Goal: Task Accomplishment & Management: Complete application form

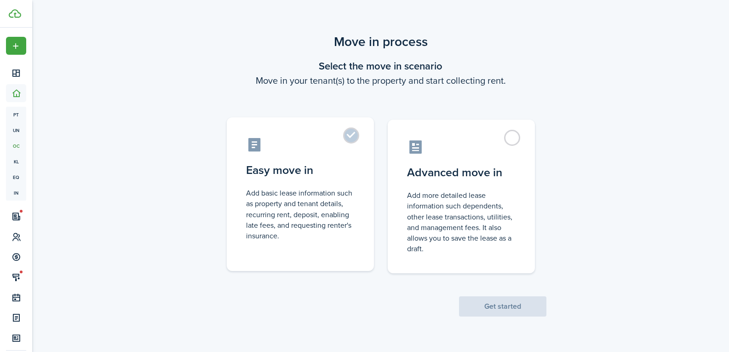
click at [349, 137] on label "Easy move in Add basic lease information such as property and tenant details, r…" at bounding box center [300, 194] width 147 height 154
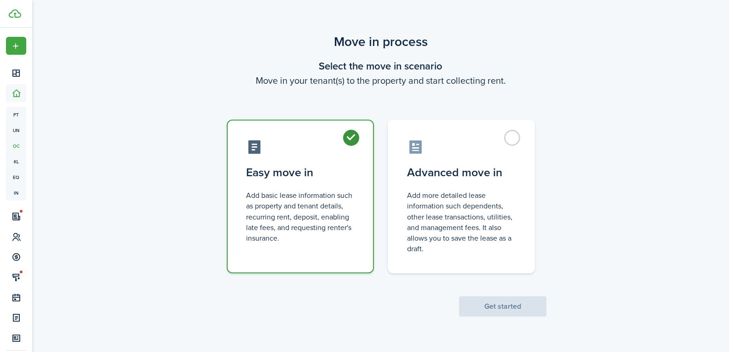
radio input "true"
click at [502, 311] on button "Get started" at bounding box center [502, 306] width 87 height 20
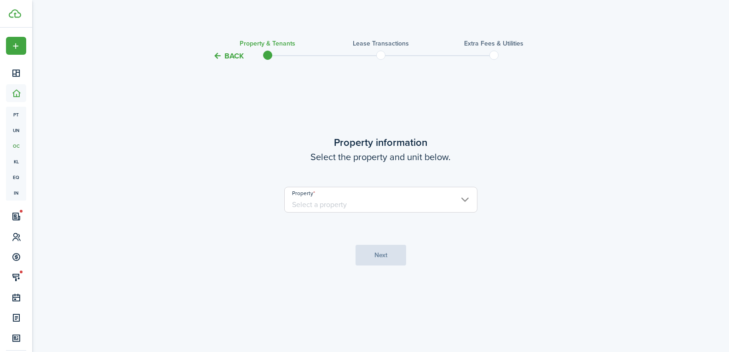
click at [349, 199] on input "Property" at bounding box center [380, 200] width 193 height 26
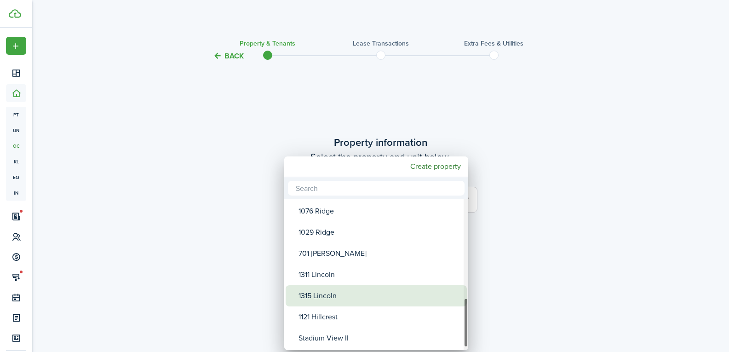
click at [336, 298] on div "1315 Lincoln" at bounding box center [379, 295] width 163 height 21
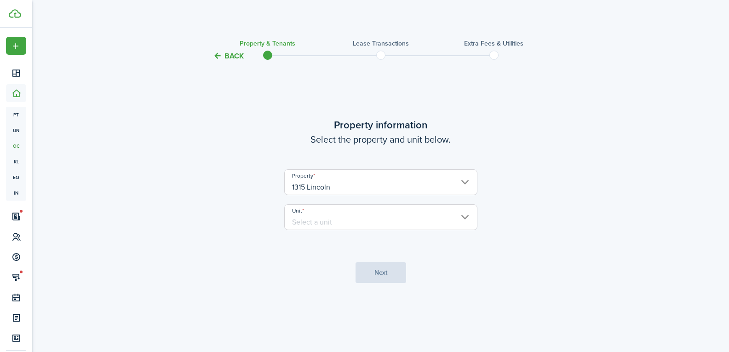
click at [324, 219] on input "Unit" at bounding box center [380, 217] width 193 height 26
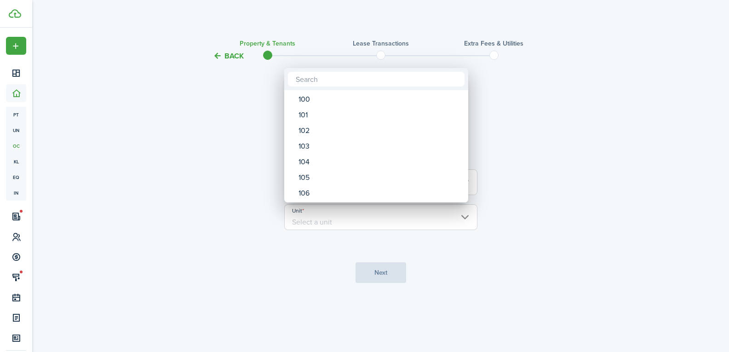
click at [213, 228] on div at bounding box center [364, 175] width 876 height 499
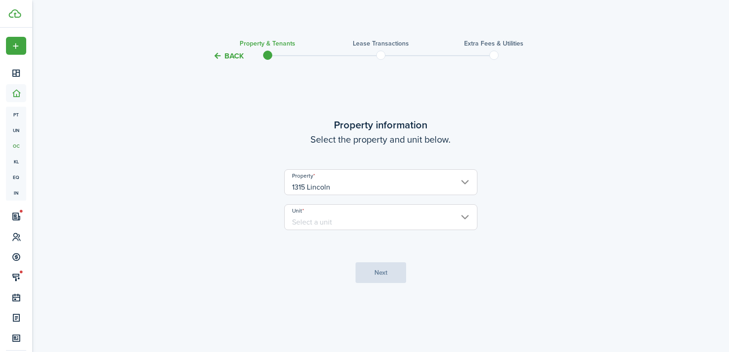
click at [323, 175] on input "1315 Lincoln" at bounding box center [380, 182] width 193 height 26
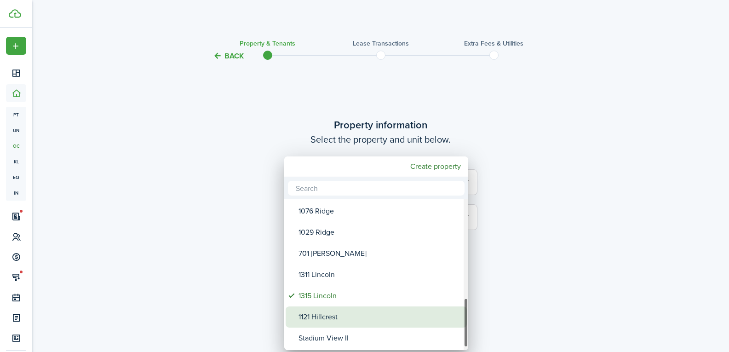
click at [327, 319] on div "1121 Hillcrest" at bounding box center [379, 316] width 163 height 21
type input "1121 Hillcrest"
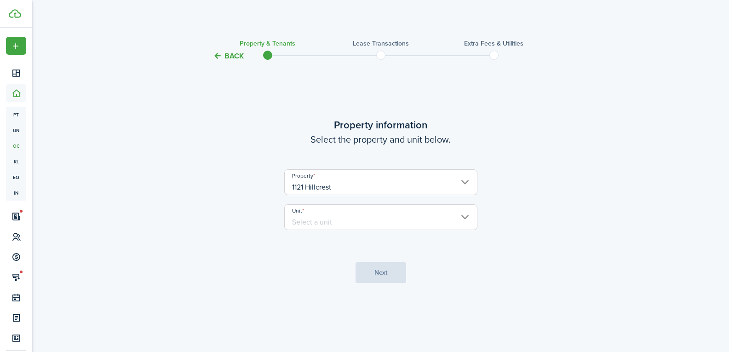
click at [245, 226] on lease-wizard-property "Property information Select the property and unit below. Property [GEOGRAPHIC_D…" at bounding box center [381, 178] width 386 height 122
click at [350, 216] on input "Unit" at bounding box center [380, 217] width 193 height 26
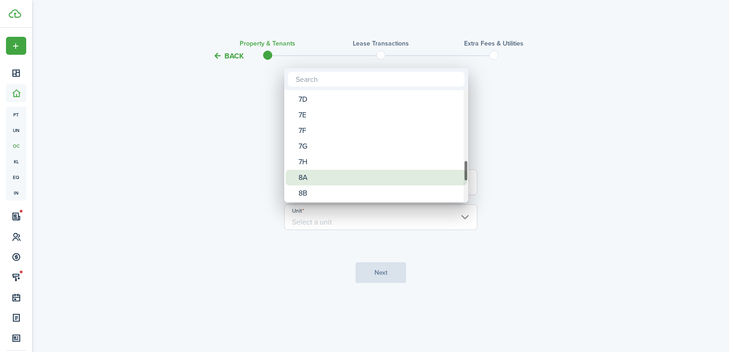
click at [355, 176] on div "8A" at bounding box center [379, 178] width 163 height 16
type input "8A"
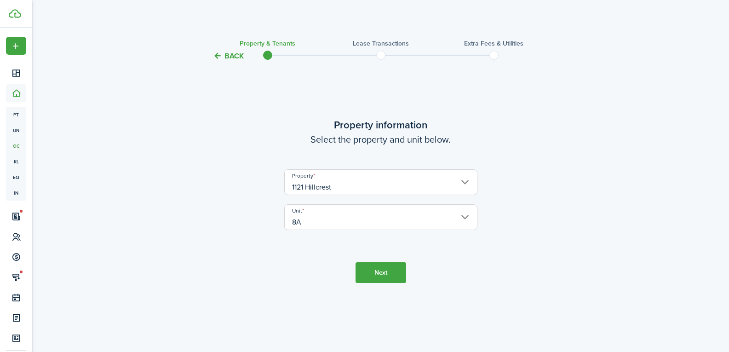
click at [388, 283] on tc-wizard-step "Property information Select the property and unit below. Property [GEOGRAPHIC_D…" at bounding box center [381, 200] width 386 height 253
click at [388, 277] on button "Next" at bounding box center [380, 272] width 51 height 21
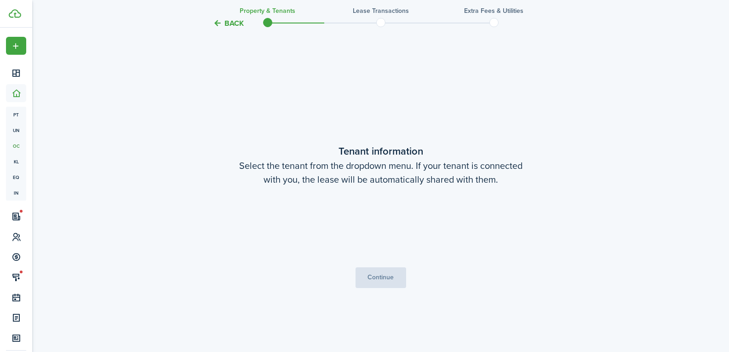
scroll to position [290, 0]
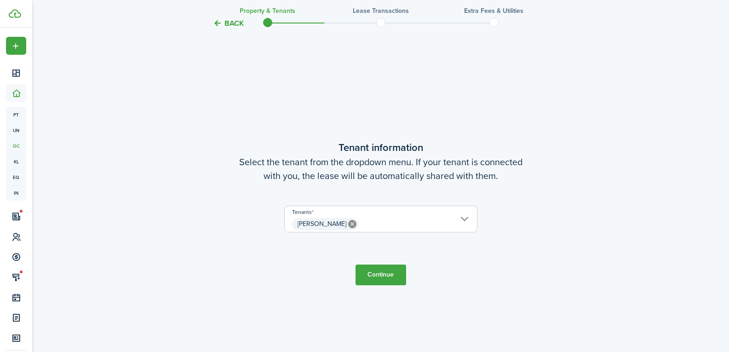
click at [378, 274] on button "Continue" at bounding box center [380, 274] width 51 height 21
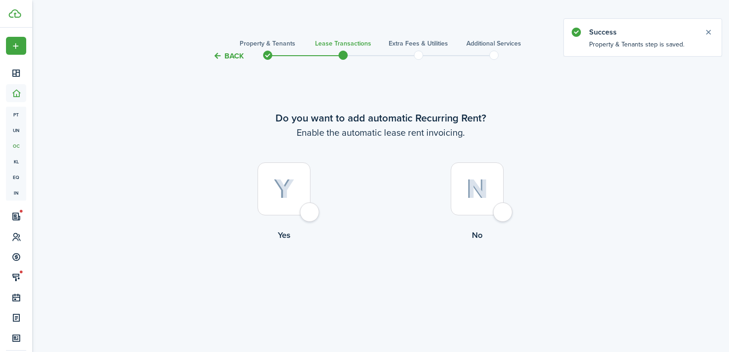
click at [310, 213] on div at bounding box center [283, 188] width 53 height 53
radio input "true"
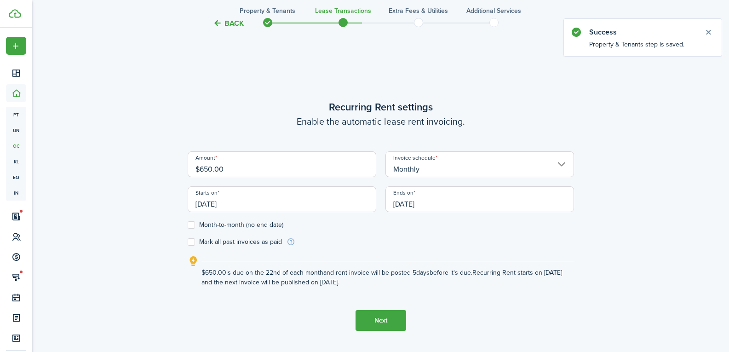
scroll to position [290, 0]
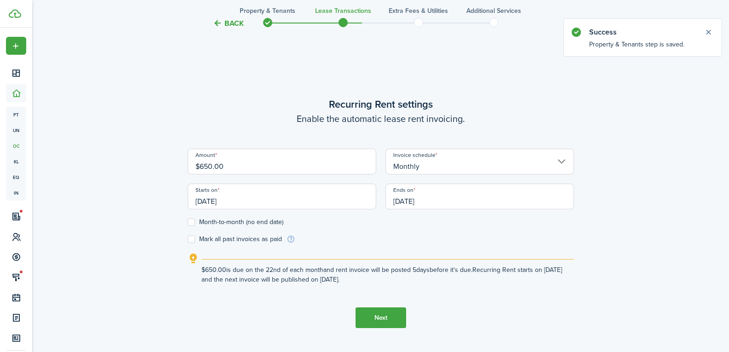
drag, startPoint x: 240, startPoint y: 166, endPoint x: 173, endPoint y: 171, distance: 66.9
click at [173, 171] on div "Back Property & Tenants Lease Transactions Extra fees & Utilities Additional Se…" at bounding box center [380, 65] width 533 height 646
type input "$750.00"
click at [406, 200] on input "[DATE]" at bounding box center [479, 196] width 188 height 26
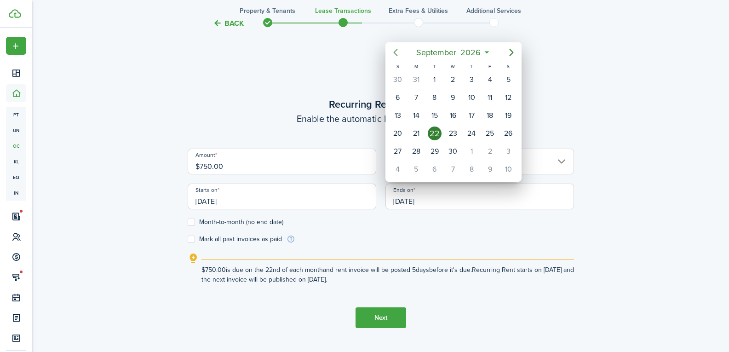
click at [398, 53] on icon "Previous page" at bounding box center [395, 52] width 11 height 11
click at [454, 135] on div "22" at bounding box center [453, 133] width 14 height 14
type input "[DATE]"
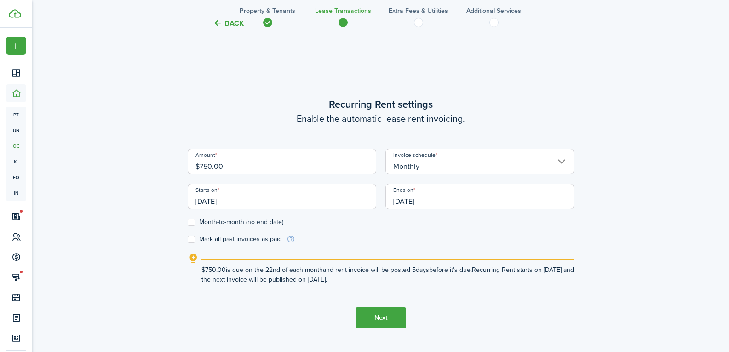
click at [378, 321] on button "Next" at bounding box center [380, 317] width 51 height 21
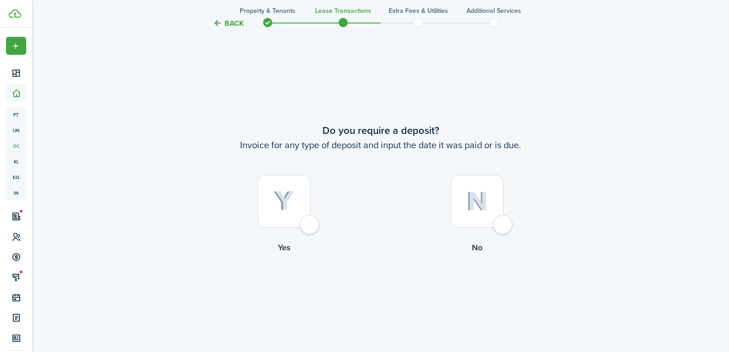
click at [308, 224] on div at bounding box center [283, 201] width 53 height 53
radio input "true"
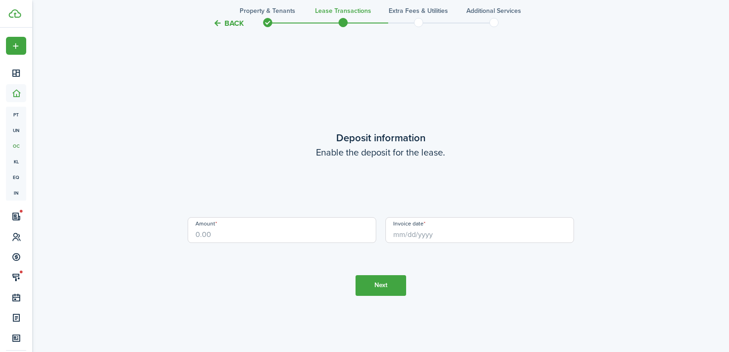
scroll to position [994, 0]
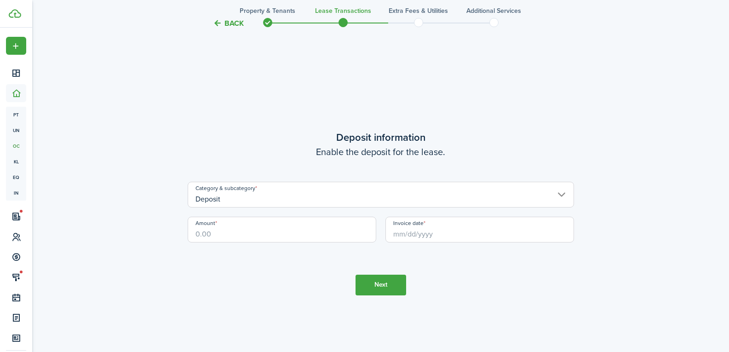
click at [246, 227] on input "Amount" at bounding box center [282, 230] width 188 height 26
click at [440, 235] on input "Invoice date" at bounding box center [479, 230] width 188 height 26
type input "$750.00"
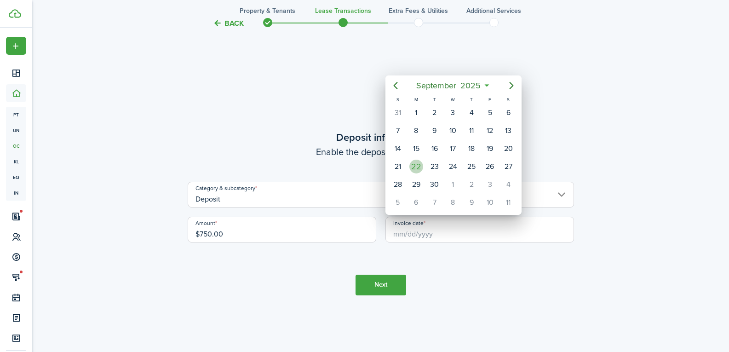
click at [418, 165] on div "22" at bounding box center [416, 167] width 14 height 14
type input "[DATE]"
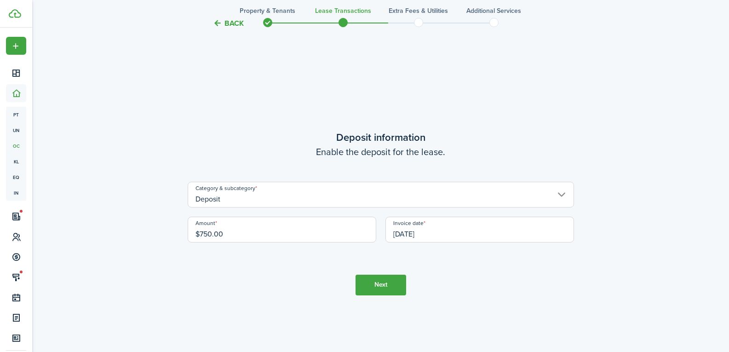
click at [397, 285] on button "Next" at bounding box center [380, 284] width 51 height 21
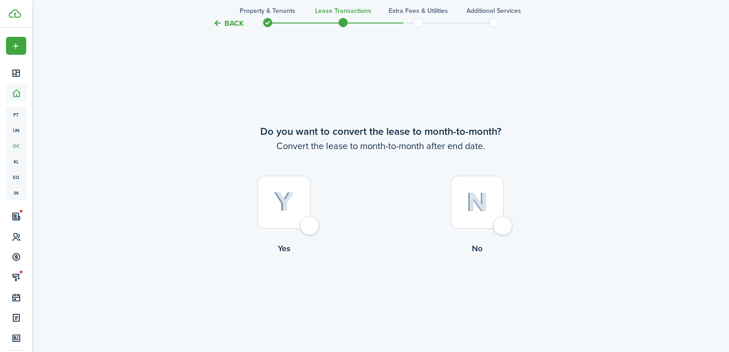
scroll to position [1345, 0]
click at [503, 226] on div at bounding box center [477, 201] width 53 height 53
radio input "true"
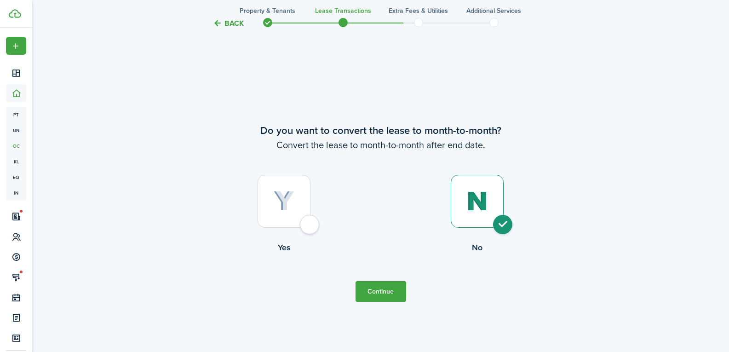
click at [377, 292] on button "Continue" at bounding box center [380, 291] width 51 height 21
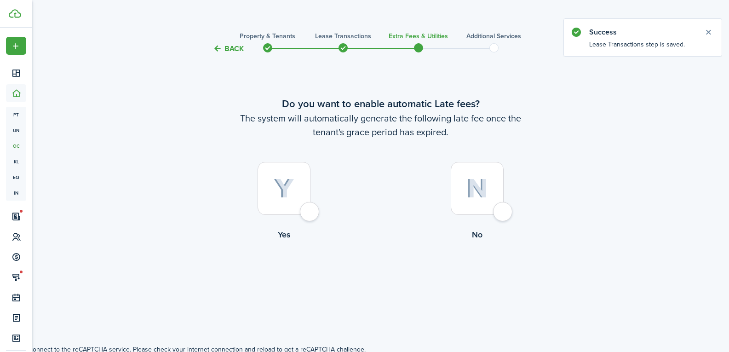
scroll to position [10, 0]
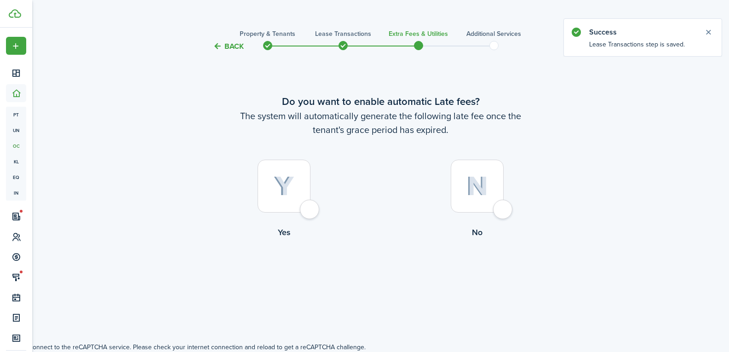
click at [307, 204] on div at bounding box center [283, 186] width 53 height 53
radio input "true"
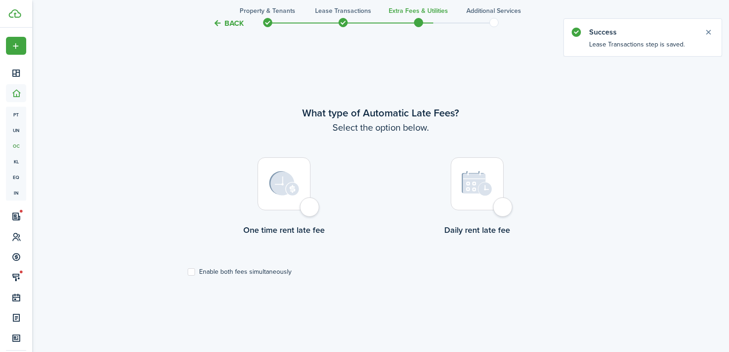
click at [310, 205] on div at bounding box center [283, 183] width 53 height 53
radio input "true"
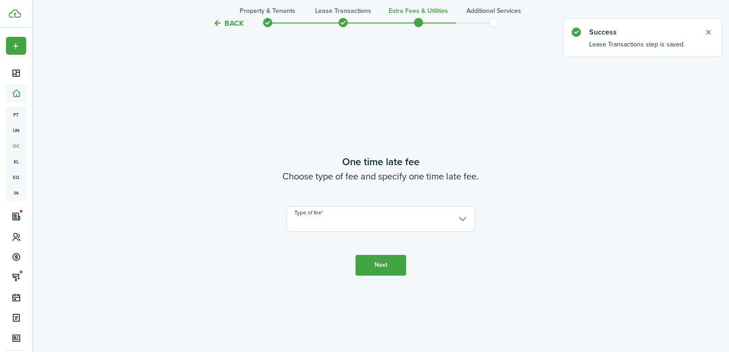
scroll to position [642, 0]
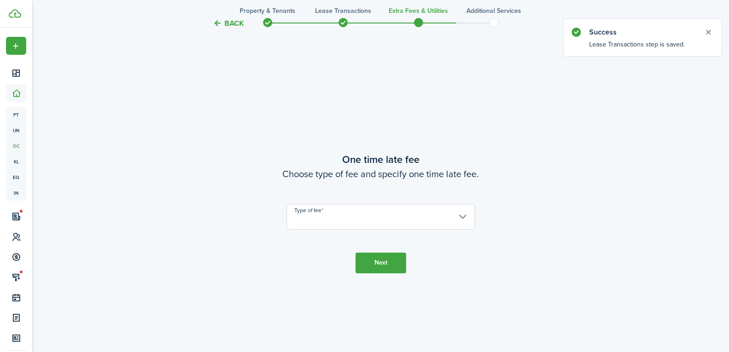
click at [331, 222] on input "Type of fee" at bounding box center [380, 217] width 188 height 26
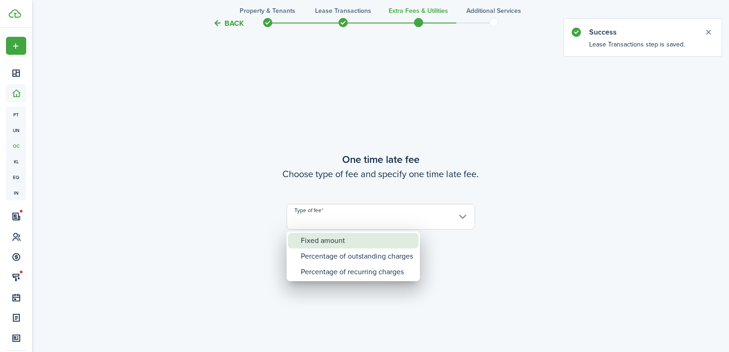
click at [343, 241] on div "Fixed amount" at bounding box center [357, 241] width 112 height 16
type input "Fixed amount"
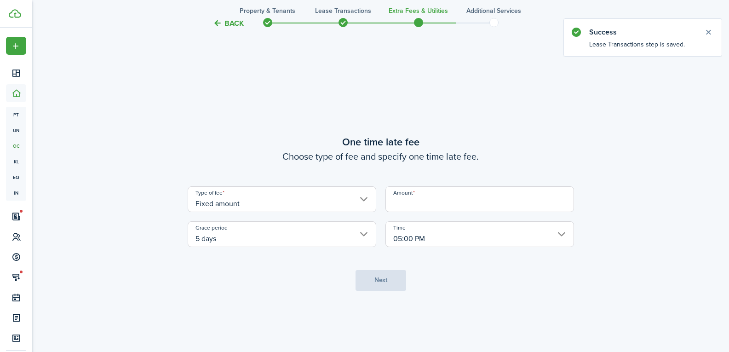
click at [444, 206] on input "Amount" at bounding box center [479, 199] width 188 height 26
type input "$50.00"
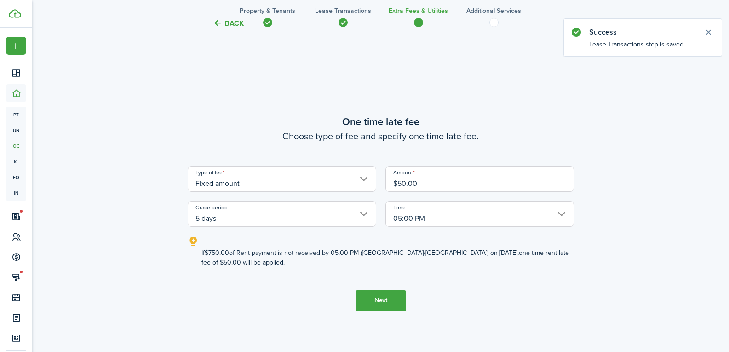
click at [394, 291] on button "Next" at bounding box center [380, 300] width 51 height 21
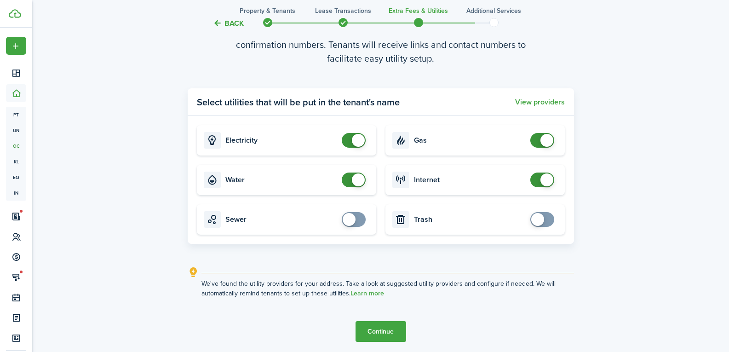
scroll to position [1073, 0]
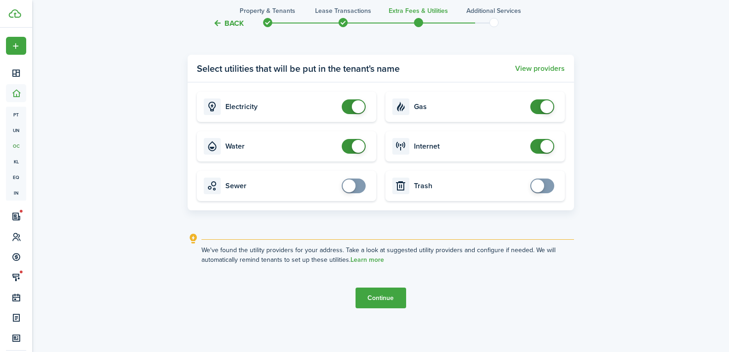
checkbox input "false"
click at [353, 144] on span at bounding box center [358, 146] width 13 height 13
checkbox input "false"
click at [542, 109] on span at bounding box center [546, 106] width 13 height 13
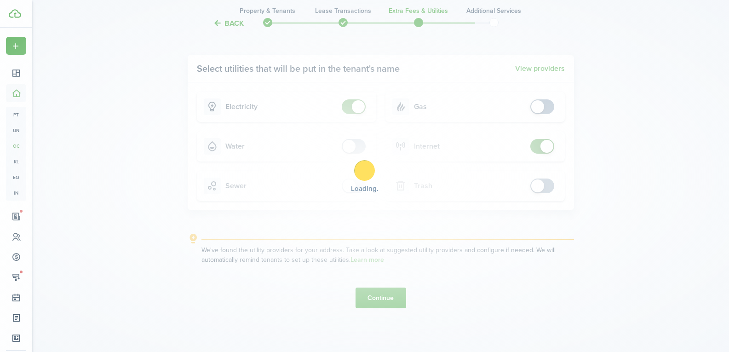
click at [542, 149] on div "Loading" at bounding box center [364, 176] width 729 height 352
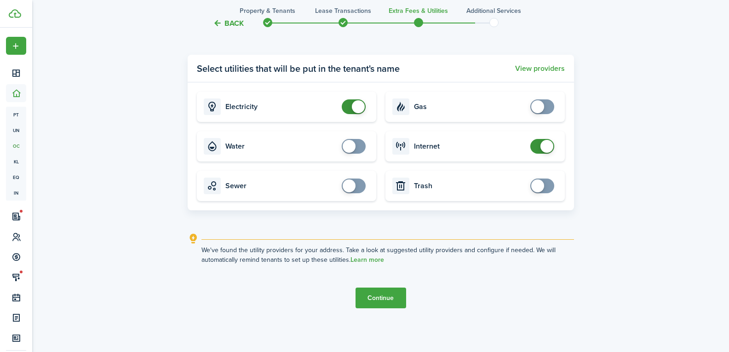
checkbox input "false"
click at [542, 149] on span at bounding box center [546, 146] width 13 height 13
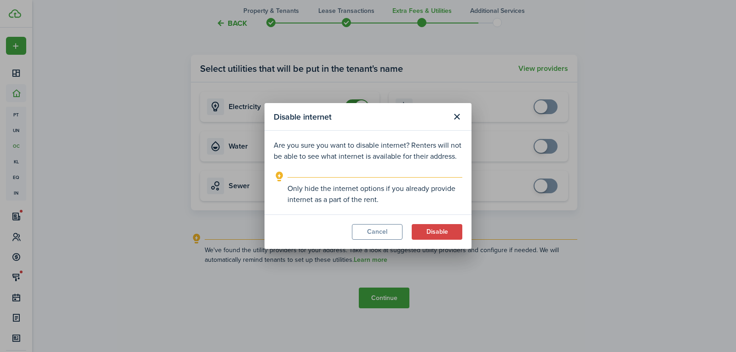
drag, startPoint x: 430, startPoint y: 232, endPoint x: 423, endPoint y: 214, distance: 19.1
click at [430, 232] on button "Disable" at bounding box center [436, 232] width 51 height 16
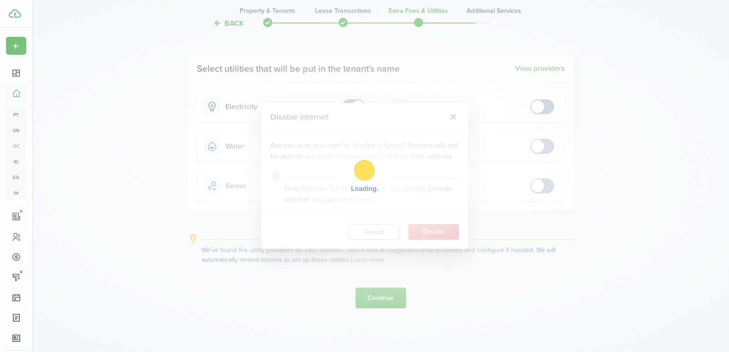
checkbox input "false"
click at [353, 110] on span at bounding box center [353, 106] width 9 height 15
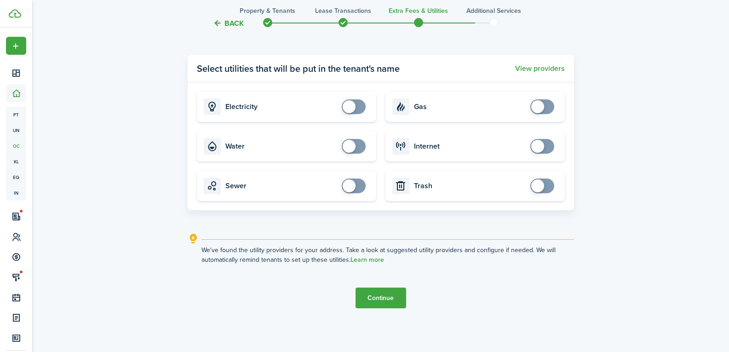
click at [393, 302] on button "Continue" at bounding box center [380, 297] width 51 height 21
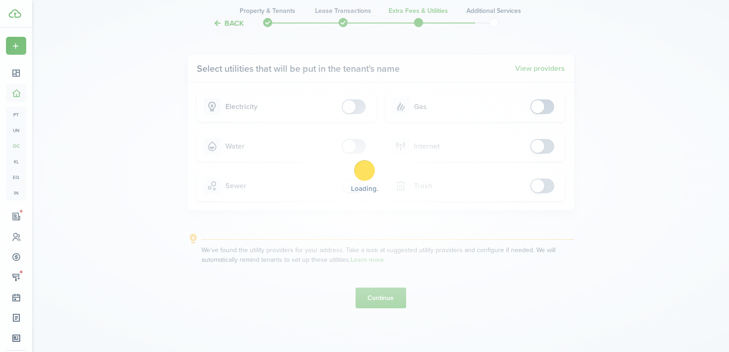
scroll to position [0, 0]
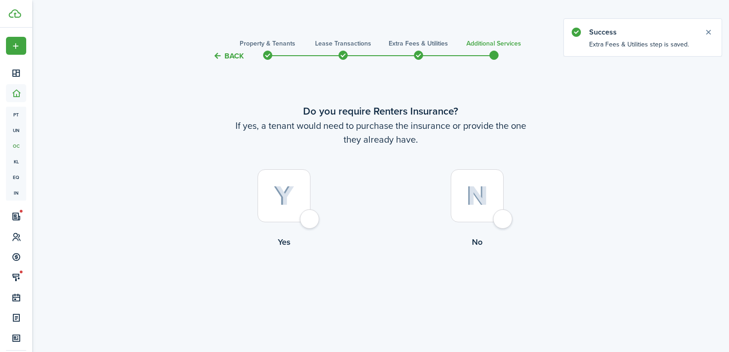
click at [500, 218] on div at bounding box center [477, 195] width 53 height 53
radio input "true"
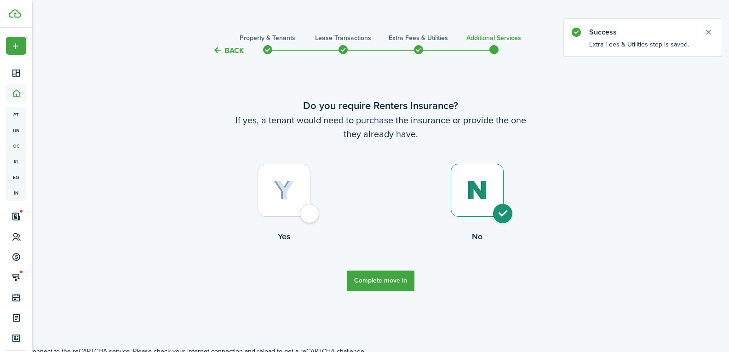
scroll to position [10, 0]
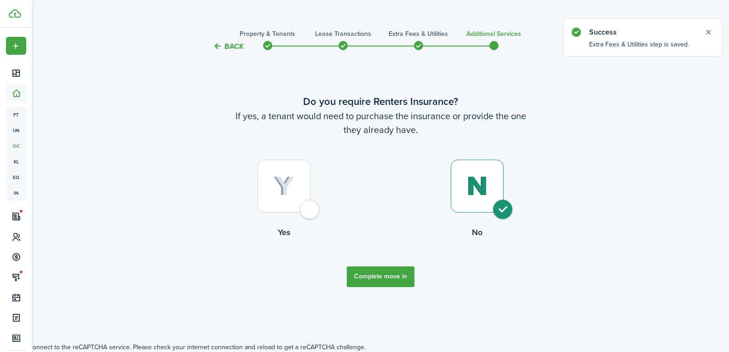
click at [363, 288] on tc-wizard-step "Do you require Renters Insurance? If yes, a tenant would need to purchase the i…" at bounding box center [381, 190] width 386 height 253
click at [383, 259] on tc-wizard-step "Do you require Renters Insurance? If yes, a tenant would need to purchase the i…" at bounding box center [381, 190] width 386 height 253
click at [381, 268] on button "Complete move in" at bounding box center [381, 276] width 68 height 21
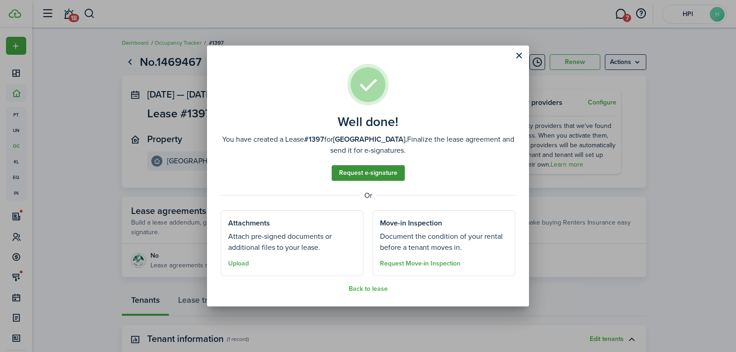
click at [355, 175] on link "Request e-signature" at bounding box center [367, 173] width 73 height 16
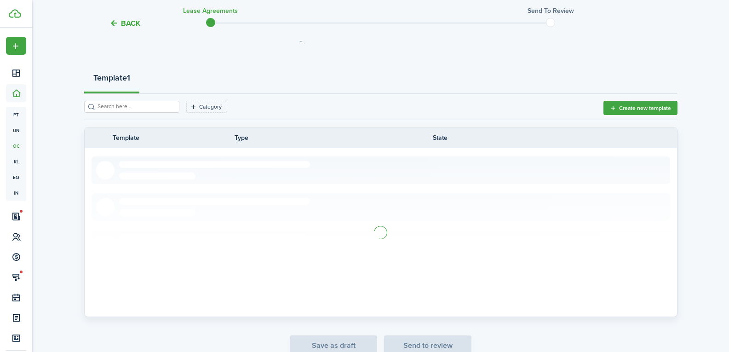
scroll to position [92, 0]
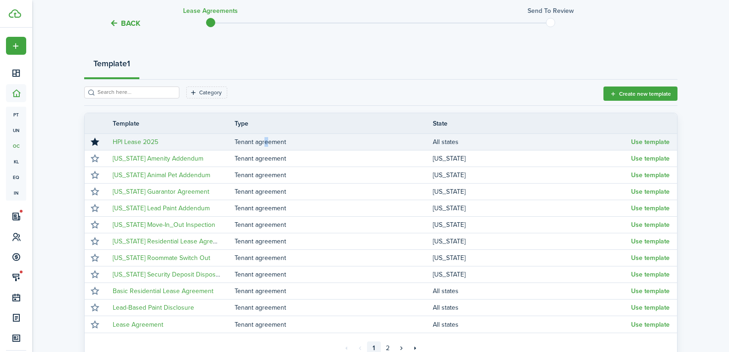
click at [263, 146] on td "Tenant agreement" at bounding box center [333, 142] width 198 height 12
click at [641, 143] on button "Use template" at bounding box center [650, 141] width 39 height 7
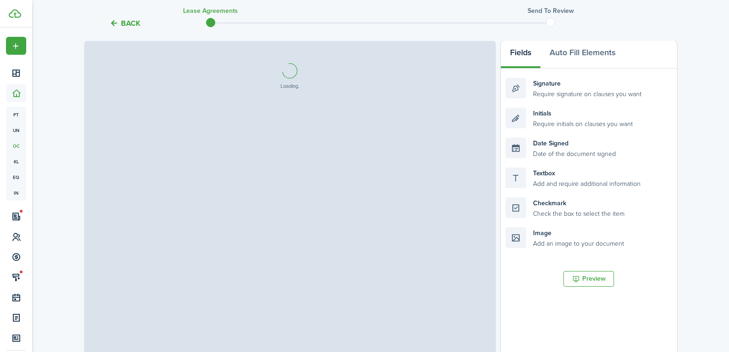
select select "fit"
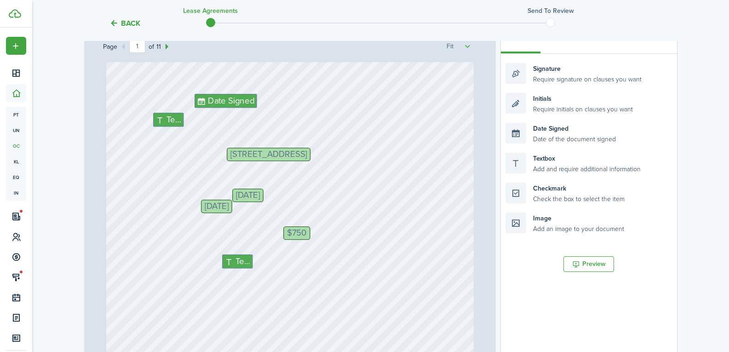
scroll to position [138, 0]
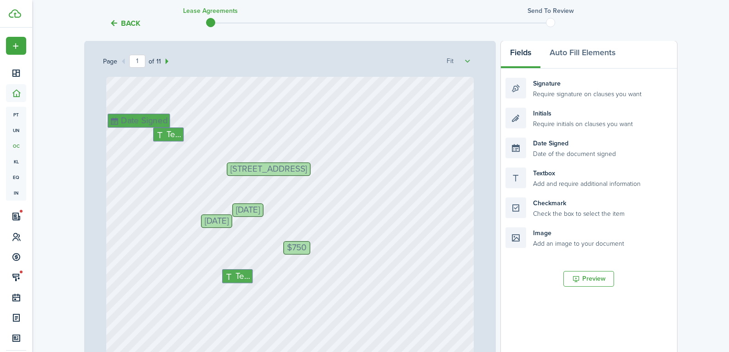
drag, startPoint x: 243, startPoint y: 116, endPoint x: 116, endPoint y: 121, distance: 126.6
drag, startPoint x: 166, startPoint y: 133, endPoint x: 226, endPoint y: 131, distance: 59.3
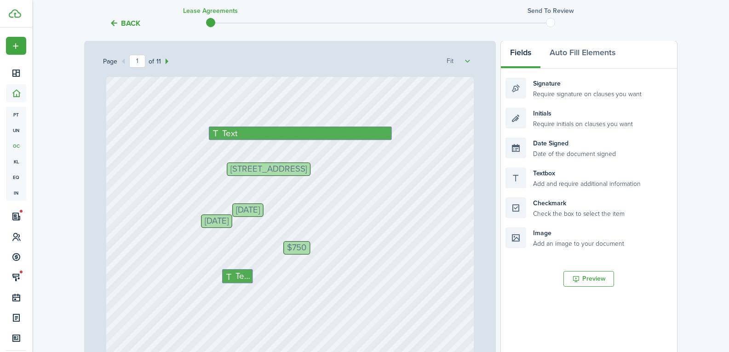
drag, startPoint x: 233, startPoint y: 137, endPoint x: 339, endPoint y: 126, distance: 107.2
click at [339, 126] on div "[DATE] $750 [STREET_ADDRESS] Text Text [DATE] Text" at bounding box center [289, 319] width 367 height 484
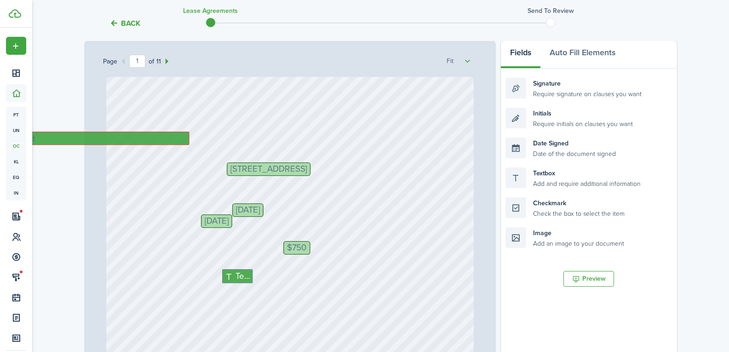
drag, startPoint x: 333, startPoint y: 132, endPoint x: 84, endPoint y: 134, distance: 249.2
click at [103, 134] on div "[DATE] $750 [STREET_ADDRESS] Text Text [DATE] Text $750 Text" at bounding box center [290, 238] width 374 height 322
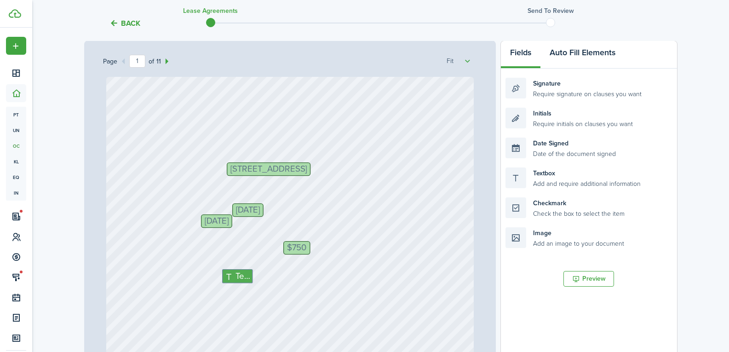
click at [566, 60] on button "Auto Fill Elements" at bounding box center [582, 55] width 84 height 28
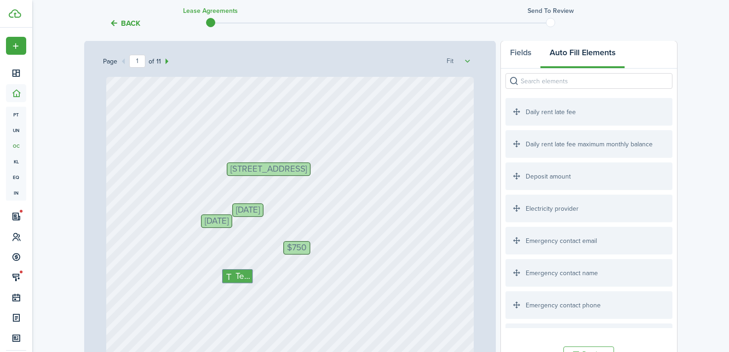
click at [552, 77] on input "search" at bounding box center [588, 81] width 166 height 16
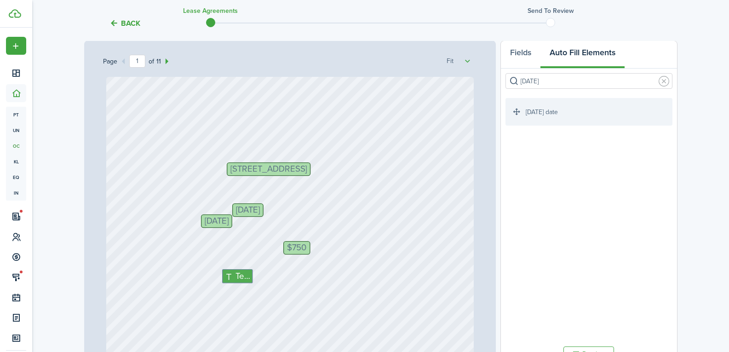
type input "[DATE]"
drag, startPoint x: 548, startPoint y: 111, endPoint x: 237, endPoint y: 124, distance: 310.6
click at [237, 124] on div "Page 1 of 11 50% 75% 100% 150% 200% Fit [DATE] $750 [STREET_ADDRESS] Text Text …" at bounding box center [380, 231] width 593 height 382
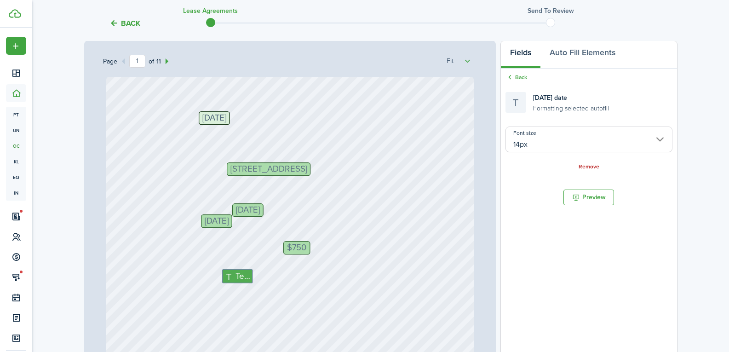
click at [329, 162] on div "[DATE] $750 [STREET_ADDRESS] Text Text [DATE] [DATE]" at bounding box center [289, 319] width 367 height 484
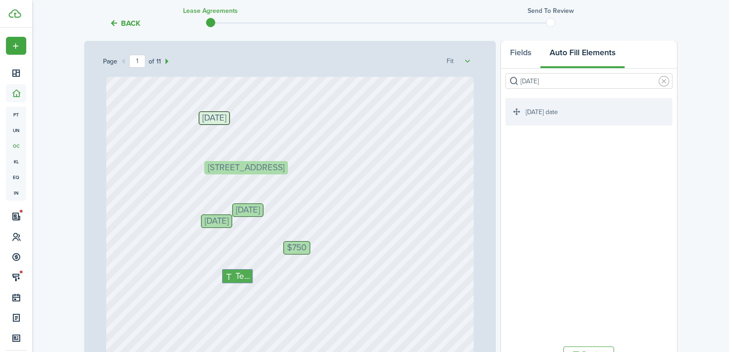
drag, startPoint x: 326, startPoint y: 166, endPoint x: 307, endPoint y: 166, distance: 19.3
click at [436, 193] on div "[DATE] $750 Text Text [DATE] [DATE] [STREET_ADDRESS]" at bounding box center [289, 319] width 367 height 484
click at [432, 153] on div "[DATE] $750 Text Text [DATE] [DATE] [STREET_ADDRESS]" at bounding box center [289, 319] width 367 height 484
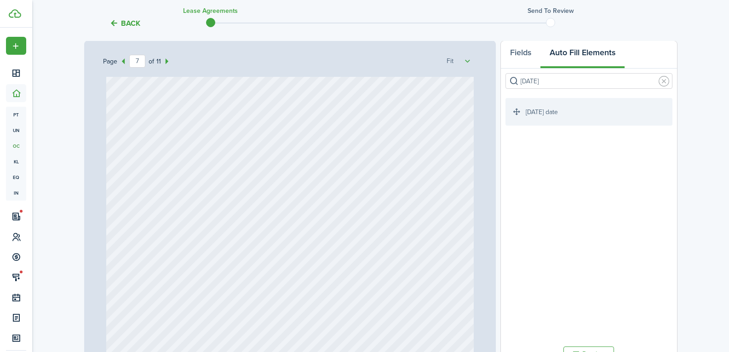
scroll to position [2940, 0]
type input "1"
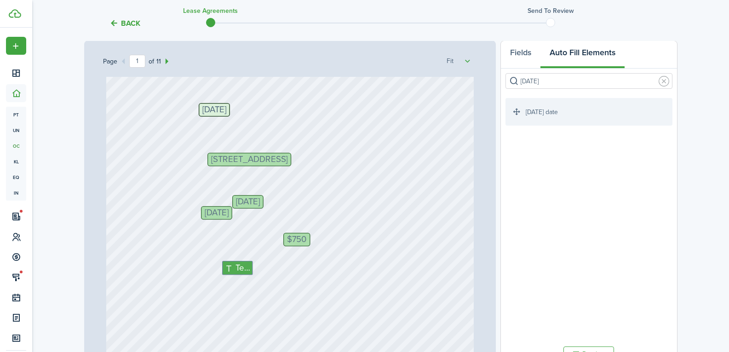
scroll to position [0, 0]
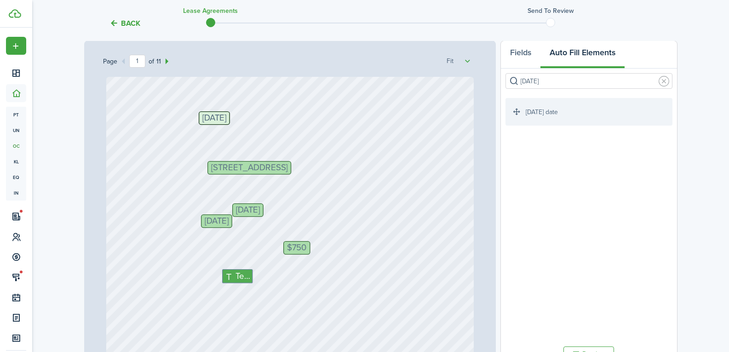
click at [403, 187] on div "[DATE] $750 Text Text [DATE] [DATE] [STREET_ADDRESS]" at bounding box center [289, 319] width 367 height 484
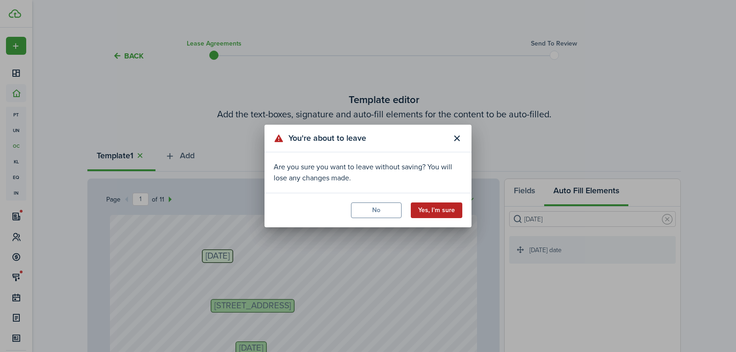
click at [423, 207] on button "Yes, I'm sure" at bounding box center [436, 210] width 51 height 16
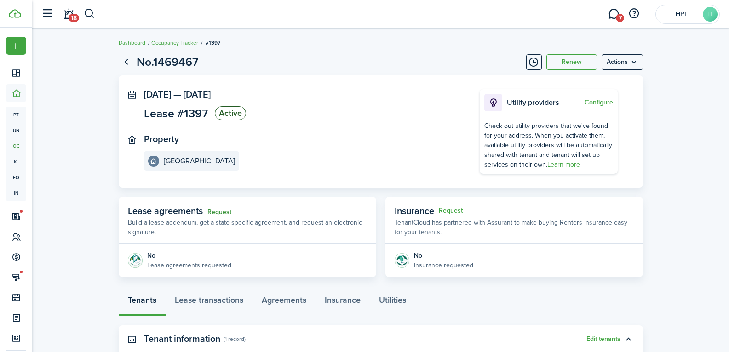
click at [222, 211] on link "Request" at bounding box center [219, 211] width 24 height 7
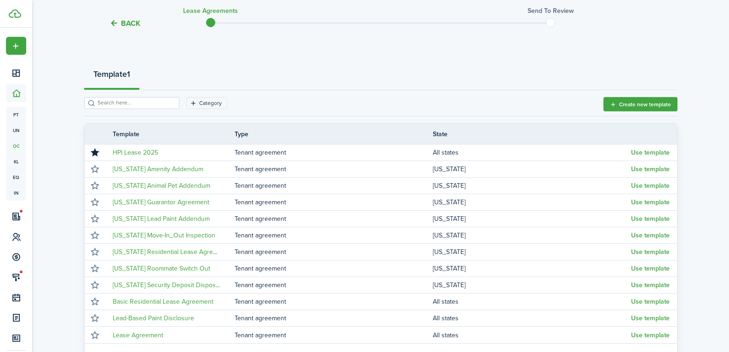
scroll to position [92, 0]
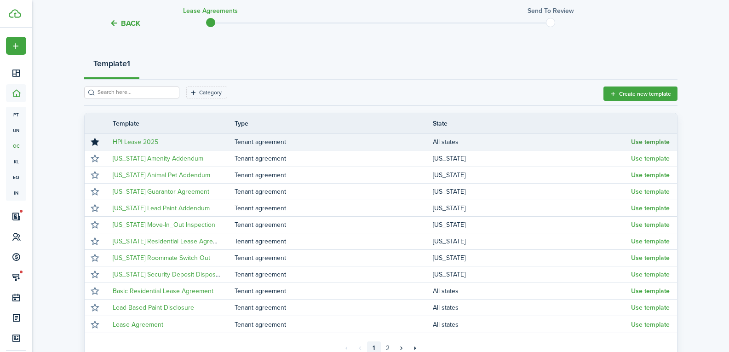
click at [640, 144] on button "Use template" at bounding box center [650, 141] width 39 height 7
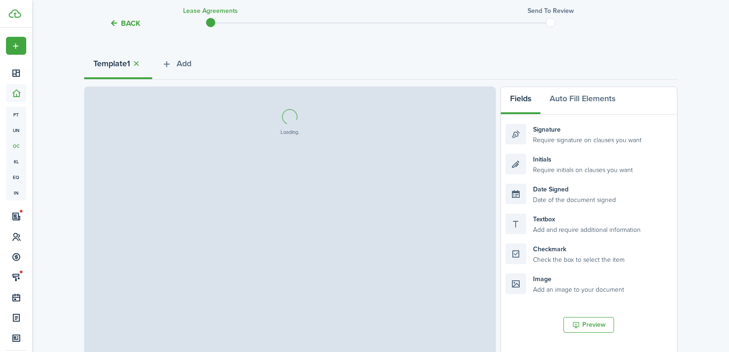
select select "fit"
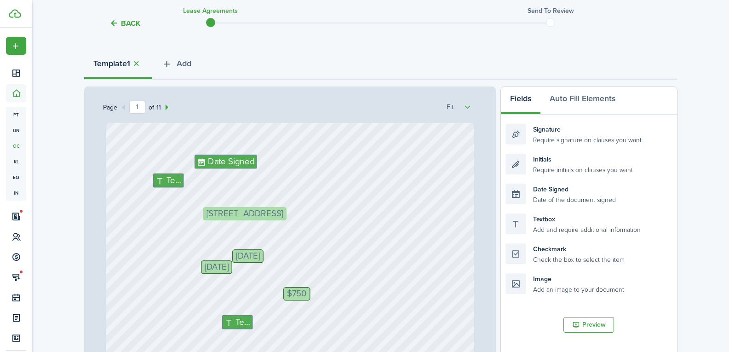
drag, startPoint x: 307, startPoint y: 214, endPoint x: 286, endPoint y: 213, distance: 20.7
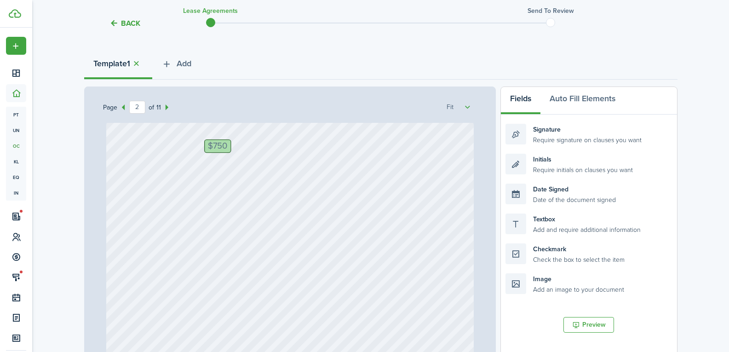
type input "1"
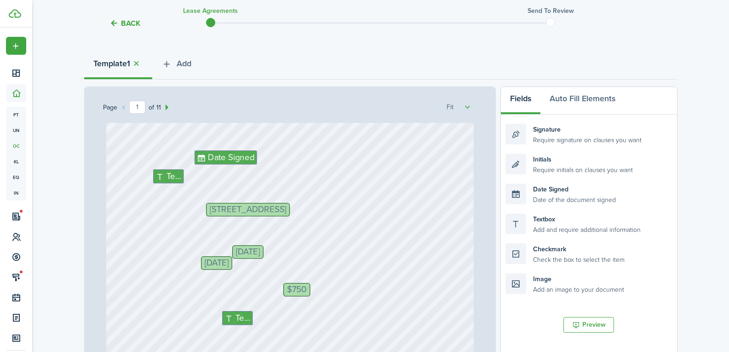
scroll to position [0, 0]
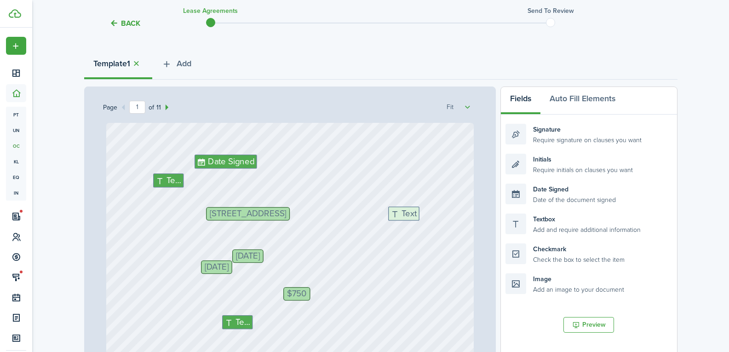
drag, startPoint x: 537, startPoint y: 220, endPoint x: 420, endPoint y: 213, distance: 117.4
click at [420, 213] on div "Page 1 of 11 50% 75% 100% 150% 200% Fit [DATE] $750 Date Signed Text Text Text …" at bounding box center [380, 277] width 593 height 382
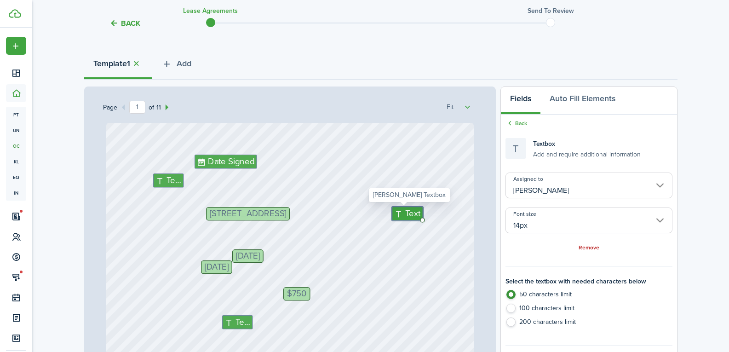
click at [405, 213] on span "Text" at bounding box center [412, 213] width 15 height 13
type textarea "8A"
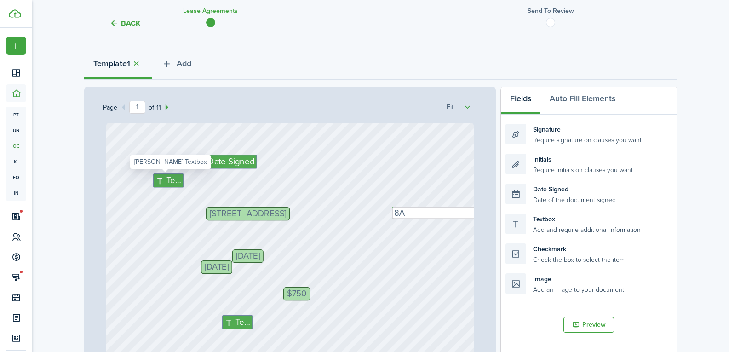
click at [173, 179] on span "Text" at bounding box center [174, 180] width 15 height 13
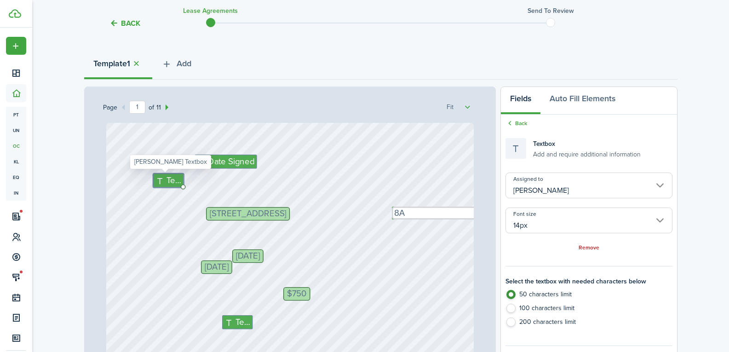
click at [175, 182] on span "Text" at bounding box center [174, 180] width 15 height 13
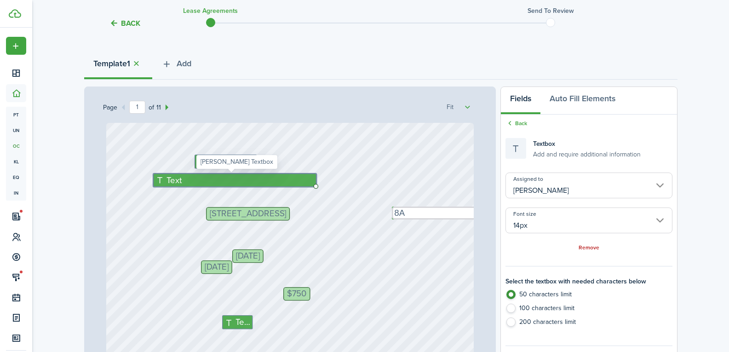
drag, startPoint x: 177, startPoint y: 184, endPoint x: 269, endPoint y: 174, distance: 92.5
click at [269, 174] on div "Text" at bounding box center [234, 179] width 163 height 13
click at [268, 177] on div "Text" at bounding box center [235, 179] width 164 height 13
click at [534, 189] on input "[PERSON_NAME]" at bounding box center [588, 185] width 166 height 26
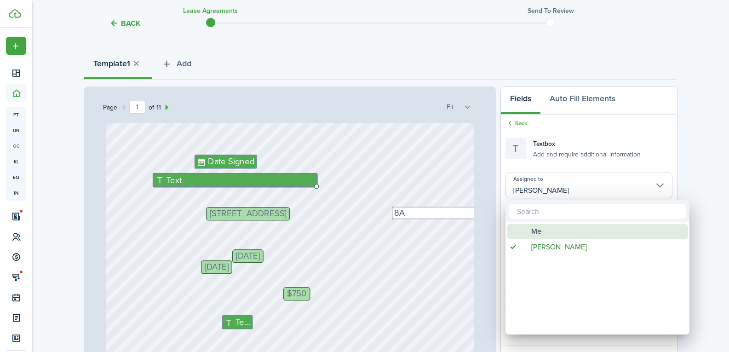
click at [537, 235] on span "Me" at bounding box center [536, 231] width 10 height 16
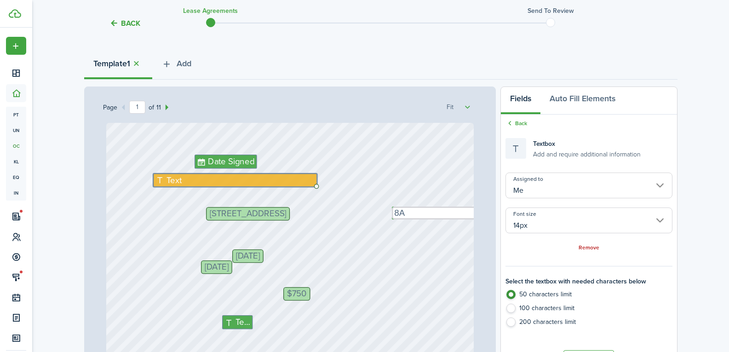
click at [537, 183] on input "Me" at bounding box center [588, 185] width 166 height 26
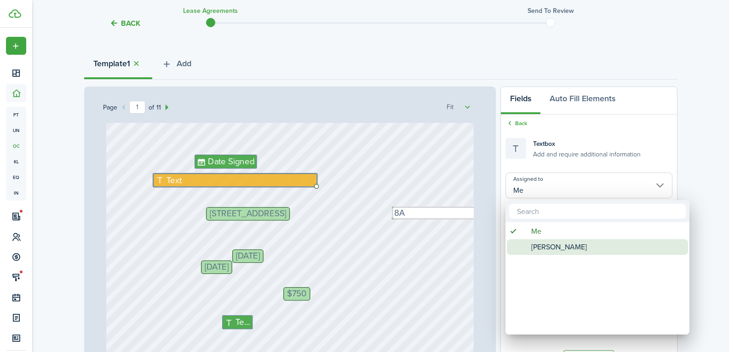
drag, startPoint x: 543, startPoint y: 246, endPoint x: 482, endPoint y: 227, distance: 64.0
click at [542, 246] on span "[PERSON_NAME]" at bounding box center [559, 247] width 56 height 16
type input "[PERSON_NAME]"
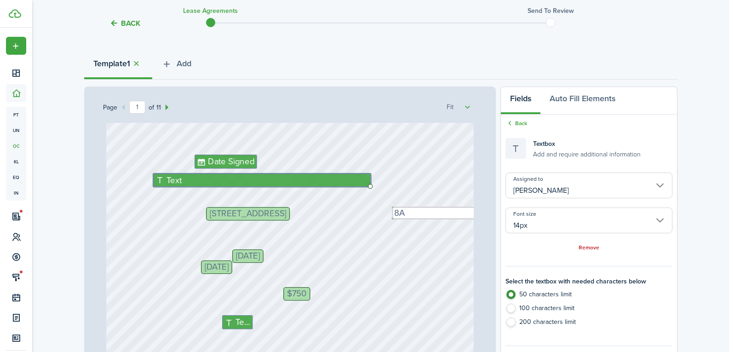
drag, startPoint x: 268, startPoint y: 184, endPoint x: 105, endPoint y: 179, distance: 163.7
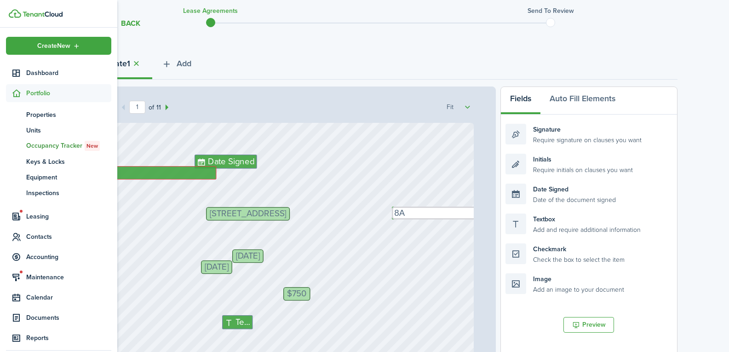
drag, startPoint x: 157, startPoint y: 177, endPoint x: 0, endPoint y: 170, distance: 156.9
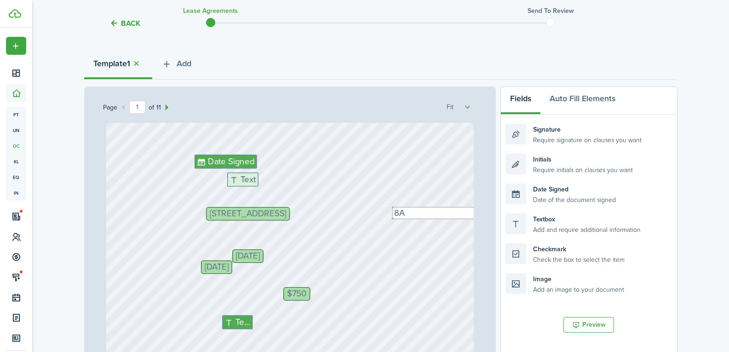
drag, startPoint x: 547, startPoint y: 217, endPoint x: 269, endPoint y: 177, distance: 281.1
click at [269, 177] on div "Page 1 of 11 50% 75% 100% 150% 200% Fit [DATE] $750 Date Signed Text Text [DATE…" at bounding box center [380, 277] width 593 height 382
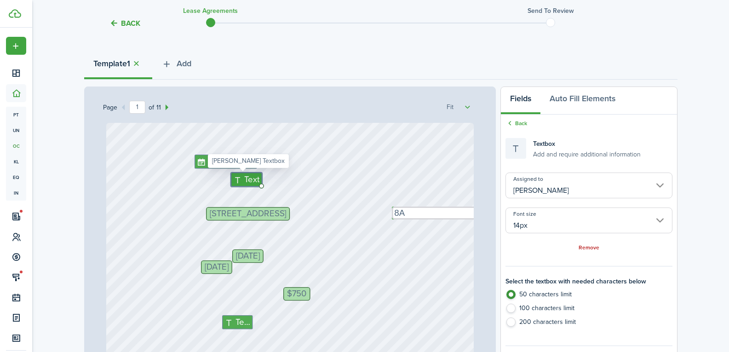
click at [244, 178] on span "Text" at bounding box center [251, 179] width 15 height 13
type textarea "[PERSON_NAME]"
drag, startPoint x: 251, startPoint y: 178, endPoint x: 268, endPoint y: 177, distance: 17.5
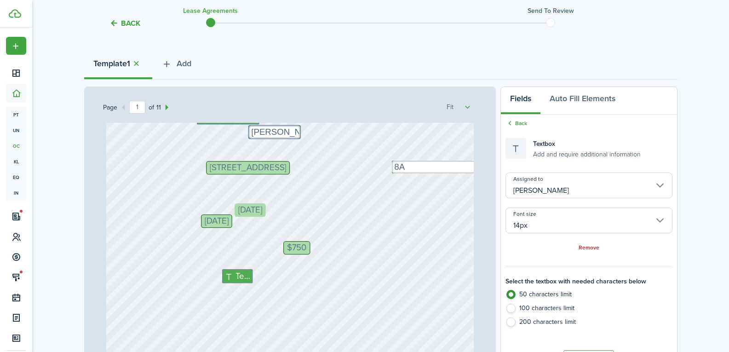
drag, startPoint x: 268, startPoint y: 216, endPoint x: 274, endPoint y: 216, distance: 5.5
drag, startPoint x: 300, startPoint y: 247, endPoint x: 311, endPoint y: 246, distance: 11.1
click at [224, 277] on icon at bounding box center [229, 276] width 11 height 9
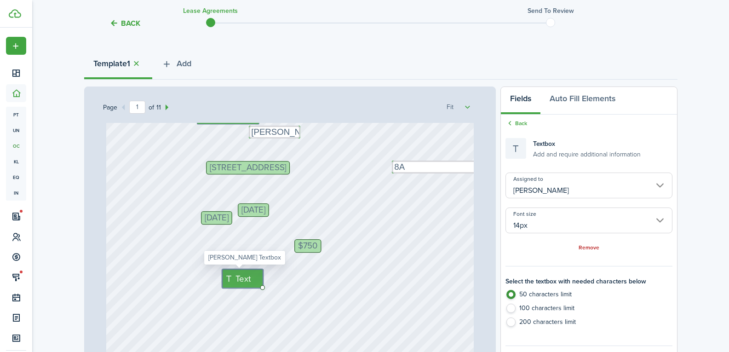
click at [226, 277] on icon at bounding box center [229, 278] width 11 height 9
type textarea "7500"
click at [308, 295] on div "Text 7500 Text [STREET_ADDRESS] Text 8A Date Signed Text [PERSON_NAME] [DATE] […" at bounding box center [289, 319] width 367 height 484
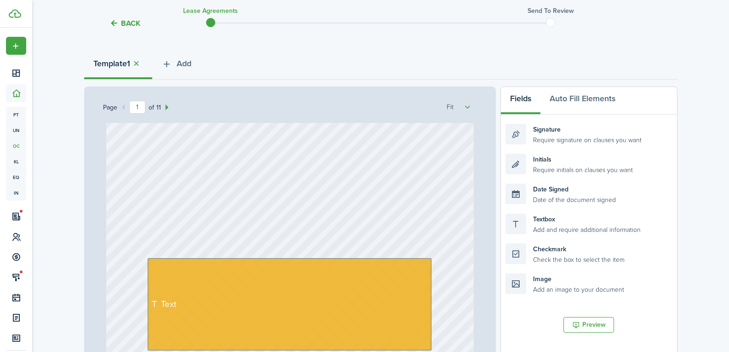
scroll to position [276, 0]
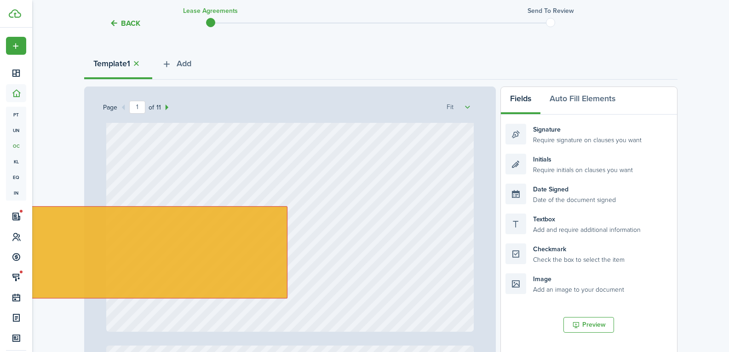
drag, startPoint x: 313, startPoint y: 256, endPoint x: 102, endPoint y: 242, distance: 211.5
click at [104, 243] on div "Text 7500 Text [STREET_ADDRESS] Text 8A Date Signed Text [PERSON_NAME] [DATE] […" at bounding box center [290, 284] width 374 height 322
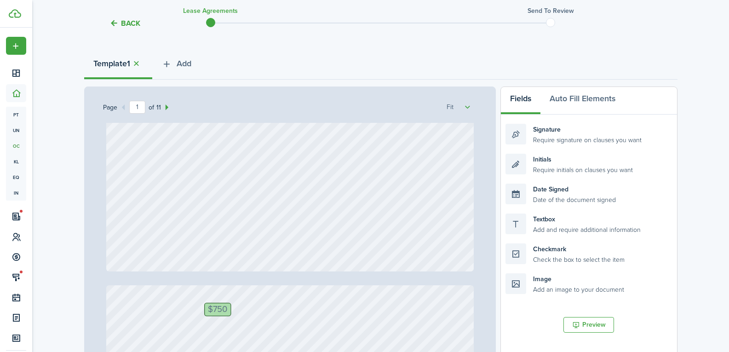
scroll to position [414, 0]
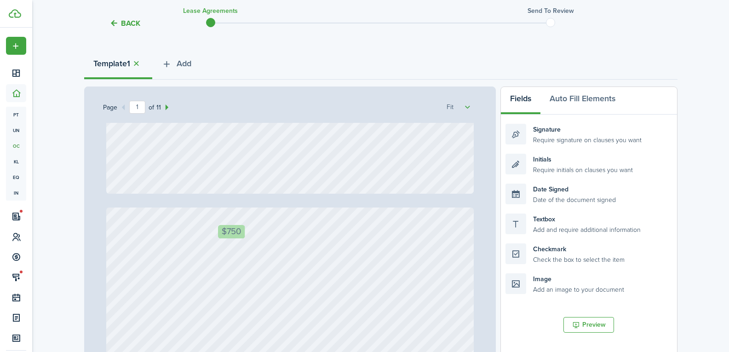
drag, startPoint x: 211, startPoint y: 230, endPoint x: 228, endPoint y: 230, distance: 16.6
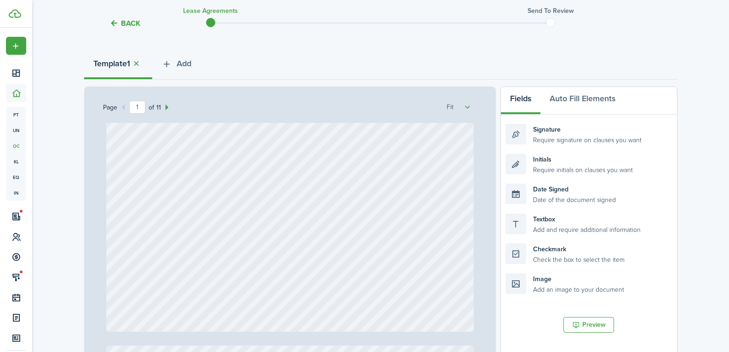
scroll to position [230, 0]
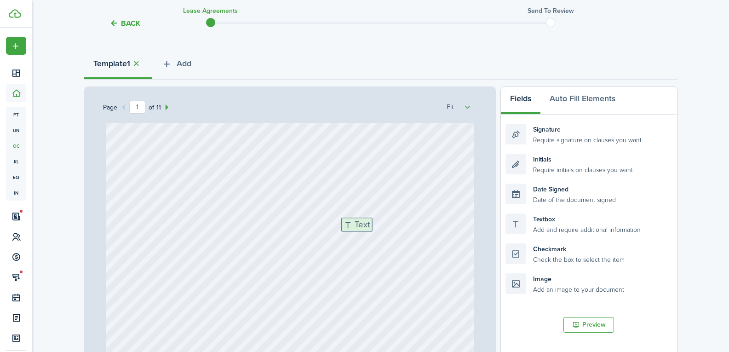
drag, startPoint x: 539, startPoint y: 223, endPoint x: 369, endPoint y: 226, distance: 169.7
click at [369, 226] on div "Page 1 of 11 50% 75% 100% 150% 200% Fit Text 7500 [STREET_ADDRESS] Text 8A Date…" at bounding box center [380, 277] width 593 height 382
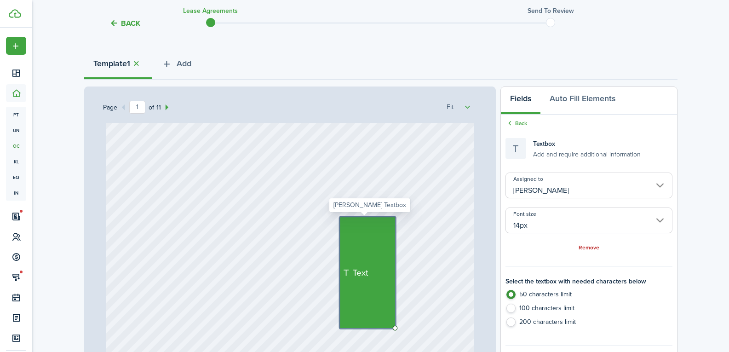
drag, startPoint x: 366, startPoint y: 228, endPoint x: 378, endPoint y: 300, distance: 72.3
click at [378, 300] on div "Text" at bounding box center [367, 273] width 56 height 112
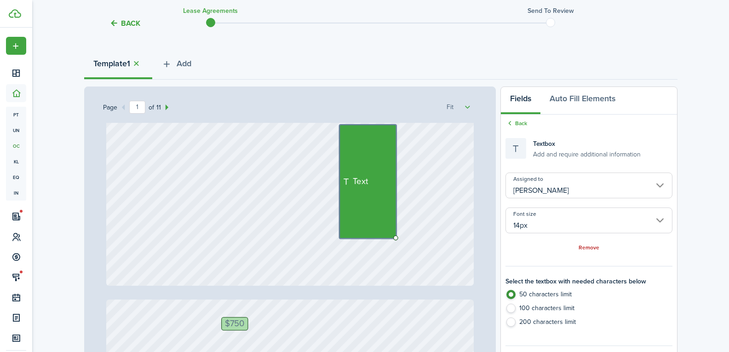
click at [520, 325] on label "200 characters limit" at bounding box center [588, 324] width 166 height 14
radio input "false"
radio input "true"
click at [340, 156] on div "Text" at bounding box center [367, 182] width 57 height 114
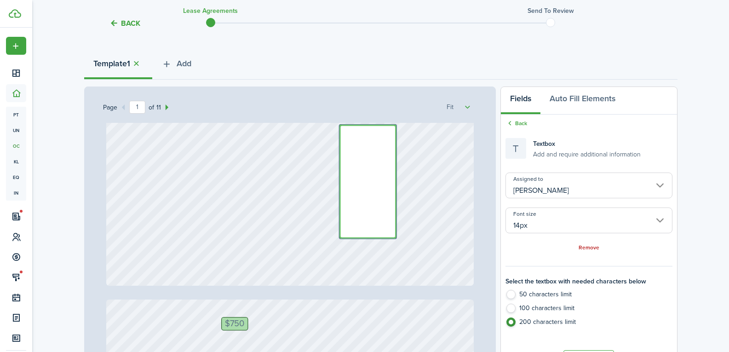
paste textarea "[DATE] $1250 [DATE] $1250 [DATE] $1250 [DATE] $1250 [DATE] $1250 [DATE] $1250 […"
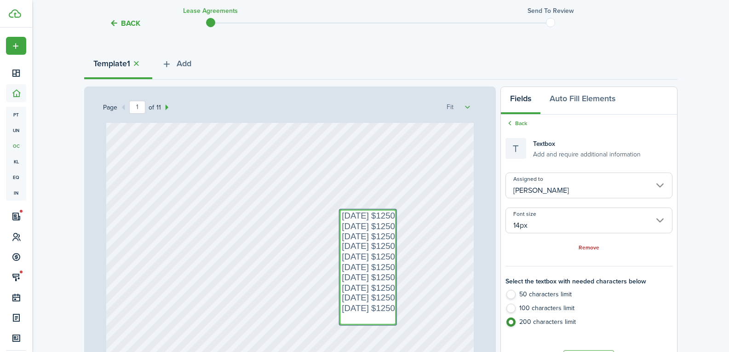
scroll to position [230, 0]
type textarea "[DATE] $1250 [DATE] $1250 [DATE] $1250 [DATE] $1250 [DATE] $1250 [DATE] $1250 […"
click at [240, 226] on div "Text 7500 [STREET_ADDRESS] Text 8A Date Signed Text [PERSON_NAME] [DATE] [DATE]…" at bounding box center [289, 135] width 367 height 484
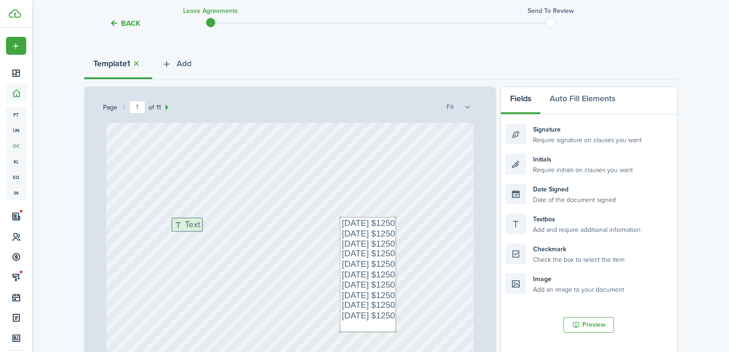
drag, startPoint x: 537, startPoint y: 221, endPoint x: 204, endPoint y: 225, distance: 333.8
click at [204, 225] on div "Page 1 of 11 50% 75% 100% 150% 200% Fit Text 7500 [STREET_ADDRESS] Text 8A Date…" at bounding box center [380, 277] width 593 height 382
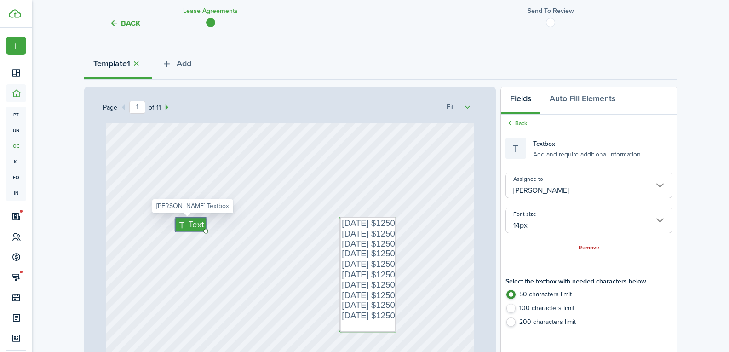
click at [194, 224] on span "Text" at bounding box center [195, 224] width 15 height 13
type textarea "[DATE]"
click at [206, 267] on div "Text 7500 [STREET_ADDRESS] Text 8A Date Signed Text [PERSON_NAME] [DATE] [DATE]…" at bounding box center [289, 135] width 367 height 484
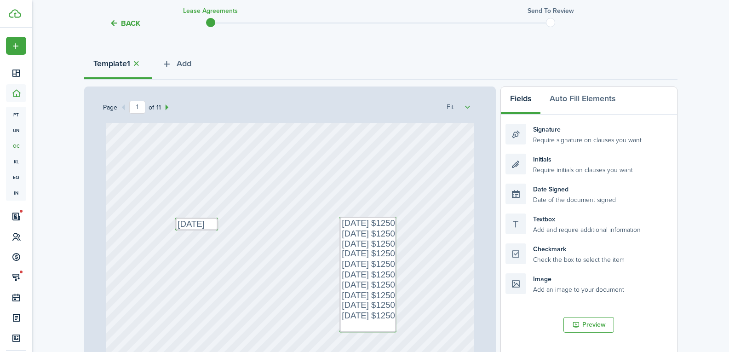
drag, startPoint x: 199, startPoint y: 230, endPoint x: 194, endPoint y: 232, distance: 5.4
click at [194, 232] on div "Text 7500 [STREET_ADDRESS] Text 8A Date Signed Text [PERSON_NAME] [DATE] [DATE]…" at bounding box center [289, 135] width 367 height 484
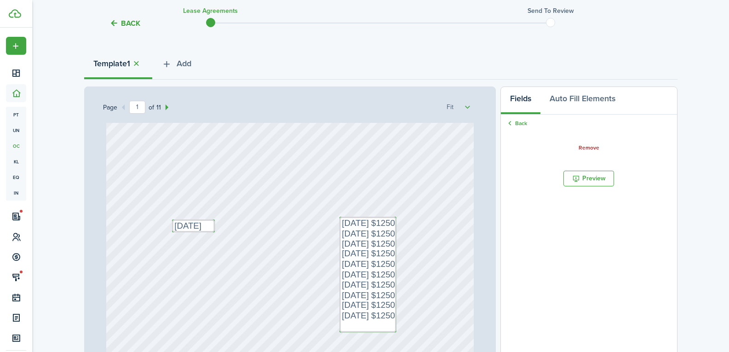
click at [277, 267] on div "Text 7500 [STREET_ADDRESS] Text 8A Date Signed Text [PERSON_NAME] [DATE] [DATE]…" at bounding box center [289, 135] width 367 height 484
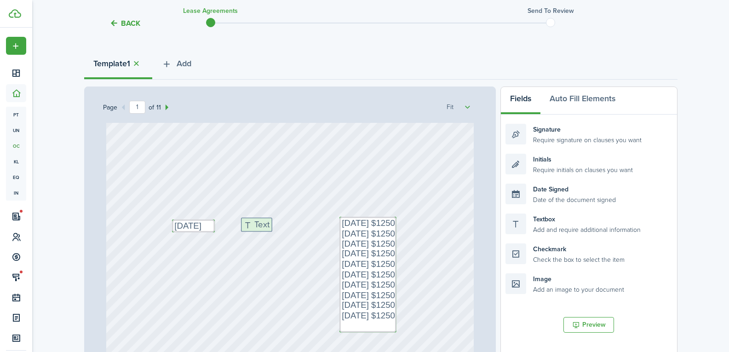
drag, startPoint x: 545, startPoint y: 224, endPoint x: 280, endPoint y: 228, distance: 264.4
click at [280, 228] on div "Page 1 of 11 50% 75% 100% 150% 200% Fit Text 7500 [STREET_ADDRESS] Text 8A Date…" at bounding box center [380, 277] width 593 height 382
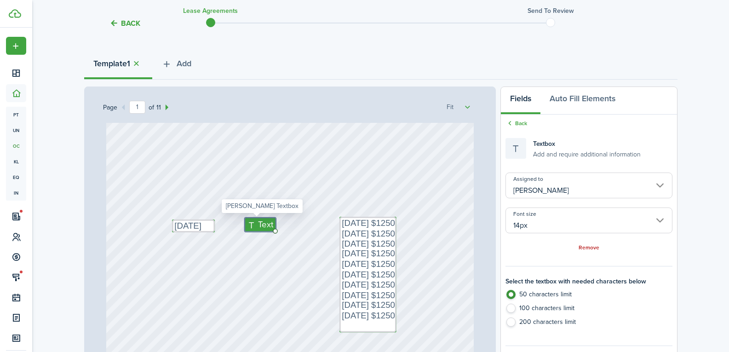
click at [253, 228] on icon at bounding box center [252, 224] width 11 height 9
type textarea "750"
click at [257, 237] on div "Text 7500 [STREET_ADDRESS] Text 8A Date Signed Text [PERSON_NAME] [DATE] [DATE]…" at bounding box center [289, 135] width 367 height 484
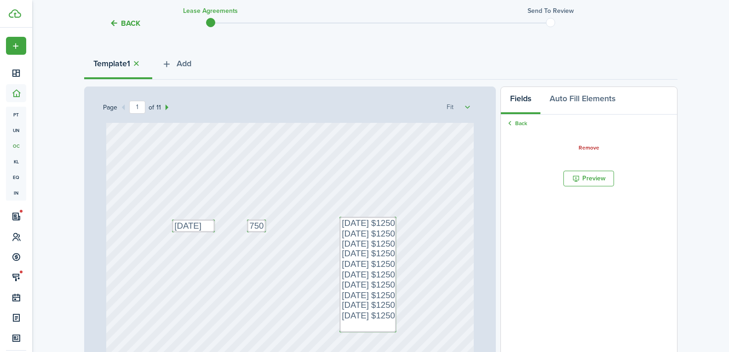
click at [292, 251] on div "Text 7500 [STREET_ADDRESS] Text 8A Date Signed Text [PERSON_NAME] [DATE] [DATE]…" at bounding box center [289, 135] width 367 height 484
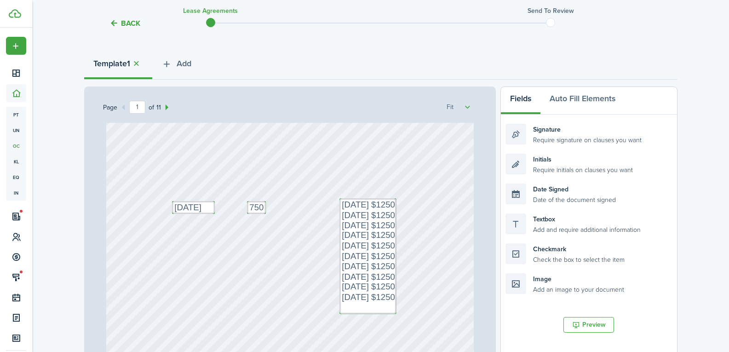
scroll to position [276, 0]
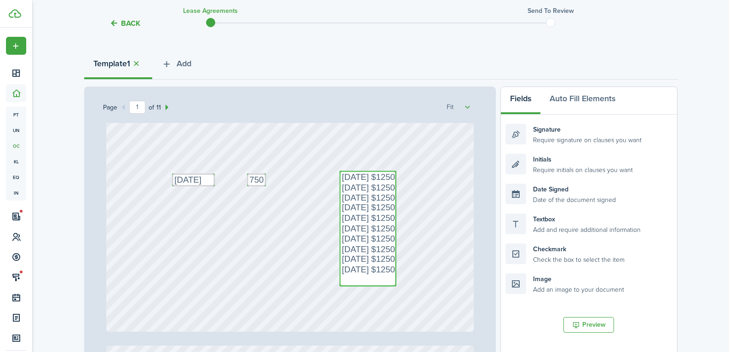
click at [375, 176] on textarea "[DATE] $1250 [DATE] $1250 [DATE] $1250 [DATE] $1250 [DATE] $1250 [DATE] $1250 […" at bounding box center [367, 228] width 57 height 115
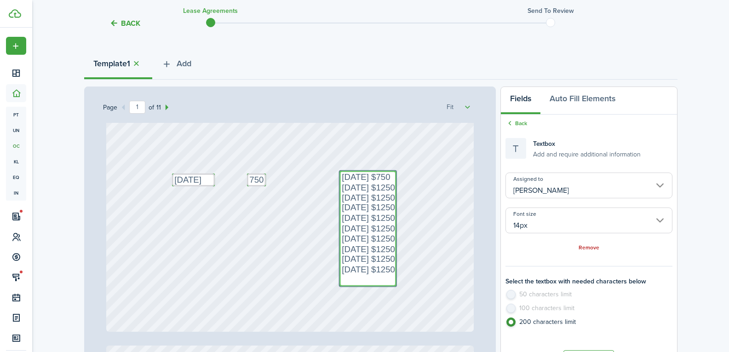
click at [377, 185] on textarea "[DATE] $750 [DATE] $1250 [DATE] $1250 [DATE] $1250 [DATE] $1250 [DATE] $1250 [D…" at bounding box center [367, 228] width 57 height 115
click at [377, 197] on textarea "[DATE] $750 [DATE] $750 [DATE] $1250 [DATE] $1250 [DATE] $1250 [DATE] $1250 [DA…" at bounding box center [367, 228] width 57 height 115
click at [380, 206] on textarea "[DATE] $750 [DATE] $750 [DATE] $750 [DATE] $1250 [DATE] $1250 [DATE] $1250 [DAT…" at bounding box center [367, 228] width 57 height 115
click at [375, 217] on textarea "[DATE] $750 [DATE] $750 [DATE] $750 [DATE] $750 [DATE] $1250 [DATE] $1250 [DATE…" at bounding box center [367, 228] width 57 height 115
click at [376, 229] on textarea "[DATE] $750 [DATE] $750 [DATE] $750 [DATE] $750 [DATE] $750 [DATE] $1250 [DATE]…" at bounding box center [367, 228] width 57 height 115
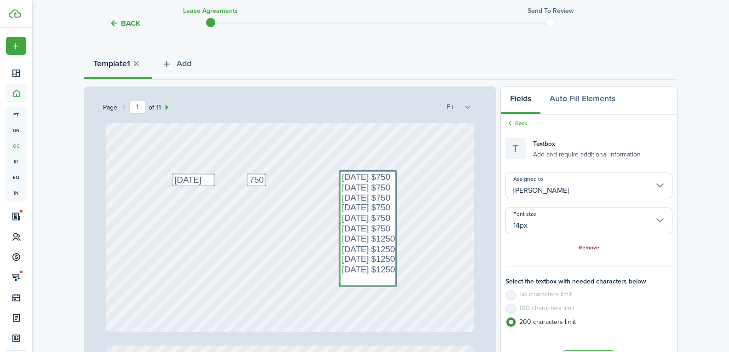
type textarea "[DATE] $750 [DATE] $750 [DATE] $750 [DATE] $750 [DATE] $750 [DATE] $750 [DATE] …"
click at [377, 238] on textarea "[DATE] $750 [DATE] $750 [DATE] $750 [DATE] $750 [DATE] $750 [DATE] $750 [DATE] …" at bounding box center [369, 228] width 57 height 115
click at [377, 247] on textarea "[DATE] $750 [DATE] $750 [DATE] $750 [DATE] $750 [DATE] $750 [DATE] $750 [DATE] …" at bounding box center [369, 228] width 57 height 115
click at [376, 257] on textarea "[DATE] $750 [DATE] $750 [DATE] $750 [DATE] $750 [DATE] $750 [DATE] $750 [DATE] …" at bounding box center [369, 228] width 57 height 115
click at [378, 270] on textarea "[DATE] $750 [DATE] $750 [DATE] $750 [DATE] $750 [DATE] $750 [DATE] $750 [DATE] …" at bounding box center [369, 228] width 57 height 115
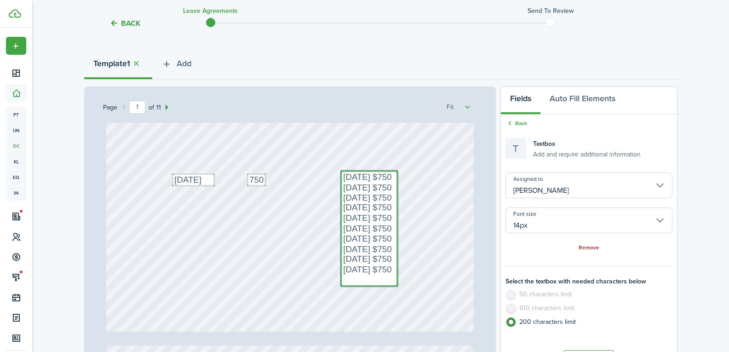
type textarea "[DATE] $750 [DATE] $750 [DATE] $750 [DATE] $750 [DATE] $750 [DATE] $750 [DATE] …"
click at [420, 246] on div "Text 7500 [STREET_ADDRESS] Text 8A Date Signed Text [PERSON_NAME] [DATE] [DATE]…" at bounding box center [289, 89] width 367 height 484
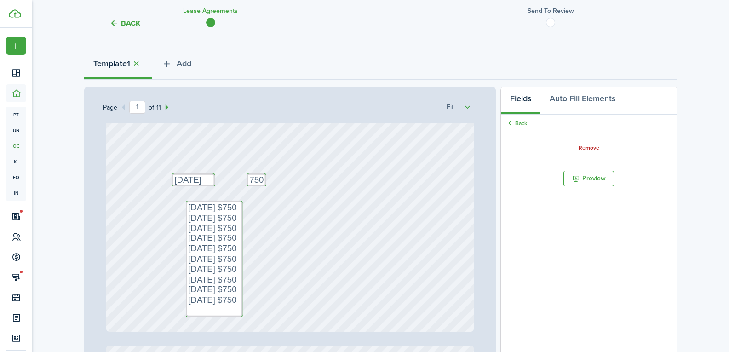
drag, startPoint x: 372, startPoint y: 201, endPoint x: 220, endPoint y: 231, distance: 155.6
click at [282, 228] on div "Text 7500 [STREET_ADDRESS] Text 8A Date Signed Text [PERSON_NAME] [DATE] [DATE]…" at bounding box center [289, 89] width 367 height 484
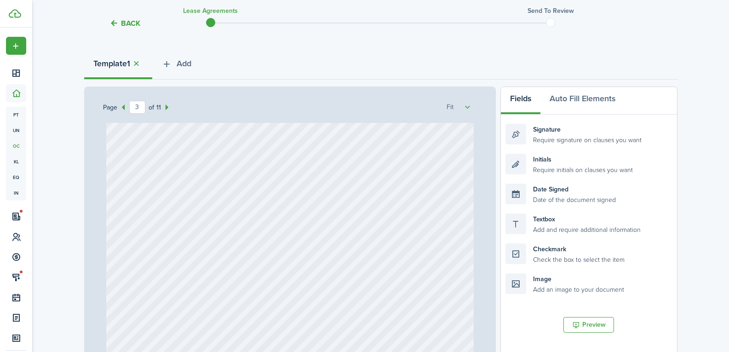
scroll to position [1195, 0]
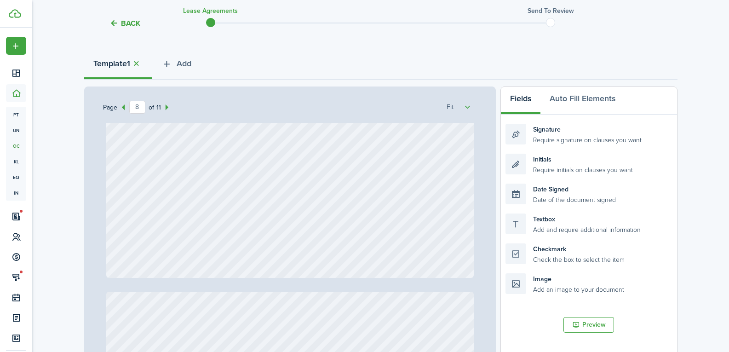
type input "9"
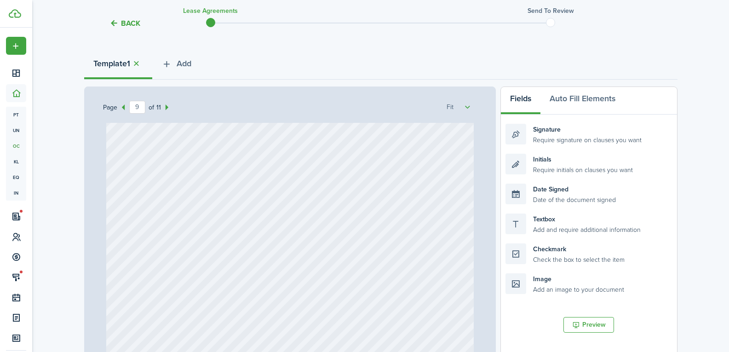
scroll to position [4092, 0]
drag, startPoint x: 551, startPoint y: 132, endPoint x: 322, endPoint y: 156, distance: 230.2
click at [322, 156] on div "Page 9 of 11 50% 75% 100% 150% 200% Fit Text 7500 [STREET_ADDRESS] Text 8A Date…" at bounding box center [380, 277] width 593 height 382
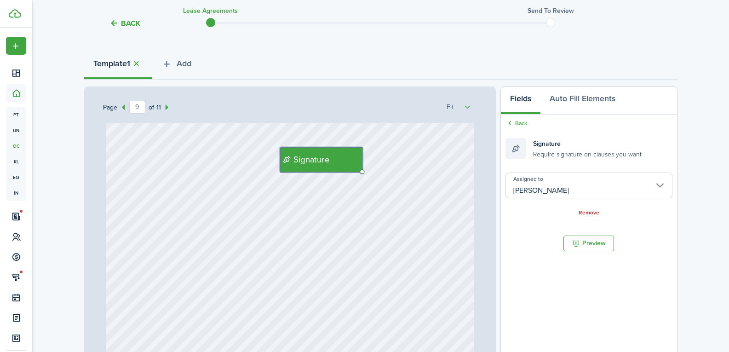
click at [449, 203] on div "Signature" at bounding box center [289, 258] width 367 height 484
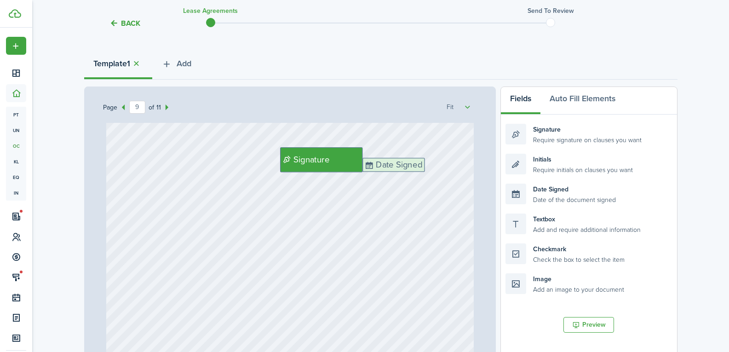
drag, startPoint x: 544, startPoint y: 194, endPoint x: 401, endPoint y: 169, distance: 145.3
click at [401, 169] on div "Page 9 of 11 50% 75% 100% 150% 200% Fit Text 7500 [STREET_ADDRESS] Text 8A Date…" at bounding box center [380, 277] width 593 height 382
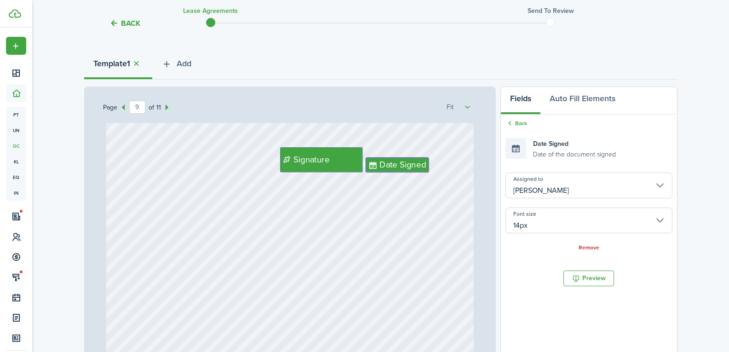
click at [441, 217] on div "Signature Date Signed" at bounding box center [289, 258] width 367 height 484
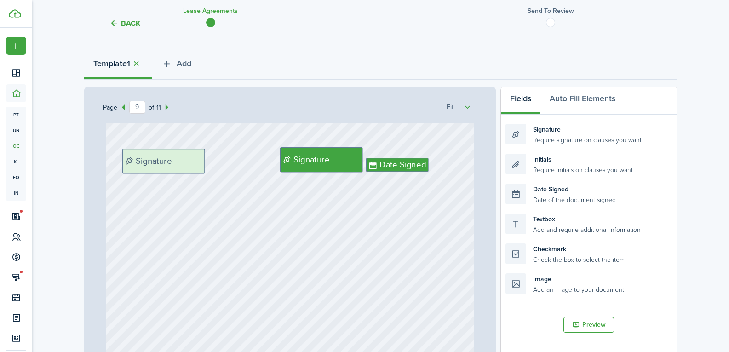
drag, startPoint x: 568, startPoint y: 131, endPoint x: 186, endPoint y: 156, distance: 383.3
click at [186, 156] on div "Page 9 of 11 50% 75% 100% 150% 200% Fit Text 7500 [STREET_ADDRESS] Text 8A Date…" at bounding box center [380, 277] width 593 height 382
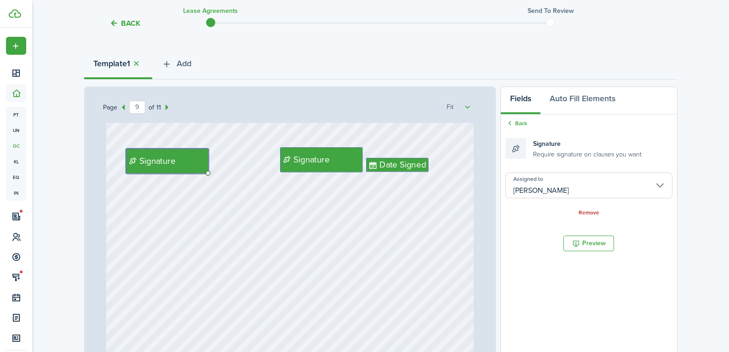
click at [531, 188] on input "[PERSON_NAME]" at bounding box center [588, 185] width 166 height 26
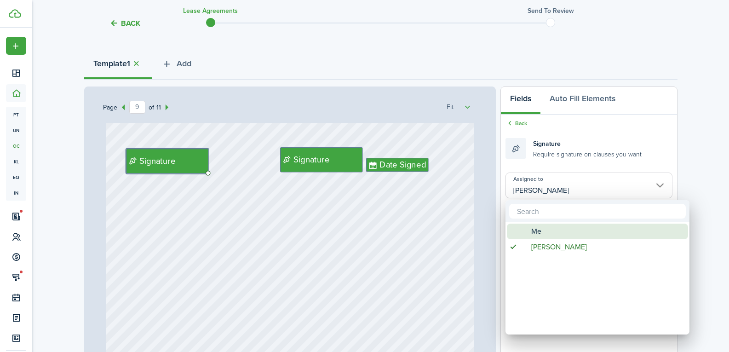
click at [535, 229] on span "Me" at bounding box center [536, 231] width 10 height 16
type input "Me"
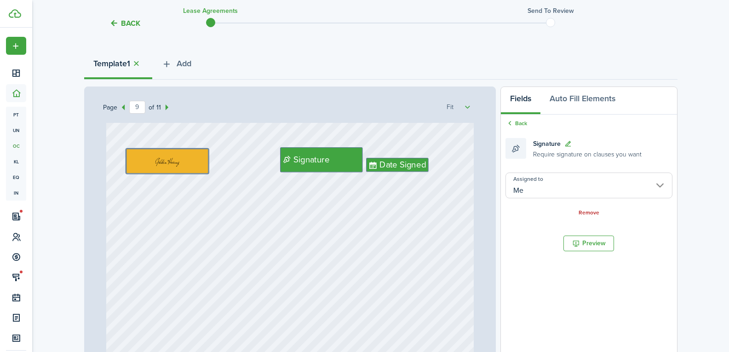
click at [338, 255] on div "Signature Date Signed" at bounding box center [289, 258] width 367 height 484
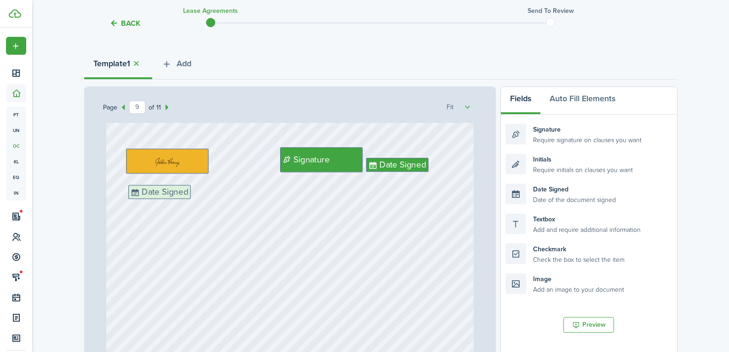
drag, startPoint x: 546, startPoint y: 195, endPoint x: 169, endPoint y: 196, distance: 377.0
click at [169, 196] on div "Page 9 of 11 50% 75% 100% 150% 200% Fit Text 7500 [STREET_ADDRESS] Text 8A Date…" at bounding box center [380, 277] width 593 height 382
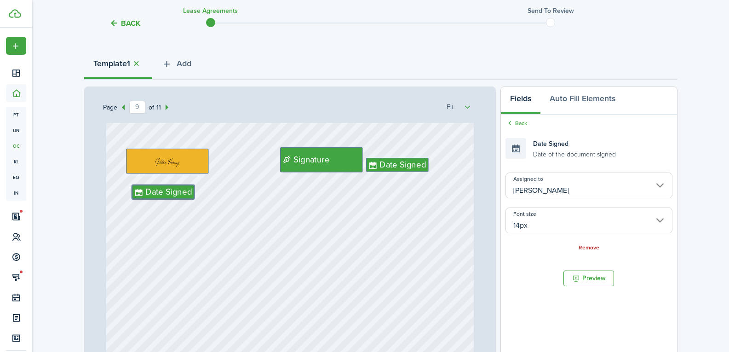
click at [537, 176] on input "[PERSON_NAME]" at bounding box center [588, 185] width 166 height 26
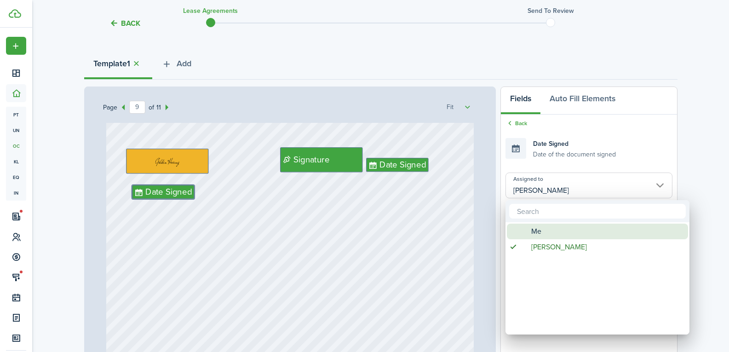
click at [537, 228] on span "Me" at bounding box center [536, 231] width 10 height 16
type input "Me"
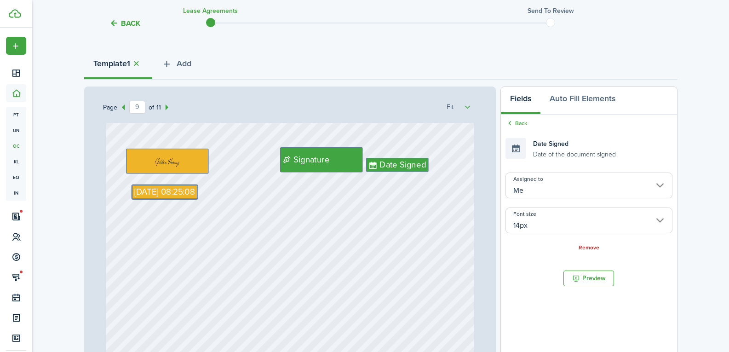
click at [339, 265] on div "Signature Date Signed [DATE] 08:25:08" at bounding box center [289, 258] width 367 height 484
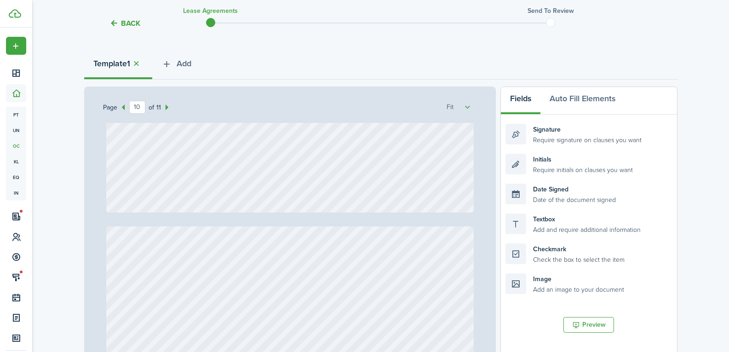
type input "11"
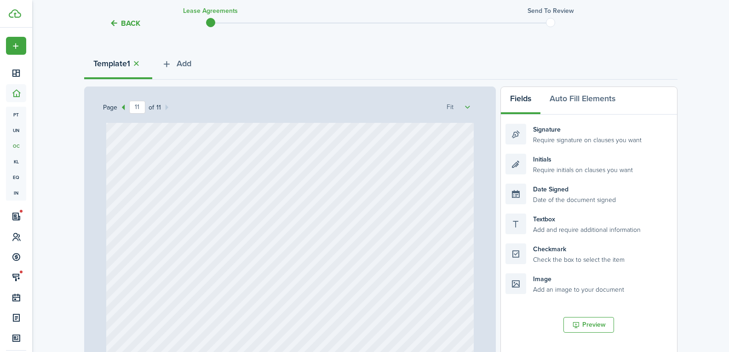
scroll to position [5100, 0]
drag, startPoint x: 540, startPoint y: 132, endPoint x: 330, endPoint y: 169, distance: 212.9
click at [330, 169] on div "Page 11 of 11 50% 75% 100% 150% 200% Fit Text 7500 [STREET_ADDRESS] Text 8A Dat…" at bounding box center [380, 277] width 593 height 382
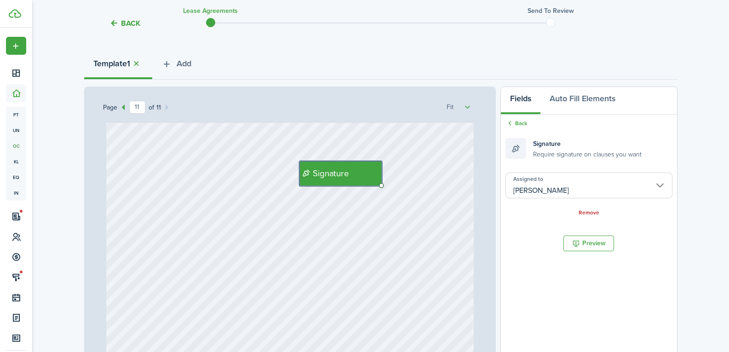
click at [517, 184] on input "[PERSON_NAME]" at bounding box center [588, 185] width 166 height 26
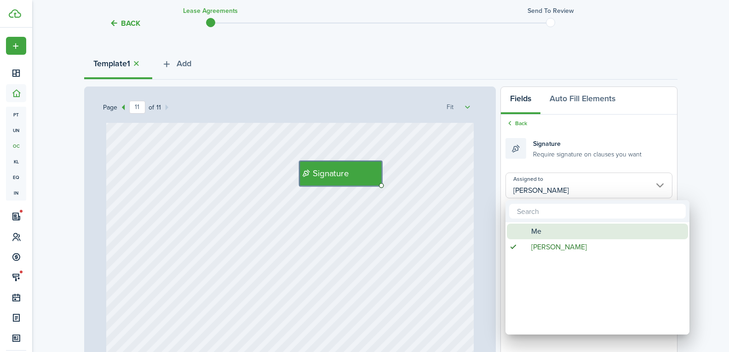
click at [543, 233] on div "Me" at bounding box center [601, 231] width 163 height 16
type input "Me"
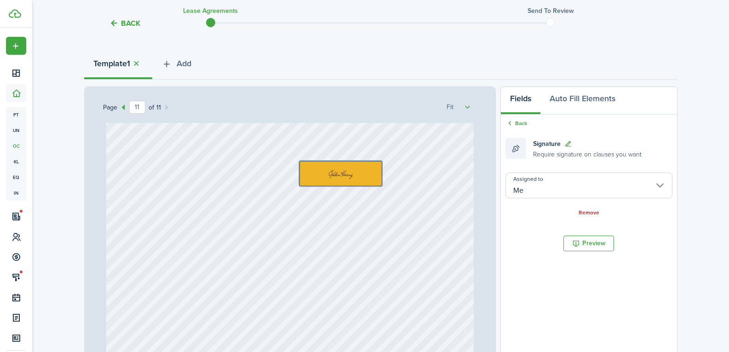
click at [411, 234] on div at bounding box center [289, 246] width 367 height 484
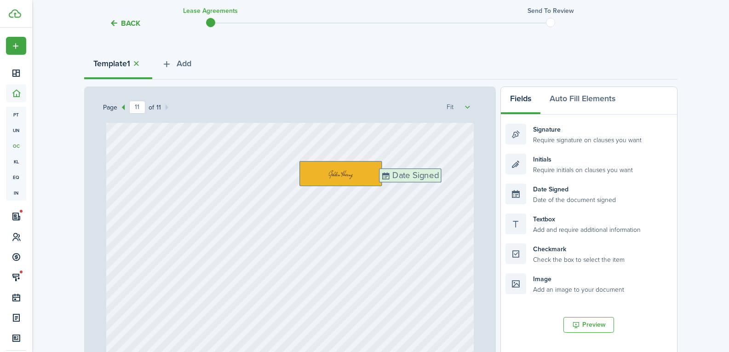
drag, startPoint x: 534, startPoint y: 196, endPoint x: 410, endPoint y: 181, distance: 125.1
click at [410, 181] on div "Page 11 of 11 50% 75% 100% 150% 200% Fit Text 7500 [STREET_ADDRESS] Text 8A Dat…" at bounding box center [380, 277] width 593 height 382
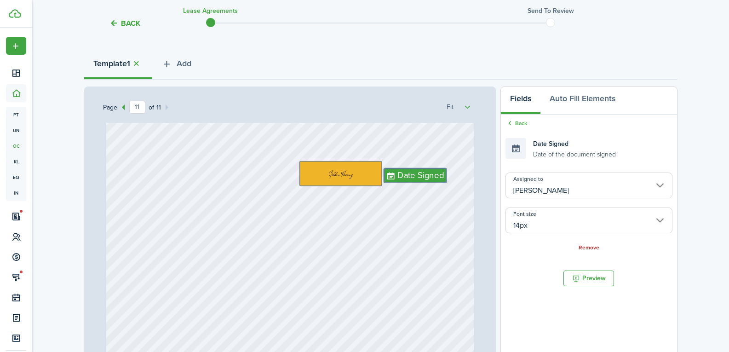
click at [548, 190] on input "[PERSON_NAME]" at bounding box center [588, 185] width 166 height 26
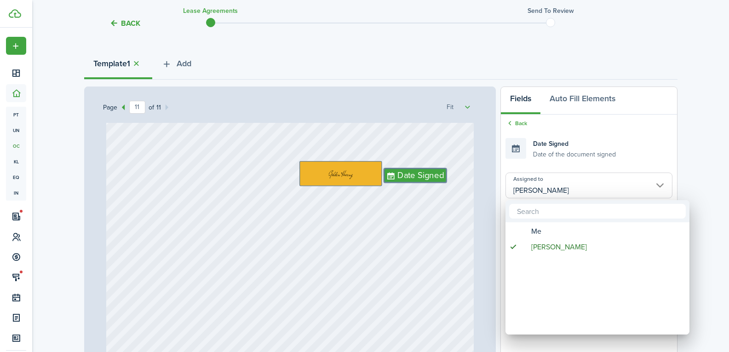
click at [559, 228] on div "Me" at bounding box center [601, 231] width 163 height 16
type input "Me"
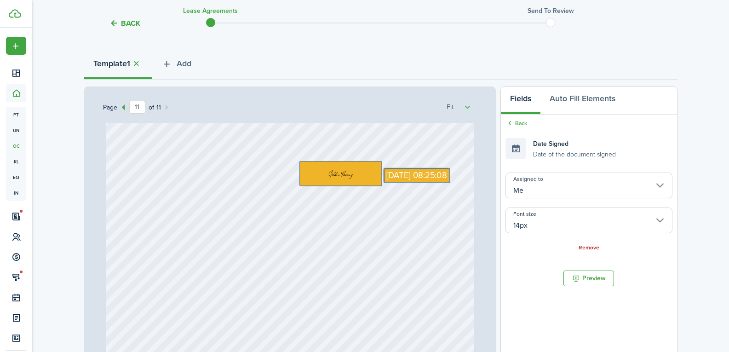
click at [451, 254] on div "[DATE] 08:25:08" at bounding box center [289, 246] width 367 height 484
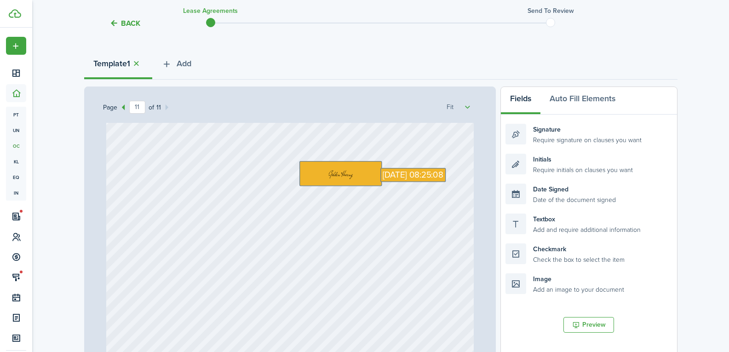
click at [442, 205] on div "[DATE] 08:25:08" at bounding box center [289, 246] width 367 height 484
drag, startPoint x: 531, startPoint y: 139, endPoint x: 133, endPoint y: 176, distance: 399.9
click at [133, 176] on div "Page 11 of 11 50% 75% 100% 150% 200% Fit Text 7500 [STREET_ADDRESS] Text 8A Dat…" at bounding box center [380, 277] width 593 height 382
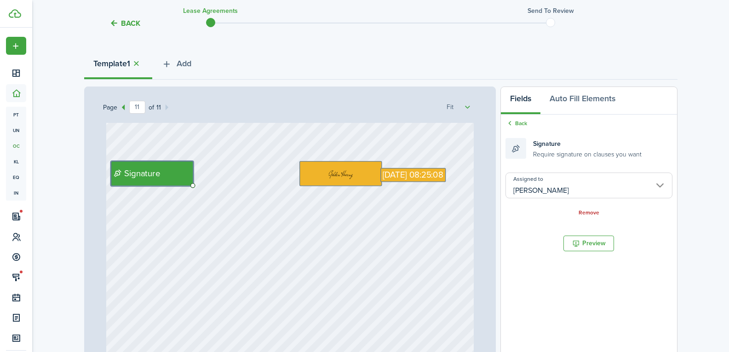
click at [385, 244] on div "[DATE] 08:25:08 Signature" at bounding box center [289, 246] width 367 height 484
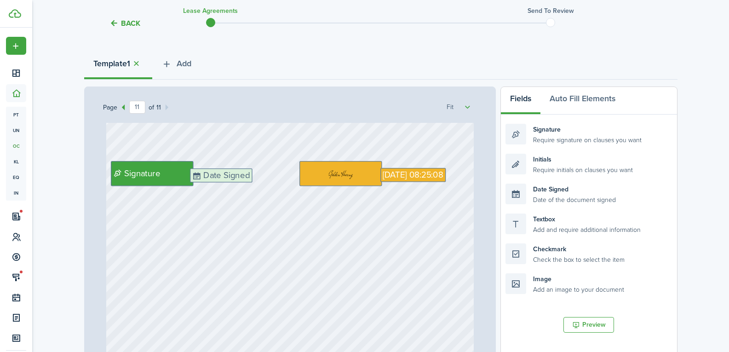
drag, startPoint x: 550, startPoint y: 197, endPoint x: 234, endPoint y: 182, distance: 315.8
click at [234, 182] on div "Page 11 of 11 50% 75% 100% 150% 200% Fit Text 7500 [STREET_ADDRESS] Text 8A Dat…" at bounding box center [380, 277] width 593 height 382
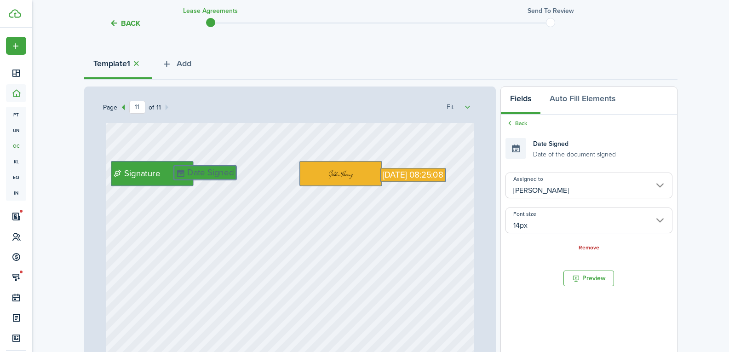
drag, startPoint x: 237, startPoint y: 175, endPoint x: 221, endPoint y: 172, distance: 15.8
click at [603, 279] on button "Preview" at bounding box center [588, 278] width 51 height 16
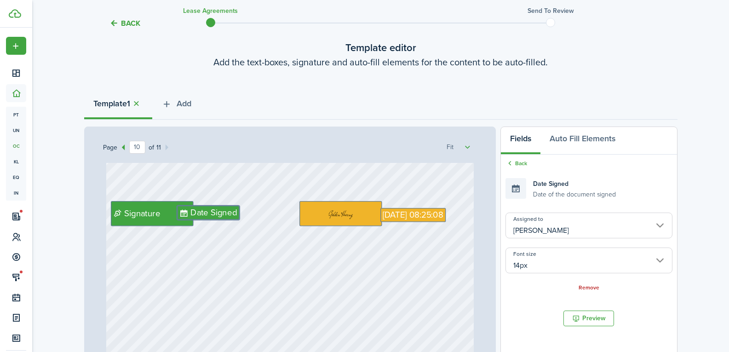
scroll to position [4819, 0]
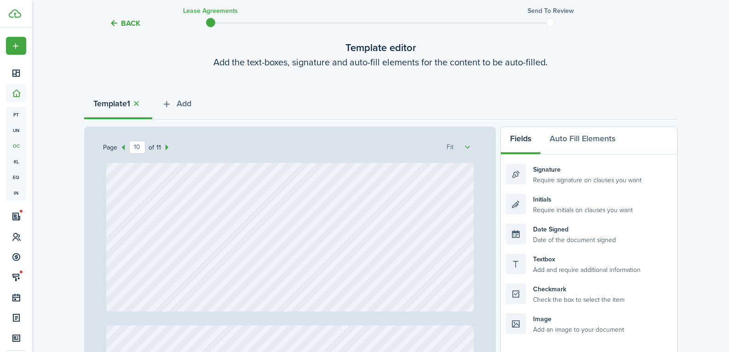
click at [485, 294] on div "Page 10 of 11 50% 75% 100% 150% 200% Fit Text 7500 [STREET_ADDRESS] Text 8A Dat…" at bounding box center [290, 317] width 412 height 382
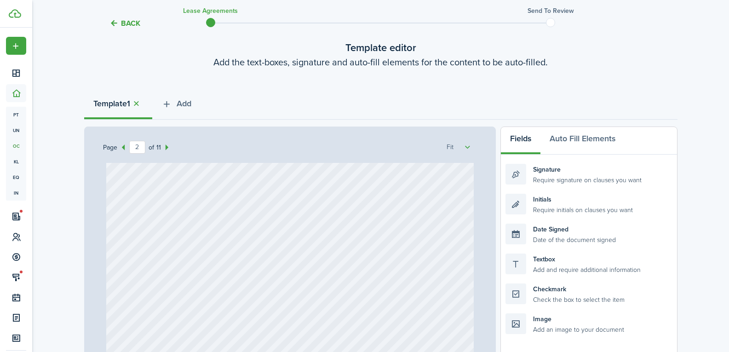
type input "1"
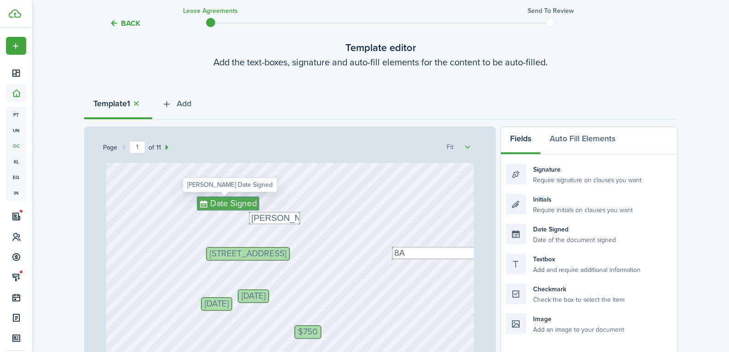
click at [221, 203] on span "Date Signed" at bounding box center [233, 203] width 46 height 13
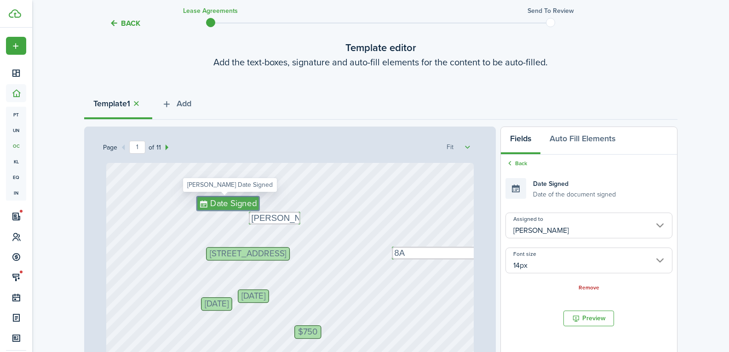
click at [221, 203] on span "Date Signed" at bounding box center [233, 203] width 46 height 13
drag, startPoint x: 221, startPoint y: 203, endPoint x: 46, endPoint y: 188, distance: 175.7
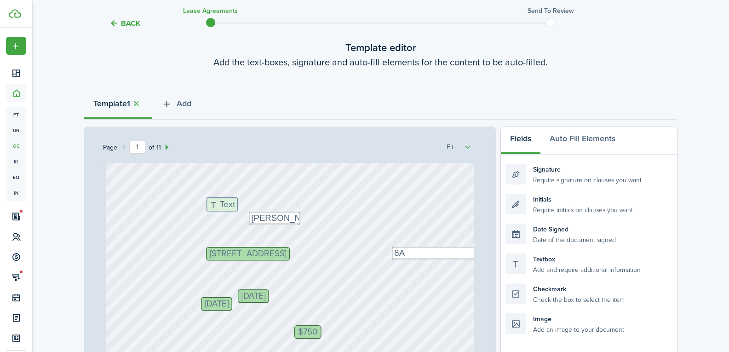
drag, startPoint x: 537, startPoint y: 256, endPoint x: 238, endPoint y: 200, distance: 304.1
click at [238, 200] on div "Page 1 of 11 50% 75% 100% 150% 200% Fit Text 7500 [STREET_ADDRESS] Text 8A Text…" at bounding box center [380, 317] width 593 height 382
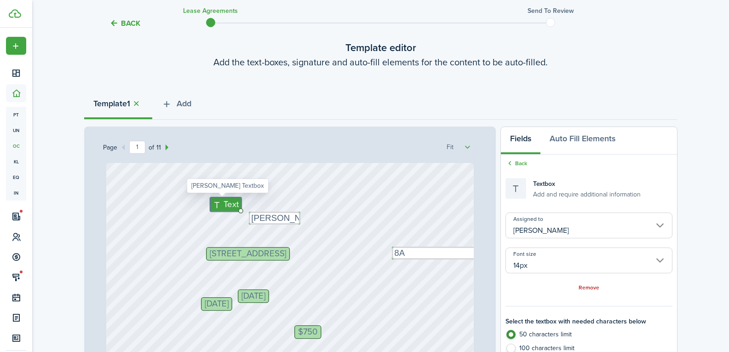
click at [212, 202] on icon at bounding box center [217, 204] width 11 height 9
click at [217, 202] on icon at bounding box center [217, 204] width 11 height 9
type textarea "[DATE]"
drag, startPoint x: 217, startPoint y: 204, endPoint x: 213, endPoint y: 205, distance: 4.6
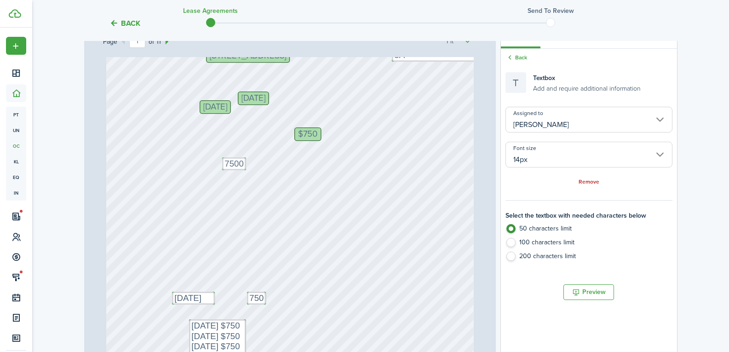
scroll to position [236, 0]
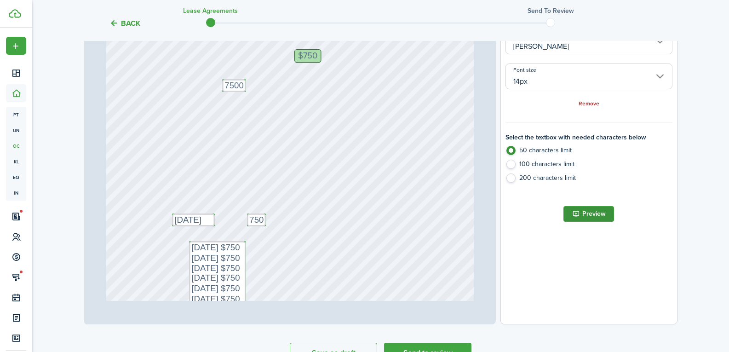
click at [578, 209] on button "Preview" at bounding box center [588, 214] width 51 height 16
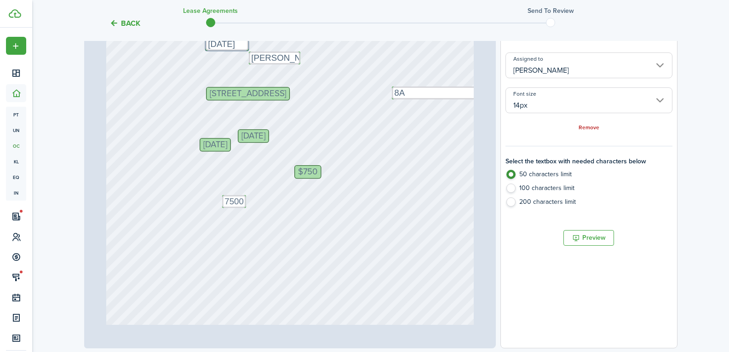
scroll to position [190, 0]
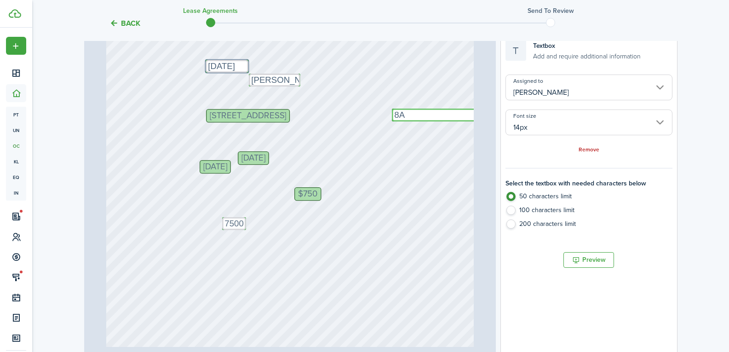
click at [413, 116] on textarea "8A" at bounding box center [445, 115] width 106 height 13
drag, startPoint x: 407, startPoint y: 113, endPoint x: 365, endPoint y: 150, distance: 55.7
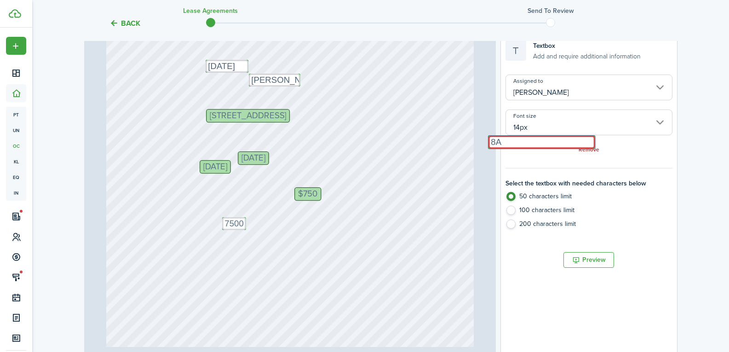
drag, startPoint x: 371, startPoint y: 150, endPoint x: 513, endPoint y: 141, distance: 141.9
click at [477, 141] on div "Text 7500 [STREET_ADDRESS] Text [PERSON_NAME] [DATE] $750 Text [DATE] Text 750 …" at bounding box center [290, 186] width 374 height 322
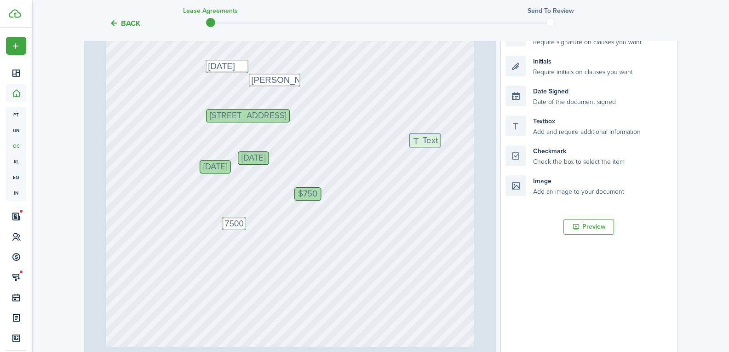
drag, startPoint x: 527, startPoint y: 123, endPoint x: 430, endPoint y: 141, distance: 98.2
click at [430, 141] on div "Page 1 of 11 50% 75% 100% 150% 200% Fit Text 7500 [STREET_ADDRESS] Text [PERSON…" at bounding box center [380, 180] width 593 height 382
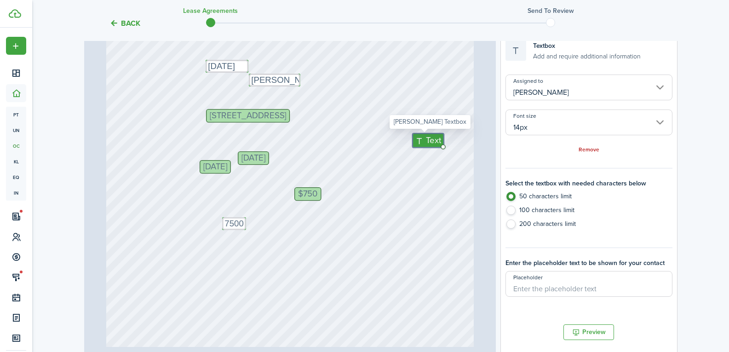
click at [426, 141] on span "Text" at bounding box center [433, 140] width 15 height 13
drag, startPoint x: 422, startPoint y: 141, endPoint x: 359, endPoint y: 147, distance: 63.3
click at [364, 147] on span "Text" at bounding box center [370, 146] width 15 height 13
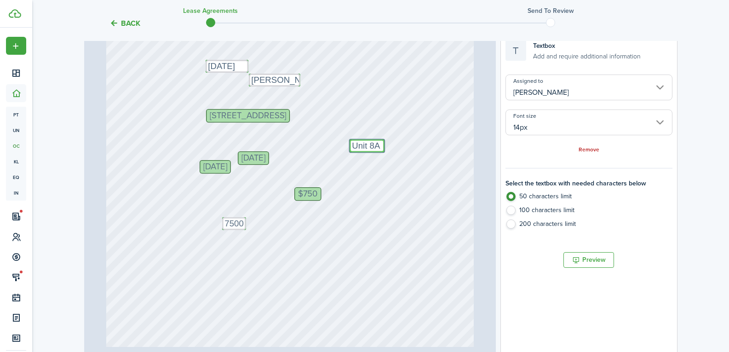
type textarea "Unit 8A"
drag, startPoint x: 364, startPoint y: 147, endPoint x: 411, endPoint y: 116, distance: 55.9
click at [583, 263] on button "Preview" at bounding box center [588, 260] width 51 height 16
click at [586, 259] on button "Preview" at bounding box center [588, 260] width 51 height 16
click at [577, 260] on button "Preview" at bounding box center [588, 260] width 51 height 16
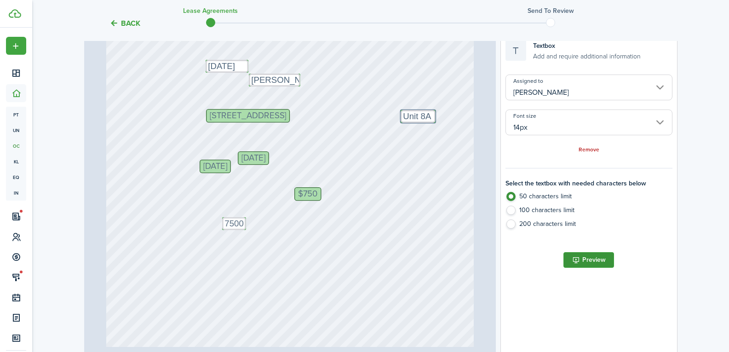
click at [599, 255] on button "Preview" at bounding box center [588, 260] width 51 height 16
click at [594, 264] on button "Preview" at bounding box center [588, 260] width 51 height 16
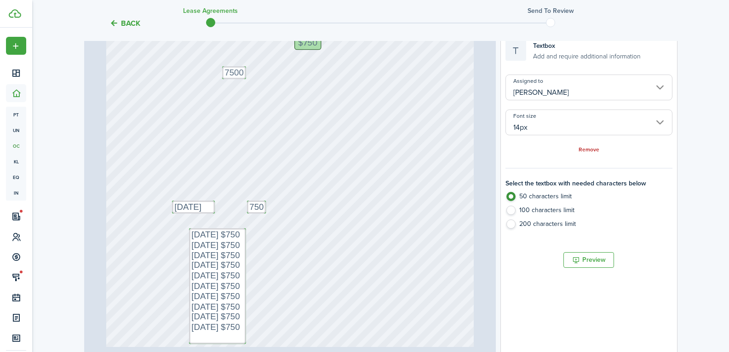
scroll to position [184, 0]
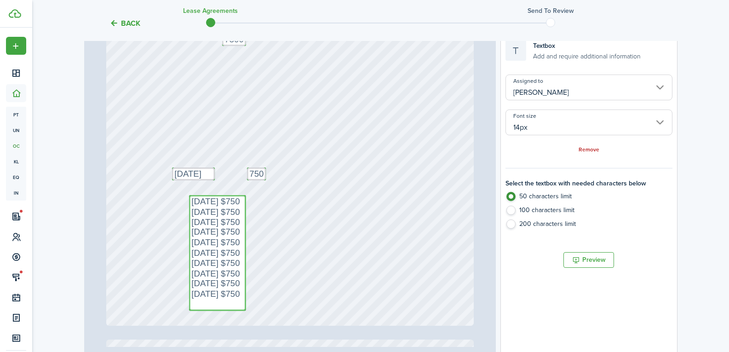
click at [199, 199] on textarea "[DATE] $750 [DATE] $750 [DATE] $750 [DATE] $750 [DATE] $750 [DATE] $750 [DATE] …" at bounding box center [217, 252] width 57 height 115
radio input "false"
radio input "true"
click at [361, 253] on div "Text 7500 [STREET_ADDRESS] Text [PERSON_NAME] $750 Text [DATE] Text 750 Text [D…" at bounding box center [289, 83] width 367 height 484
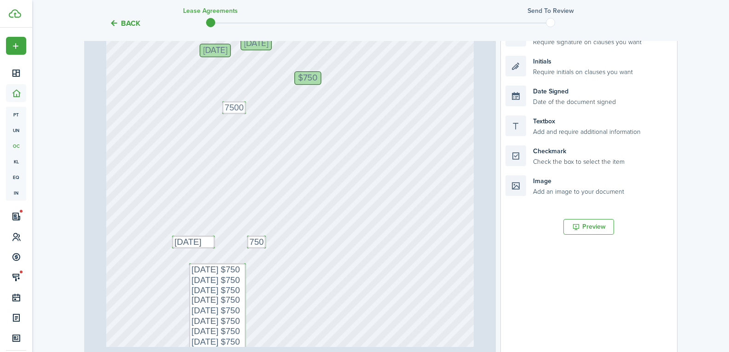
scroll to position [138, 0]
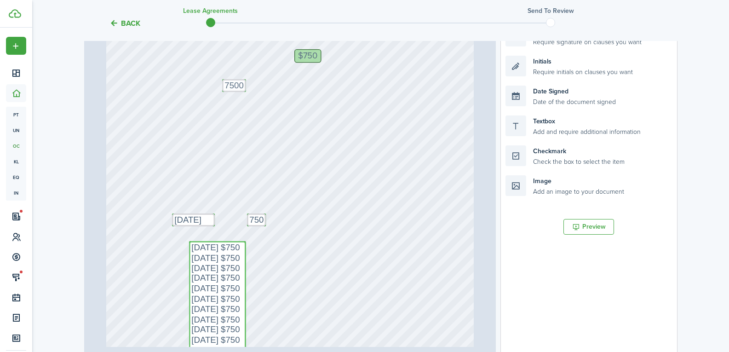
click at [225, 319] on textarea "[DATE] $750 [DATE] $750 [DATE] $750 [DATE] $750 [DATE] $750 [DATE] $750 [DATE] …" at bounding box center [217, 298] width 57 height 115
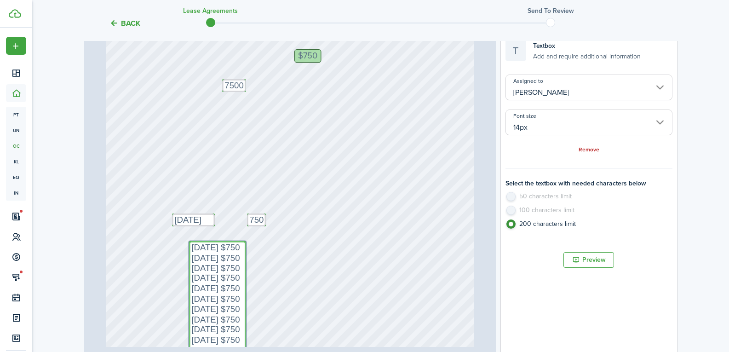
click at [224, 329] on textarea "[DATE] $750 [DATE] $750 [DATE] $750 [DATE] $750 [DATE] $750 [DATE] $750 [DATE] …" at bounding box center [217, 298] width 57 height 115
click at [218, 339] on textarea "[DATE] $750 [DATE] $750 [DATE] $750 [DATE] $750 [DATE] $750 [DATE] $750 [DATE] …" at bounding box center [217, 298] width 57 height 115
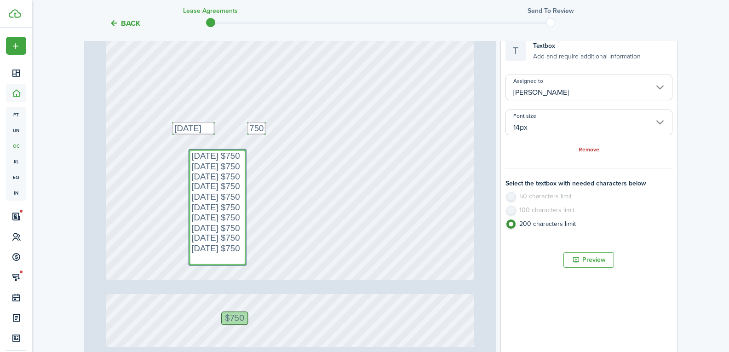
scroll to position [230, 0]
click at [231, 249] on textarea "[DATE] $750 [DATE] $750 [DATE] $750 [DATE] $750 [DATE] $750 [DATE] $750 [DATE] …" at bounding box center [217, 206] width 57 height 115
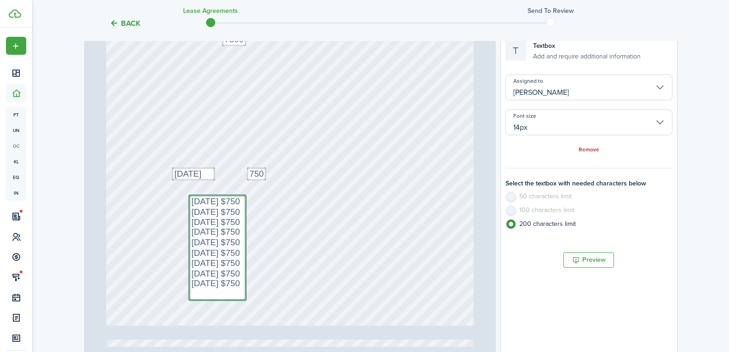
click at [220, 295] on textarea "[DATE] $750 [DATE] $750 [DATE] $750 [DATE] $750 [DATE] $750 [DATE] $750 [DATE] …" at bounding box center [217, 247] width 57 height 105
click at [237, 203] on textarea "[DATE] $750 [DATE] $750 [DATE] $750 [DATE] $750 [DATE] $750 [DATE] $750 [DATE] …" at bounding box center [217, 247] width 57 height 105
click at [232, 292] on textarea "[DATE] $750 [DATE] $750 [DATE] $750 [DATE] $750 [DATE] $750 [DATE] $750 [DATE] …" at bounding box center [217, 247] width 57 height 105
click at [224, 200] on textarea "[DATE] $750 [DATE] $750 [DATE] $750 [DATE] $750 [DATE] $750 [DATE] $750 [DATE] …" at bounding box center [217, 242] width 57 height 95
click at [228, 200] on textarea "[DATE] $750 [DATE] $750 [DATE] $750 [DATE] $750 [DATE] $750 [DATE] $750 [DATE] …" at bounding box center [217, 242] width 57 height 95
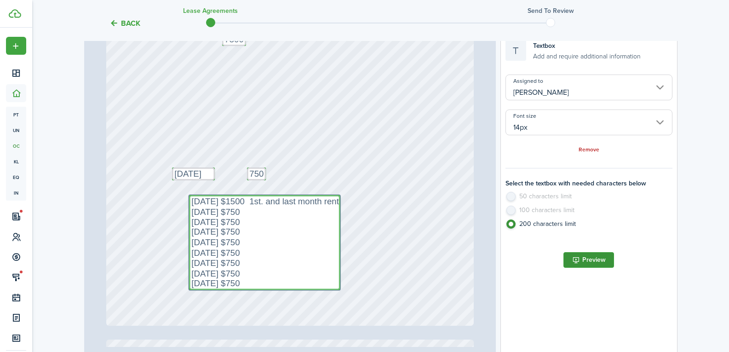
type textarea "[DATE] $1500 1st. and last month rent [DATE] $750 [DATE] $750 [DATE] $750 [DATE…"
click at [598, 263] on button "Preview" at bounding box center [588, 260] width 51 height 16
click at [249, 200] on textarea "[DATE] $1500 1st. and last month rent [DATE] $750 [DATE] $750 [DATE] $750 [DATE…" at bounding box center [264, 242] width 151 height 95
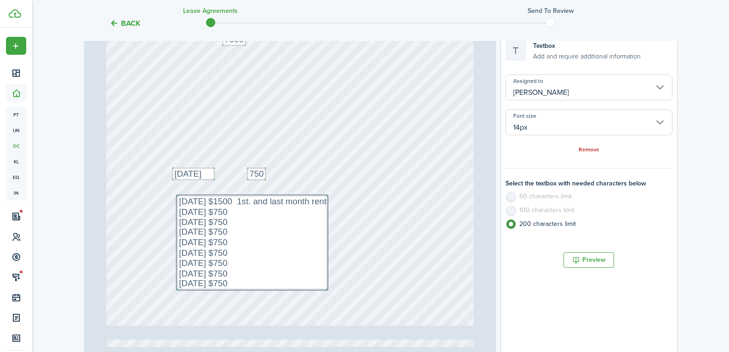
drag, startPoint x: 240, startPoint y: 200, endPoint x: 229, endPoint y: 200, distance: 10.1
drag, startPoint x: 232, startPoint y: 201, endPoint x: 241, endPoint y: 201, distance: 9.2
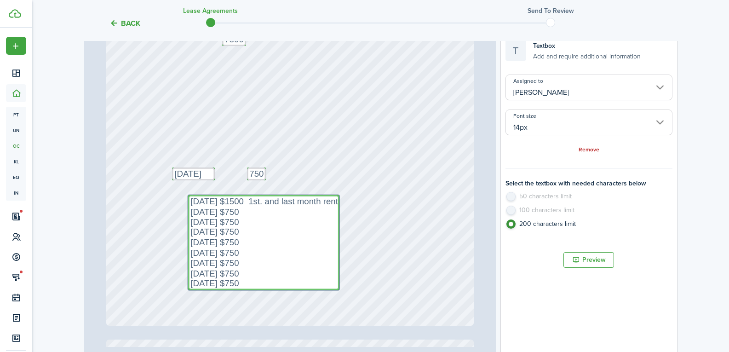
click at [240, 201] on textarea "[DATE] $1500 1st. and last month rent [DATE] $750 [DATE] $750 [DATE] $750 [DATE…" at bounding box center [263, 242] width 151 height 95
click at [188, 212] on textarea "[DATE] $750 1st. and last month rent [DATE] $750 [DATE] $750 [DATE] $750 [DATE]…" at bounding box center [263, 242] width 151 height 95
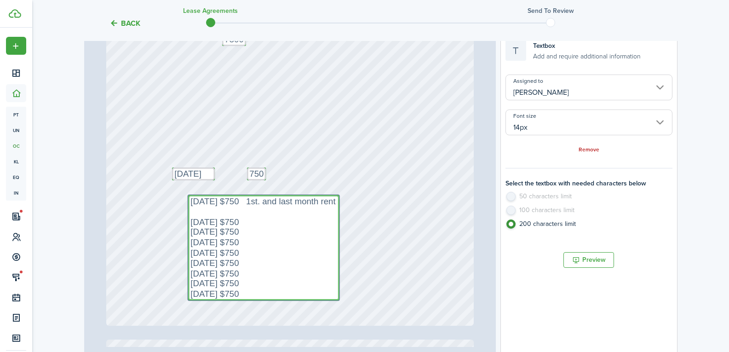
click at [238, 201] on textarea "[DATE] $750 1st. and last month rent [DATE] $750 [DATE] $750 [DATE] $750 [DATE]…" at bounding box center [263, 247] width 151 height 105
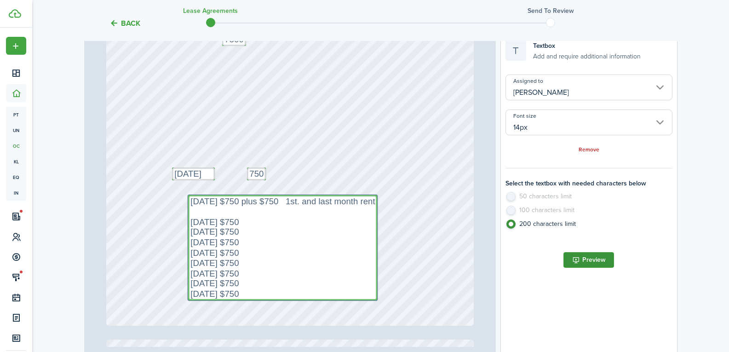
type textarea "[DATE] $750 plus $750 1st. and last month rent [DATE] $750 [DATE] $750 [DATE] $…"
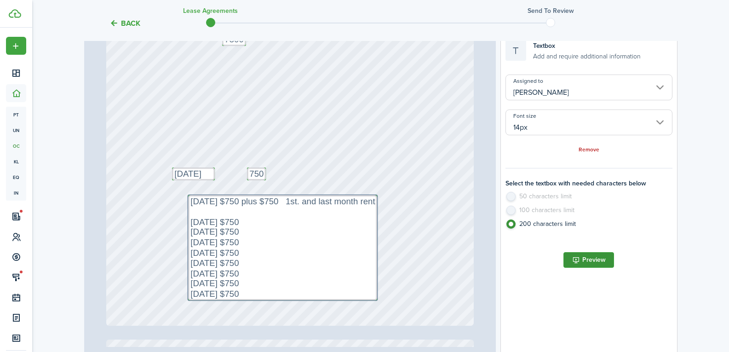
click at [596, 263] on button "Preview" at bounding box center [588, 260] width 51 height 16
click at [444, 228] on div "Text 7500 [STREET_ADDRESS] Text [PERSON_NAME] $750 Text [DATE] Text 750 Text [D…" at bounding box center [289, 83] width 367 height 484
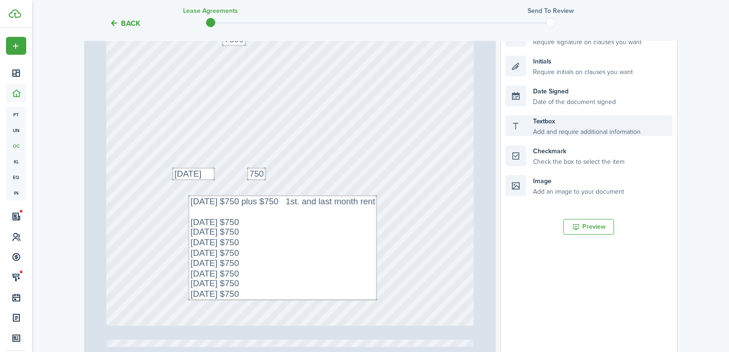
click at [534, 129] on div "Textbox Add and require additional information" at bounding box center [588, 125] width 166 height 21
drag, startPoint x: 520, startPoint y: 127, endPoint x: 425, endPoint y: 147, distance: 96.7
click at [407, 150] on div "Page 1 of 11 50% 75% 100% 150% 200% Fit Text 7500 [STREET_ADDRESS] Text [PERSON…" at bounding box center [380, 180] width 593 height 382
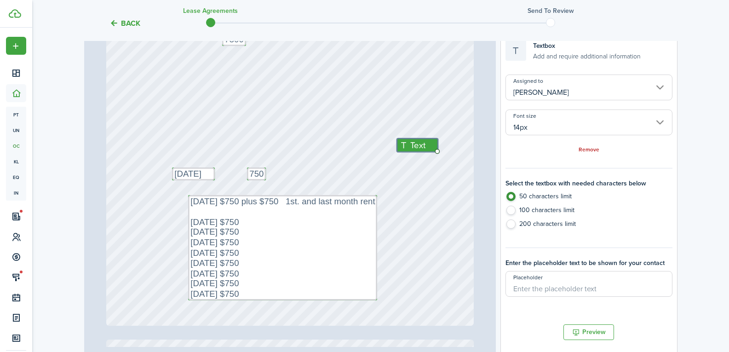
drag, startPoint x: 405, startPoint y: 146, endPoint x: 310, endPoint y: 129, distance: 97.2
click at [310, 129] on div "Text 7500 [STREET_ADDRESS] Text [PERSON_NAME] $750 Text [DATE] Text 750 Text [D…" at bounding box center [289, 83] width 367 height 484
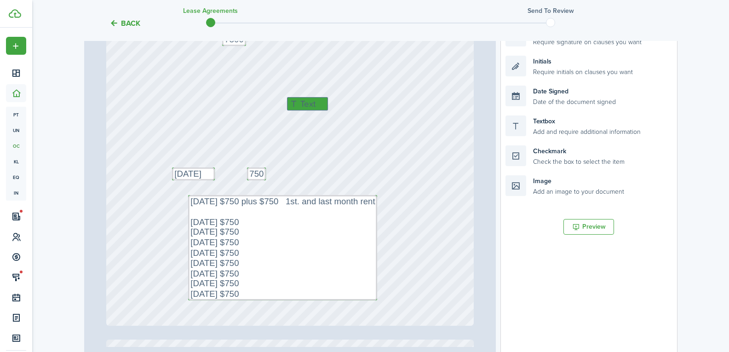
drag, startPoint x: 412, startPoint y: 141, endPoint x: 301, endPoint y: 96, distance: 119.9
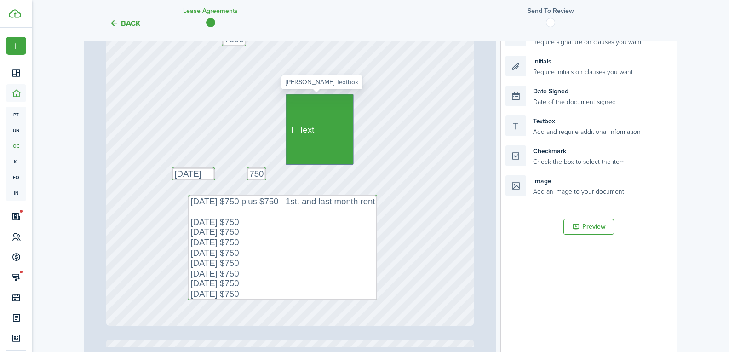
drag, startPoint x: 321, startPoint y: 105, endPoint x: 331, endPoint y: 145, distance: 41.3
click at [331, 145] on div "Text" at bounding box center [320, 129] width 68 height 71
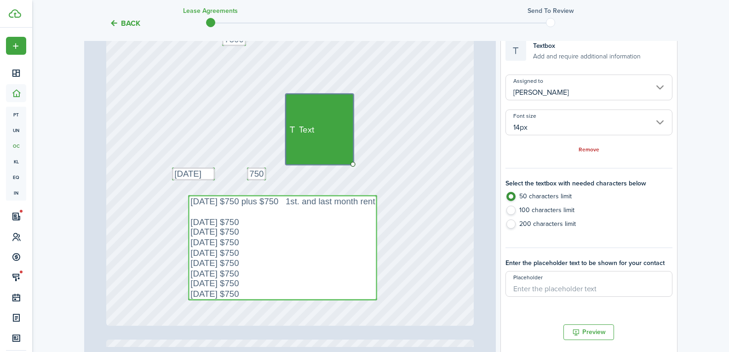
click at [188, 221] on textarea "[DATE] $750 plus $750 1st. and last month rent [DATE] $750 [DATE] $750 [DATE] $…" at bounding box center [282, 247] width 189 height 105
radio input "false"
radio input "true"
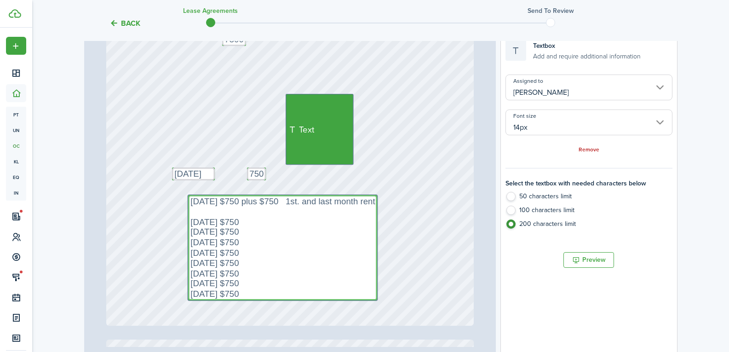
click at [233, 293] on textarea "[DATE] $750 plus $750 1st. and last month rent [DATE] $750 [DATE] $750 [DATE] $…" at bounding box center [282, 247] width 189 height 105
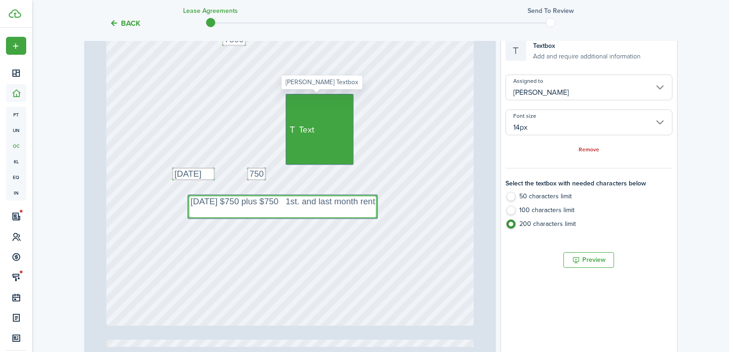
type textarea "[DATE] $750 plus $750 1st. and last month rent"
click at [295, 99] on div "Text" at bounding box center [320, 129] width 68 height 71
radio input "true"
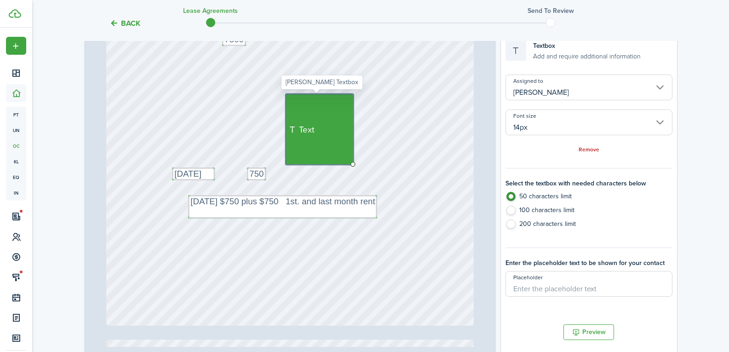
click at [295, 99] on div "Text" at bounding box center [320, 129] width 68 height 71
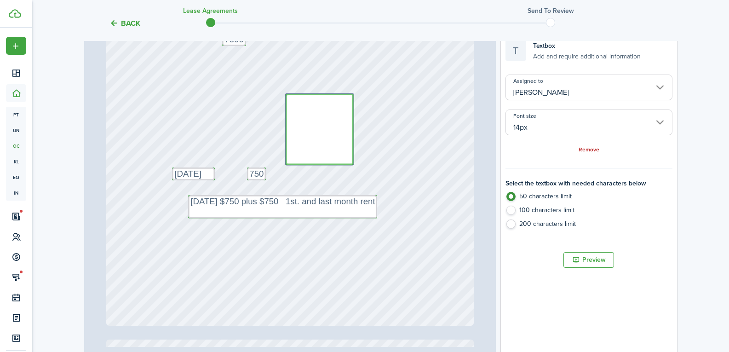
paste textarea "[DATE] $750 [DATE] $750 [DATE] $750 [DATE] $750"
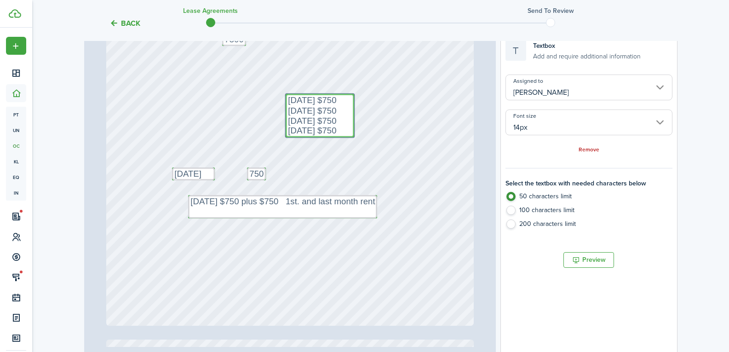
type textarea "[DATE] $750 [DATE] $750 [DATE] $750 [DATE] $750"
click at [543, 221] on label "200 characters limit" at bounding box center [588, 226] width 166 height 14
radio input "false"
radio input "true"
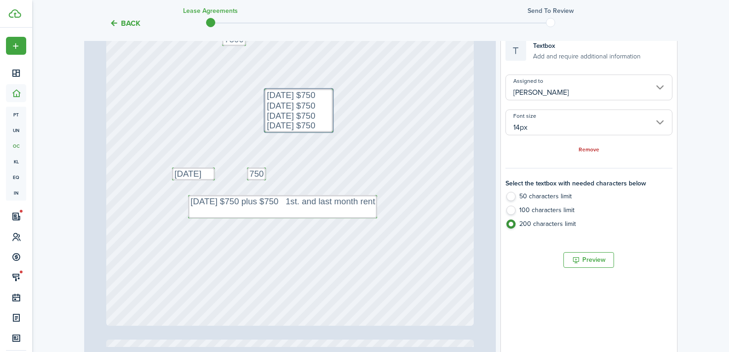
drag, startPoint x: 333, startPoint y: 128, endPoint x: 317, endPoint y: 124, distance: 16.2
click at [292, 107] on textarea "[DATE] $750 [DATE] $750 [DATE] $750 [DATE] $750" at bounding box center [306, 112] width 69 height 43
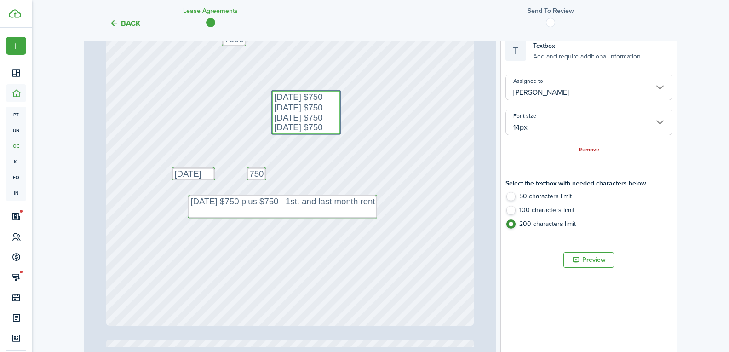
click at [292, 107] on textarea "[DATE] $750 [DATE] $750 [DATE] $750 [DATE] $750" at bounding box center [306, 112] width 69 height 43
click at [293, 116] on textarea "[DATE] $750 [DATE] $750 [DATE] $750 [DATE] $750" at bounding box center [306, 112] width 69 height 43
click at [312, 124] on textarea "[DATE] $750 [DATE] $750 [DATE] $750 [DATE] $750" at bounding box center [306, 112] width 69 height 43
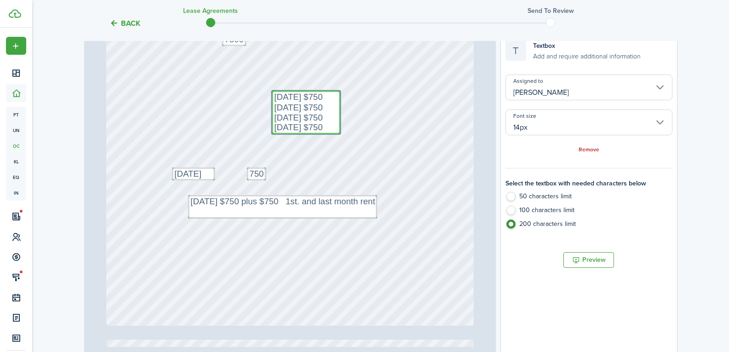
click at [312, 124] on textarea "[DATE] $750 [DATE] $750 [DATE] $750 [DATE] $750" at bounding box center [306, 112] width 69 height 43
click at [277, 97] on textarea "[DATE] $750 [DATE] $750 [DATE] $750 [DATE] $750" at bounding box center [306, 112] width 69 height 43
paste textarea "[DATE] $750 [DATE] $750 [DATE] $750 [DATE] $750 [DATE] $750 [DATE] $750 [DATE] …"
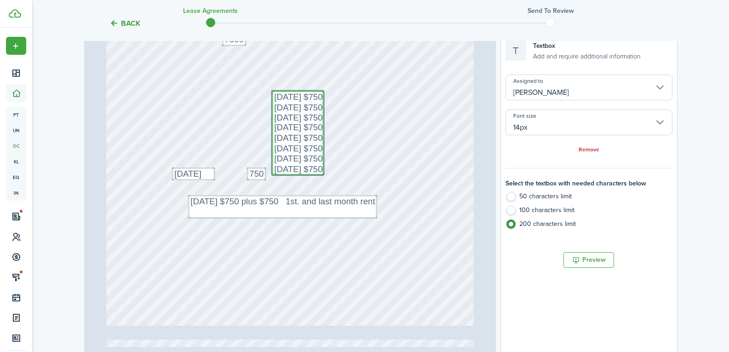
type textarea "[DATE] $750 [DATE] $750 [DATE] $750 [DATE] $750 [DATE] $750 [DATE] $750 [DATE] …"
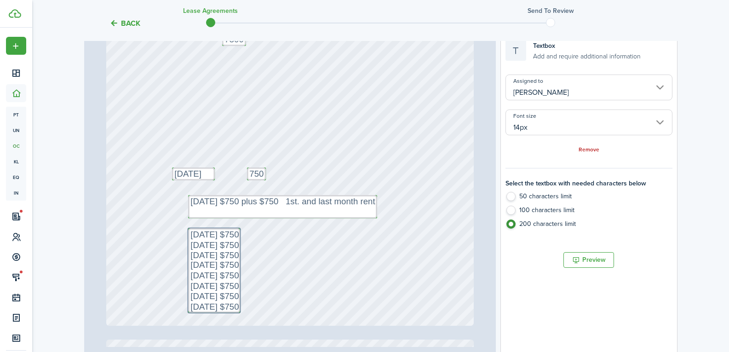
drag, startPoint x: 274, startPoint y: 125, endPoint x: 194, endPoint y: 262, distance: 159.3
click at [221, 199] on textarea "[DATE] $750 plus $750 1st. and last month rent" at bounding box center [283, 206] width 189 height 23
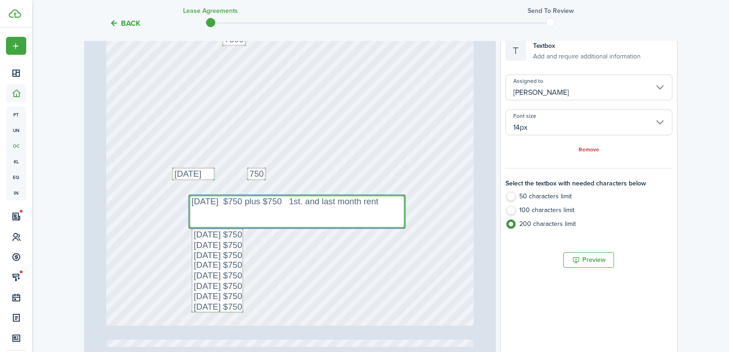
click at [217, 200] on textarea "[DATE] $750 plus $750 1st. and last month rent" at bounding box center [297, 211] width 216 height 33
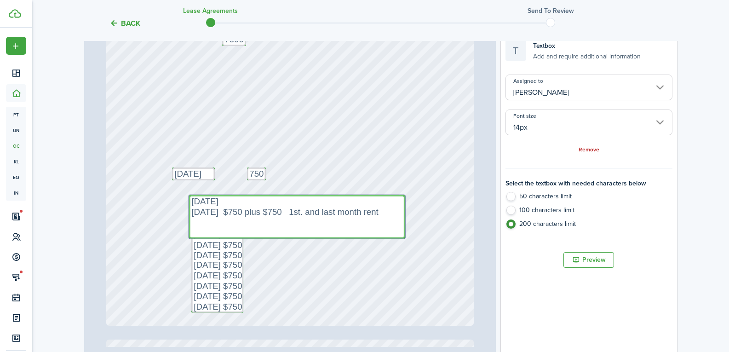
click at [244, 202] on textarea "[DATE] [DATE] $750 plus $750 1st. and last month rent" at bounding box center [297, 216] width 216 height 43
click at [260, 199] on textarea "[DATE] $750 LasT Month Rent [DATE] $750 plus $750 1st. and last month rent" at bounding box center [297, 216] width 216 height 43
click at [222, 212] on textarea "[DATE] $750 Last Month Rent [DATE] $750 plus $750 1st. and last month rent" at bounding box center [297, 216] width 216 height 43
click at [240, 210] on textarea "[DATE] $750 Last Month Rent [DATE] $750 plus $750 1st. and last month rent" at bounding box center [297, 216] width 216 height 43
click at [285, 213] on textarea "[DATE] $750 Last Month Rent [DATE] $750 plus $750 1st. and last month rent" at bounding box center [297, 216] width 216 height 43
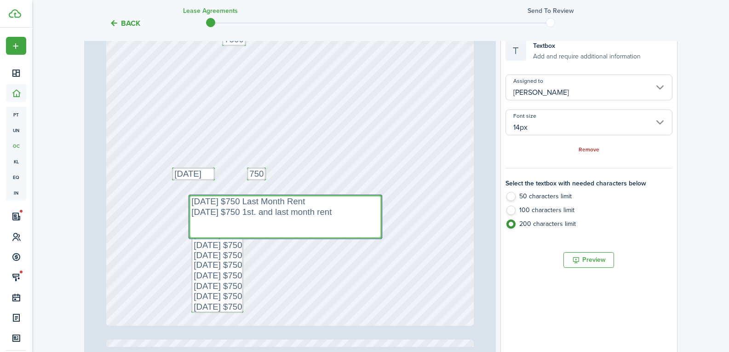
type textarea "[DATE] $750 Last Month Rent [DATE] $750 1st. and last month rent"
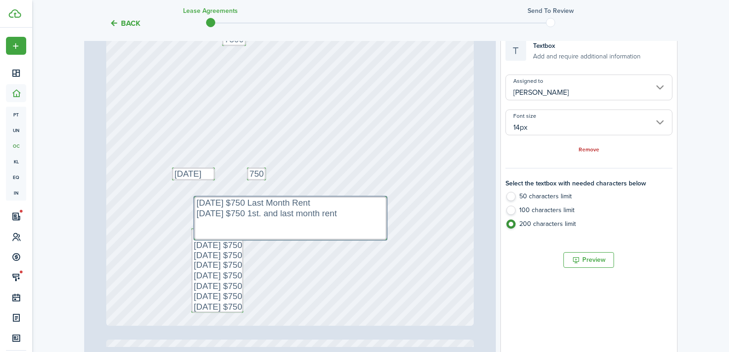
drag, startPoint x: 332, startPoint y: 210, endPoint x: 340, endPoint y: 208, distance: 8.4
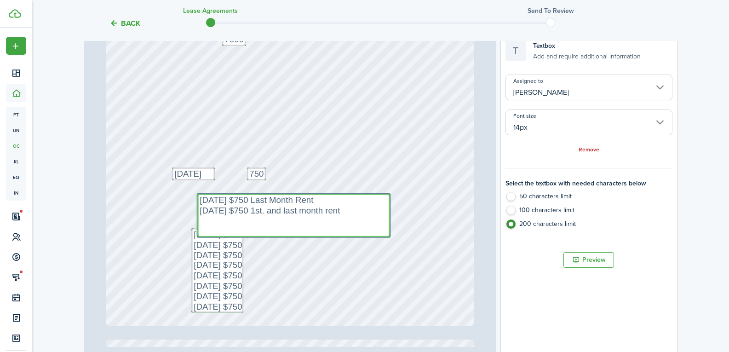
click at [340, 208] on textarea "[DATE] $750 Last Month Rent [DATE] $750 1st. and last month rent" at bounding box center [293, 215] width 193 height 43
click at [340, 208] on textarea "[DATE] $750 Last Month Rent [DATE] $750 1st. month rent" at bounding box center [276, 215] width 159 height 43
type textarea "[DATE] $750 Last Month Rent [DATE] $750 1st. month rent"
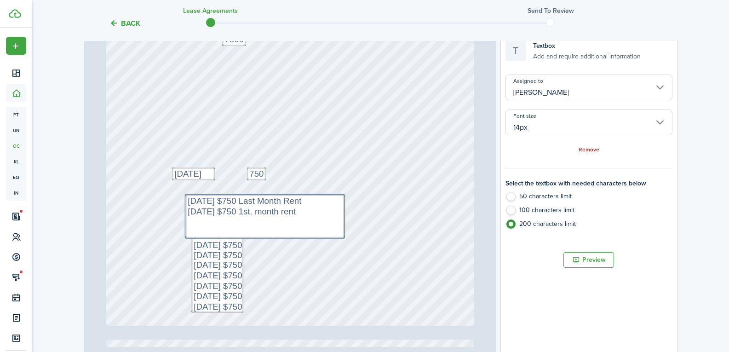
drag, startPoint x: 351, startPoint y: 235, endPoint x: 343, endPoint y: 236, distance: 8.8
click at [578, 260] on button "Preview" at bounding box center [588, 260] width 51 height 16
drag, startPoint x: 233, startPoint y: 260, endPoint x: 233, endPoint y: 250, distance: 10.6
click at [594, 262] on button "Preview" at bounding box center [588, 260] width 51 height 16
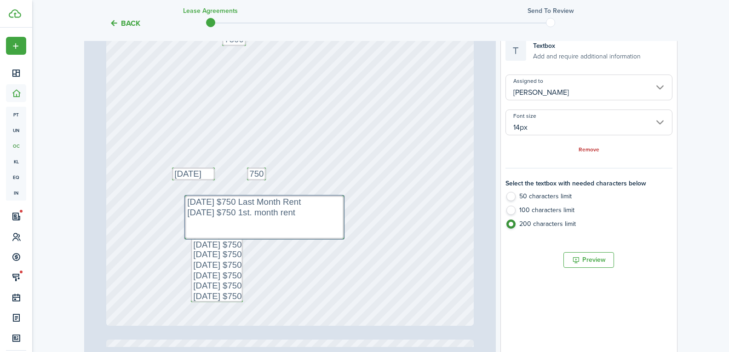
click at [446, 198] on div "Text 7500 [STREET_ADDRESS] Text [PERSON_NAME] $750 Text [DATE] Text 750 Text [D…" at bounding box center [289, 83] width 367 height 484
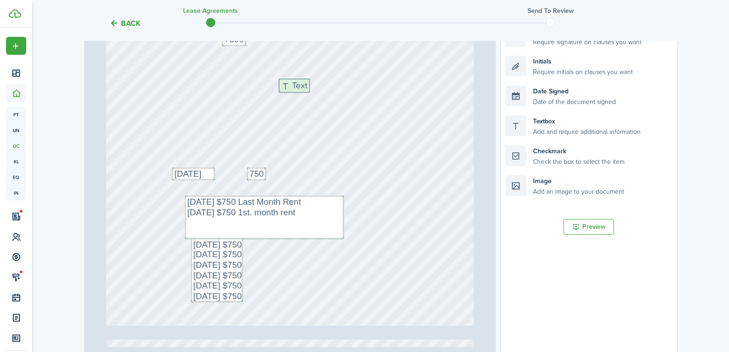
drag, startPoint x: 527, startPoint y: 127, endPoint x: 303, endPoint y: 91, distance: 226.4
click at [303, 91] on div "Page 1 of 11 50% 75% 100% 150% 200% Fit Text 7500 [STREET_ADDRESS] Text [PERSON…" at bounding box center [380, 180] width 593 height 382
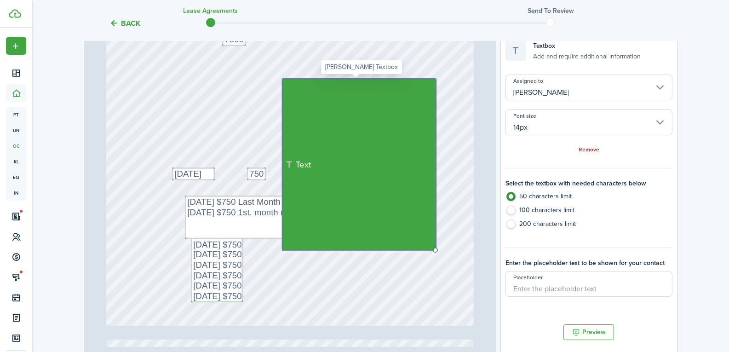
drag, startPoint x: 308, startPoint y: 91, endPoint x: 394, endPoint y: 206, distance: 143.3
click at [394, 206] on div "Text" at bounding box center [359, 164] width 154 height 171
click at [543, 227] on label "200 characters limit" at bounding box center [588, 226] width 166 height 14
radio input "false"
radio input "true"
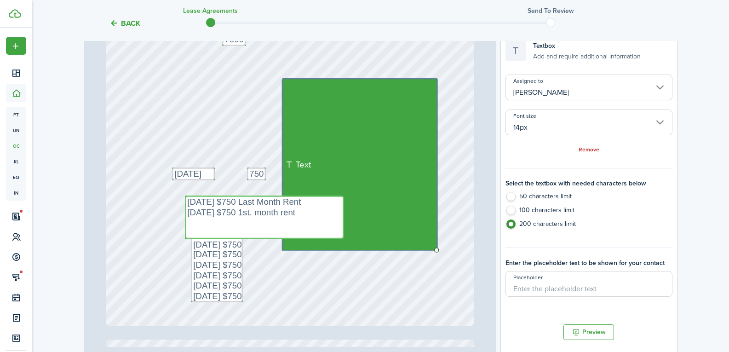
click at [186, 199] on textarea "[DATE] $750 Last Month Rent [DATE] $750 1st. month rent" at bounding box center [264, 216] width 159 height 43
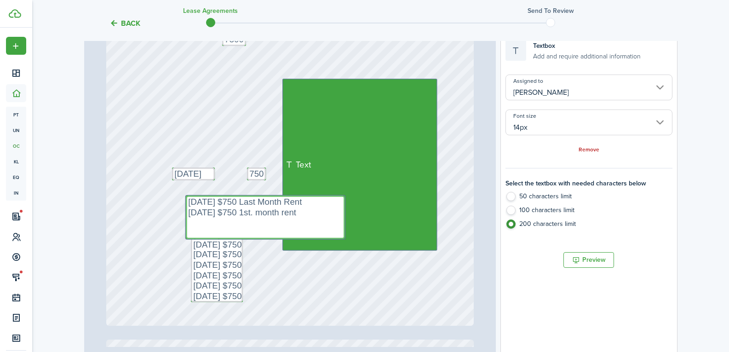
click at [294, 213] on textarea "[DATE] $750 Last Month Rent [DATE] $750 1st. month rent" at bounding box center [265, 216] width 159 height 43
click at [186, 201] on textarea "[DATE] $750 Last Month Rent [DATE] $750 1st. month rent" at bounding box center [265, 216] width 159 height 43
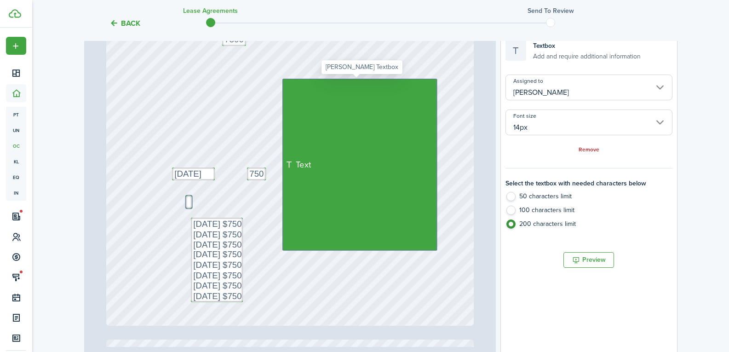
click at [296, 86] on div "Text" at bounding box center [359, 164] width 154 height 171
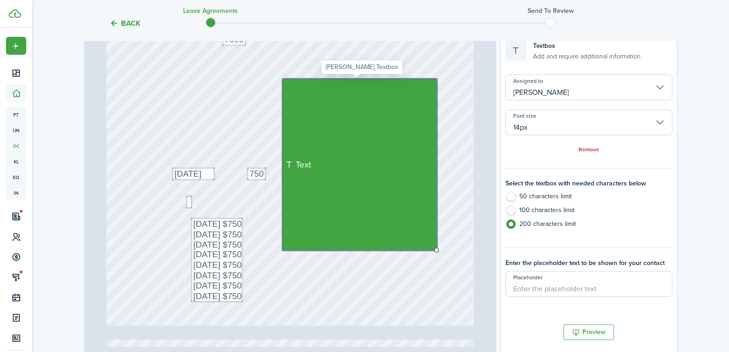
click at [296, 86] on div "Text" at bounding box center [359, 164] width 154 height 171
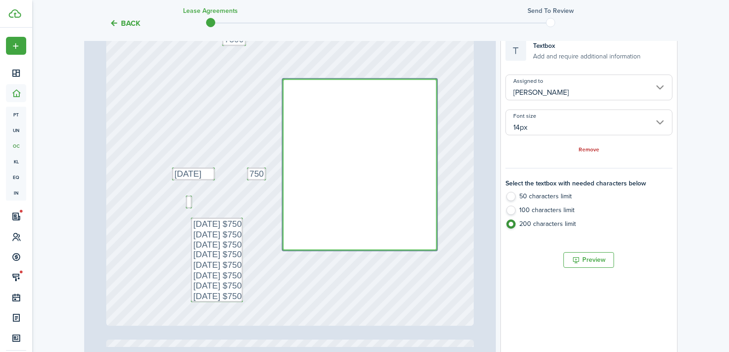
paste textarea "[DATE] $750 Last Month Rent [DATE] $750 1st. month rent"
type textarea "[DATE] $750 Last Month Rent [DATE] $750 1st. month rent"
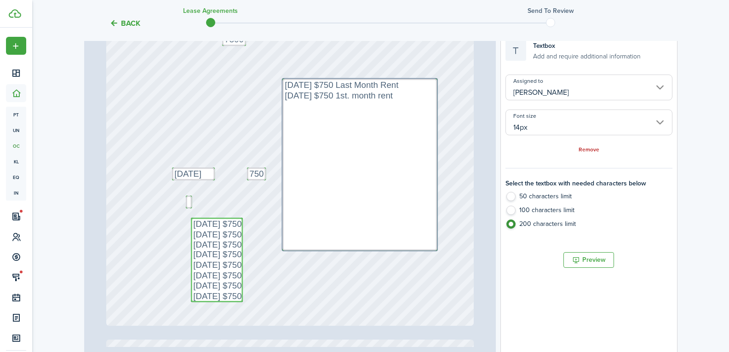
click at [191, 224] on textarea "[DATE] $750 [DATE] $750 [DATE] $750 [DATE] $750 [DATE] $750 [DATE] $750 [DATE] …" at bounding box center [217, 259] width 52 height 85
click at [233, 296] on textarea "[DATE] $750 [DATE] $750 [DATE] $750 [DATE] $750 [DATE] $750 [DATE] $750 [DATE] …" at bounding box center [217, 259] width 52 height 85
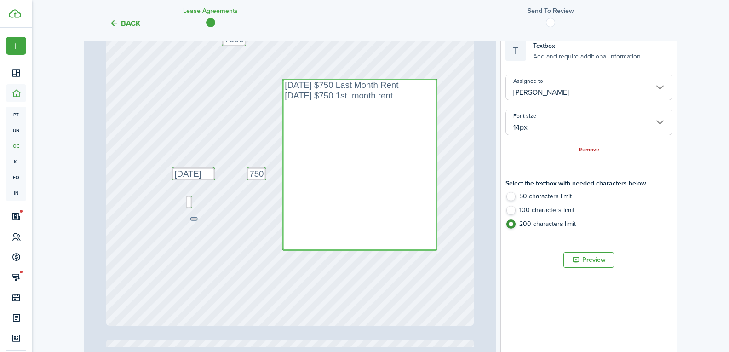
click at [301, 114] on textarea "[DATE] $750 Last Month Rent [DATE] $750 1st. month rent" at bounding box center [359, 164] width 154 height 171
paste textarea "[DATE] $750 [DATE] $750 [DATE] $750 [DATE] $750 [DATE] $750 [DATE] $750 [DATE] …"
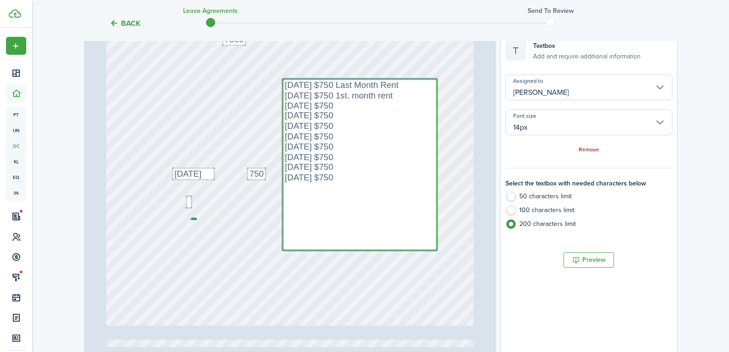
type textarea "[DATE] $750 Last Month Rent [DATE] $750 1st. month rent [DATE] $750 [DATE] $750…"
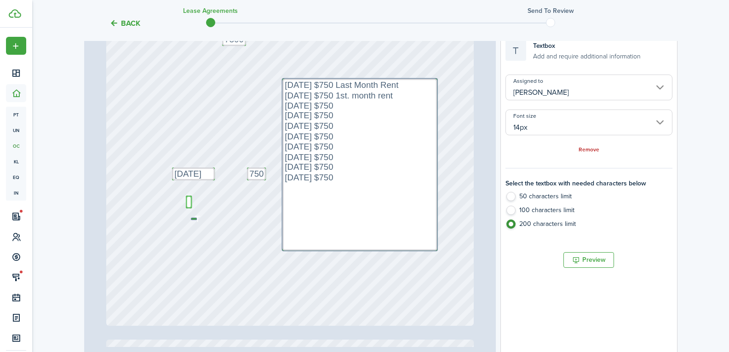
click at [186, 203] on textarea at bounding box center [189, 201] width 6 height 13
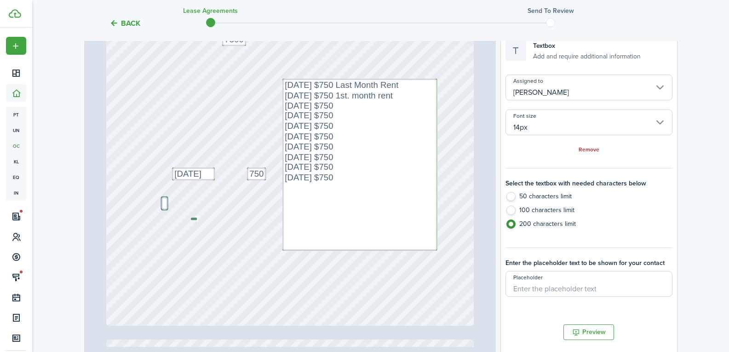
drag, startPoint x: 184, startPoint y: 199, endPoint x: 81, endPoint y: 203, distance: 103.1
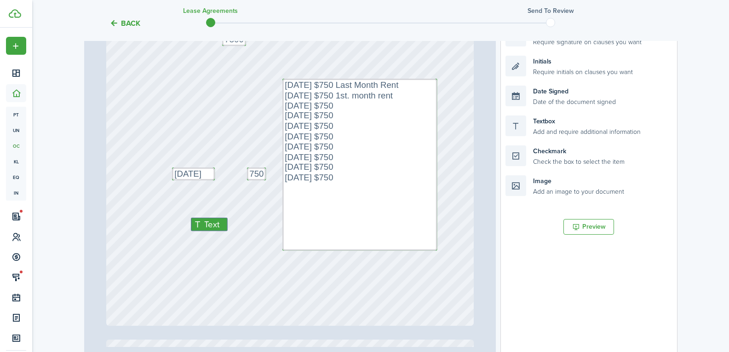
drag, startPoint x: 193, startPoint y: 220, endPoint x: 148, endPoint y: 217, distance: 45.2
click at [88, 217] on div "Page 1 of 11 50% 75% 100% 150% 200% Fit Text 7500 [STREET_ADDRESS] Text [PERSON…" at bounding box center [290, 180] width 412 height 382
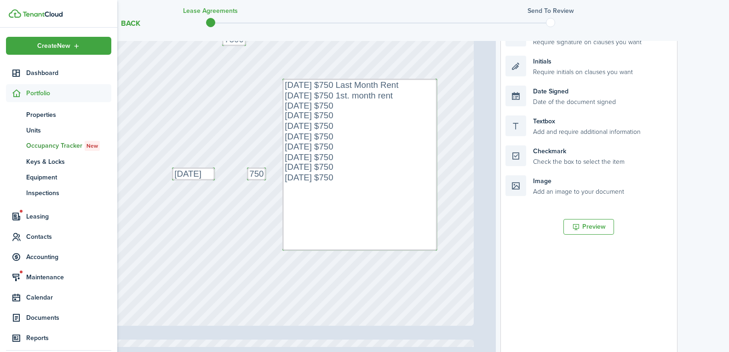
drag, startPoint x: 197, startPoint y: 220, endPoint x: 44, endPoint y: 201, distance: 153.9
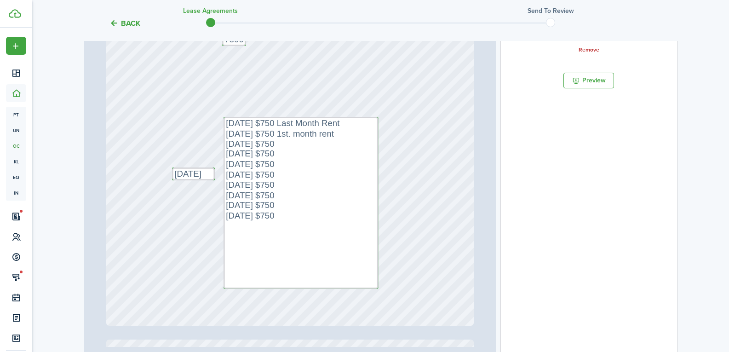
drag, startPoint x: 335, startPoint y: 158, endPoint x: 276, endPoint y: 181, distance: 63.4
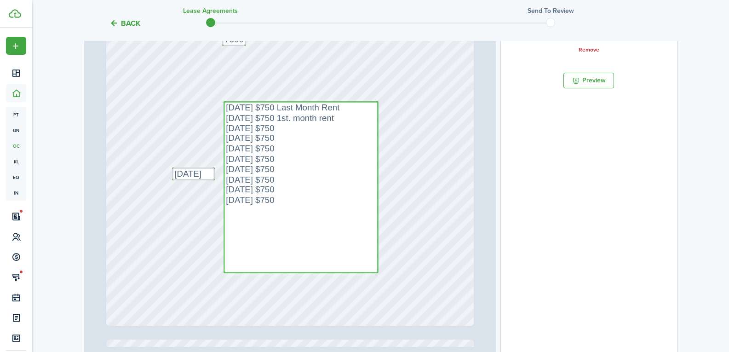
click at [373, 271] on textarea "[DATE] $750 Last Month Rent [DATE] $750 1st. month rent [DATE] $750 [DATE] $750…" at bounding box center [300, 186] width 154 height 171
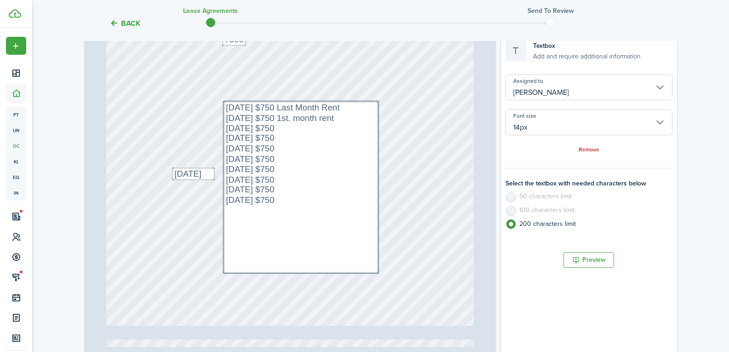
click at [376, 272] on div "Text 7500 [STREET_ADDRESS] Text [PERSON_NAME] $750 Text [DATE] Text 750 Text [D…" at bounding box center [289, 83] width 367 height 484
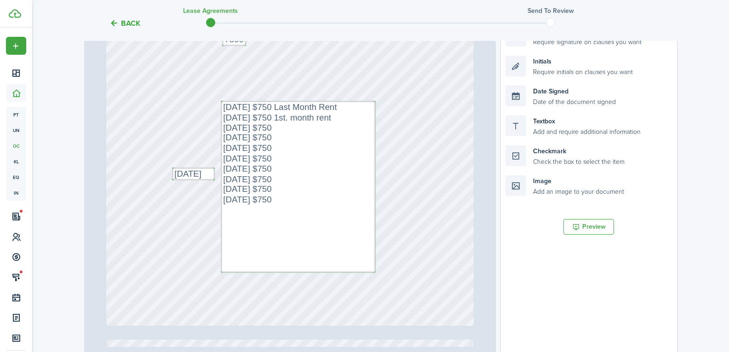
drag, startPoint x: 371, startPoint y: 270, endPoint x: 369, endPoint y: 261, distance: 9.5
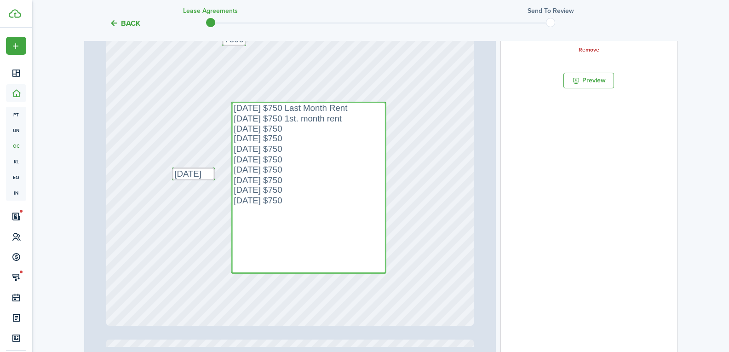
click at [231, 272] on textarea "[DATE] $750 Last Month Rent [DATE] $750 1st. month rent [DATE] $750 [DATE] $750…" at bounding box center [308, 187] width 154 height 171
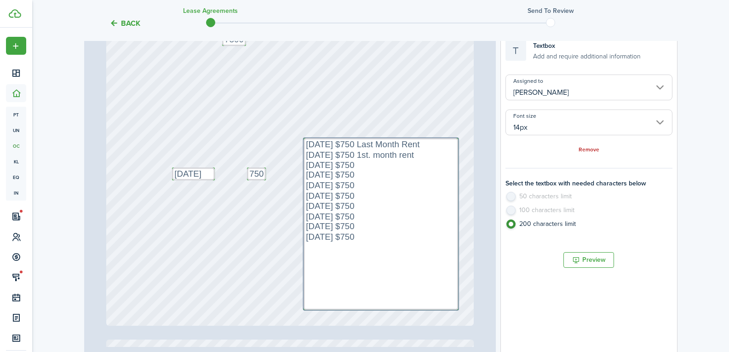
drag, startPoint x: 380, startPoint y: 102, endPoint x: 456, endPoint y: 138, distance: 83.7
click at [605, 258] on button "Preview" at bounding box center [588, 260] width 51 height 16
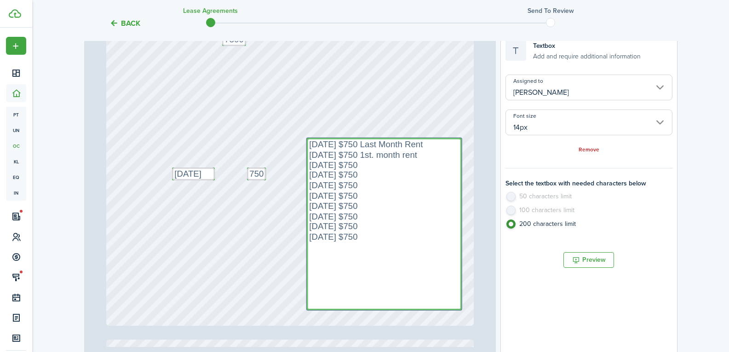
click at [441, 243] on textarea "[DATE] $750 Last Month Rent [DATE] $750 1st. month rent [DATE] $750 [DATE] $750…" at bounding box center [384, 223] width 154 height 171
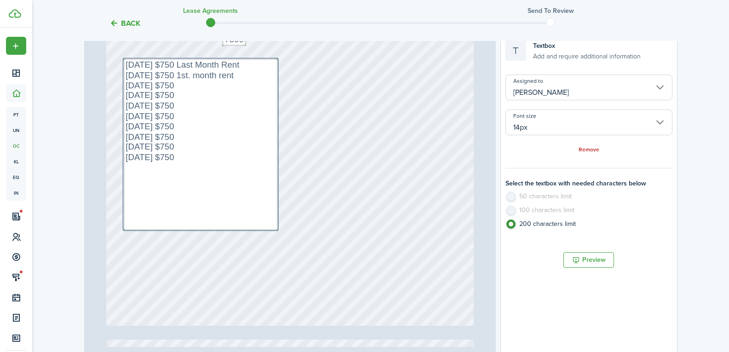
drag, startPoint x: 397, startPoint y: 247, endPoint x: 217, endPoint y: 167, distance: 197.0
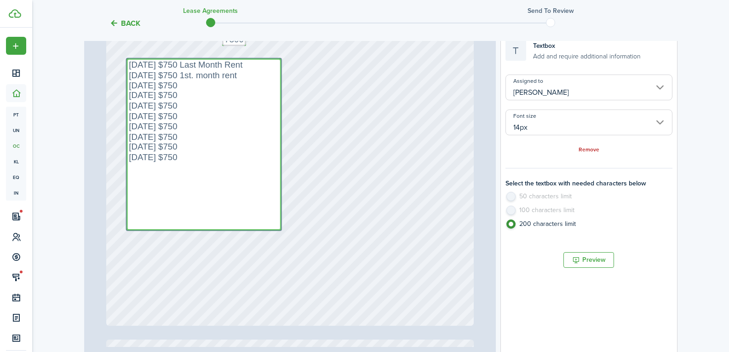
click at [126, 63] on textarea "[DATE] $750 Last Month Rent [DATE] $750 1st. month rent [DATE] $750 [DATE] $750…" at bounding box center [203, 143] width 154 height 171
click at [172, 156] on textarea "[DATE] $750 Last Month Rent [DATE] $750 1st. month rent [DATE] $750 [DATE] $750…" at bounding box center [203, 143] width 154 height 171
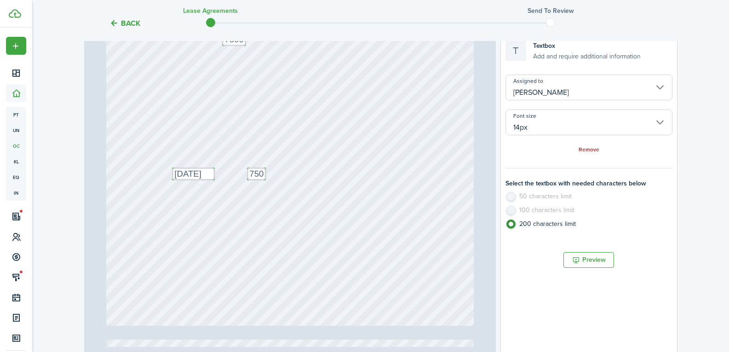
drag, startPoint x: 125, startPoint y: 60, endPoint x: 71, endPoint y: 58, distance: 53.8
click at [71, 58] on div "Back Lease Agreements Send to review Template editor Add the text-boxes, signat…" at bounding box center [380, 134] width 697 height 585
click at [383, 212] on div "Text 7500 [STREET_ADDRESS] Text [PERSON_NAME] $750 Text [DATE] Text 750 Text [D…" at bounding box center [289, 83] width 367 height 484
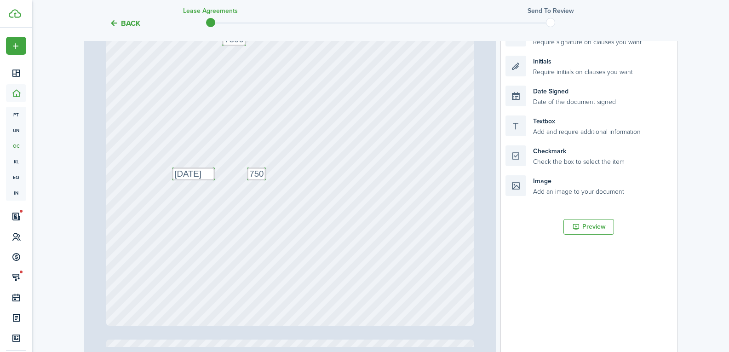
click at [383, 212] on div "Text 7500 [STREET_ADDRESS] Text [PERSON_NAME] $750 Text [DATE] Text 750 Text [D…" at bounding box center [289, 83] width 367 height 484
drag, startPoint x: 534, startPoint y: 127, endPoint x: 343, endPoint y: 171, distance: 195.5
click at [343, 171] on div "Page 1 of 11 50% 75% 100% 150% 200% Fit Text 7500 [STREET_ADDRESS] Text [PERSON…" at bounding box center [380, 180] width 593 height 382
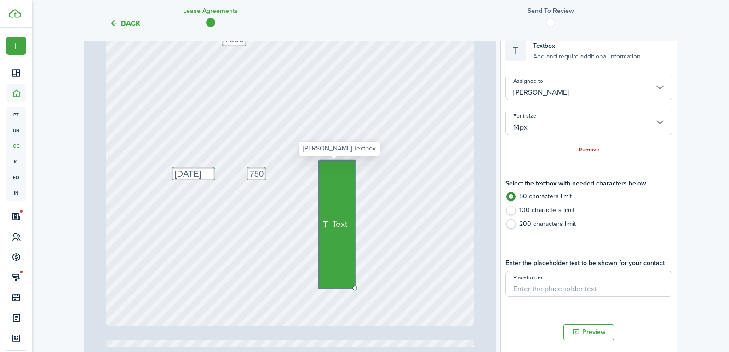
drag, startPoint x: 343, startPoint y: 177, endPoint x: 337, endPoint y: 257, distance: 79.3
click at [337, 257] on div "Text" at bounding box center [337, 224] width 37 height 128
click at [520, 225] on label "200 characters limit" at bounding box center [588, 226] width 166 height 14
radio input "false"
radio input "true"
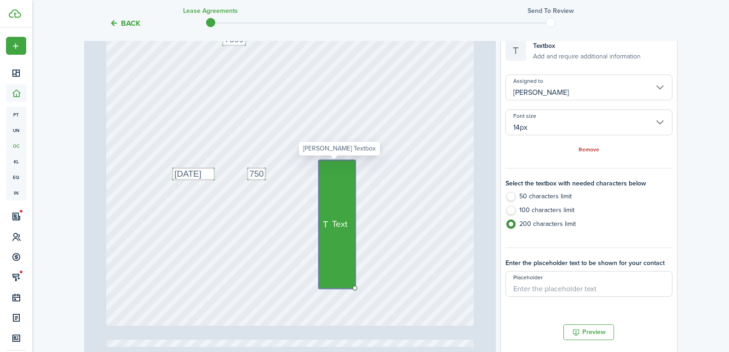
click at [329, 172] on div "Text" at bounding box center [337, 224] width 37 height 128
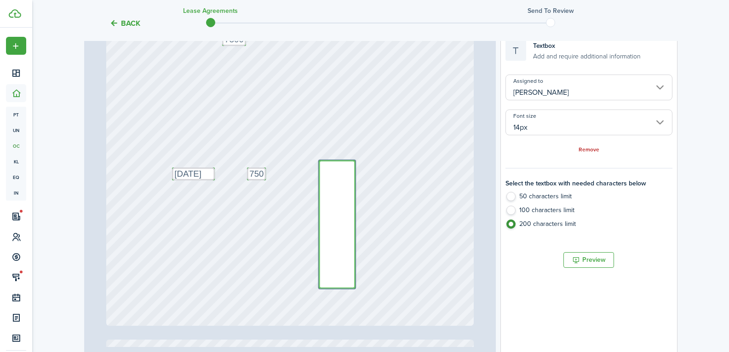
paste textarea "[DATE] $750 Last Month Rent [DATE] $750 1st. month rent [DATE] $750 [DATE] $750…"
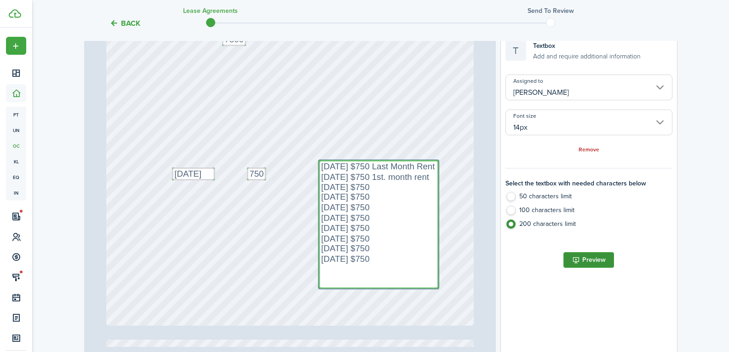
type textarea "[DATE] $750 Last Month Rent [DATE] $750 1st. month rent [DATE] $750 [DATE] $750…"
click at [582, 259] on button "Preview" at bounding box center [588, 260] width 51 height 16
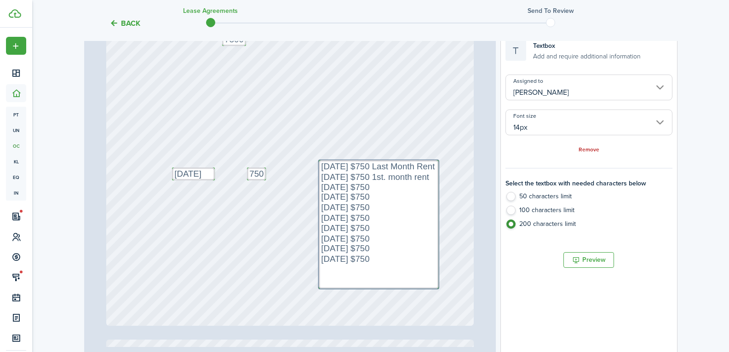
click at [268, 228] on div "Text 7500 [STREET_ADDRESS] Text [PERSON_NAME] $750 Text [DATE] Text 750 Text [D…" at bounding box center [289, 83] width 367 height 484
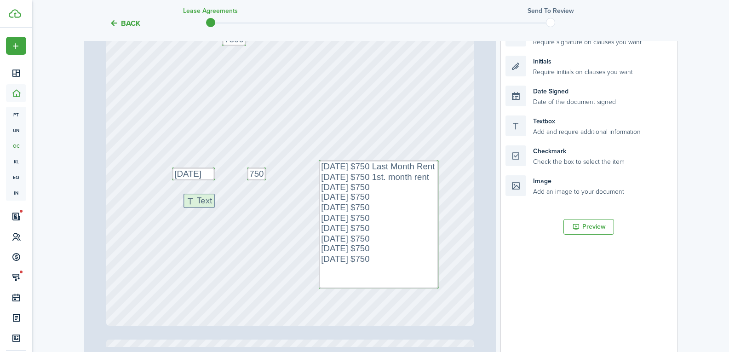
drag, startPoint x: 535, startPoint y: 125, endPoint x: 214, endPoint y: 203, distance: 330.3
click at [214, 203] on div "Page 1 of 11 50% 75% 100% 150% 200% Fit Text 7500 [STREET_ADDRESS] Text [PERSON…" at bounding box center [380, 180] width 593 height 382
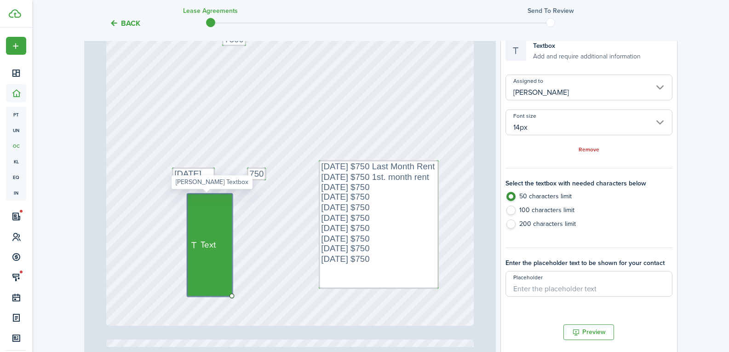
drag, startPoint x: 213, startPoint y: 206, endPoint x: 217, endPoint y: 269, distance: 63.5
click at [217, 269] on div "Text" at bounding box center [209, 245] width 45 height 103
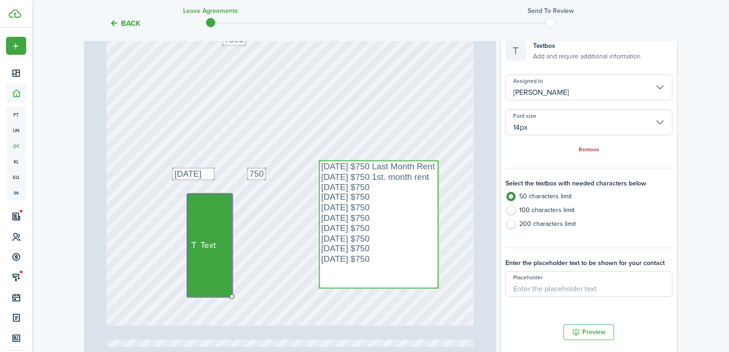
click at [320, 186] on textarea "[DATE] $750 Last Month Rent [DATE] $750 1st. month rent [DATE] $750 [DATE] $750…" at bounding box center [379, 224] width 120 height 128
radio input "false"
radio input "true"
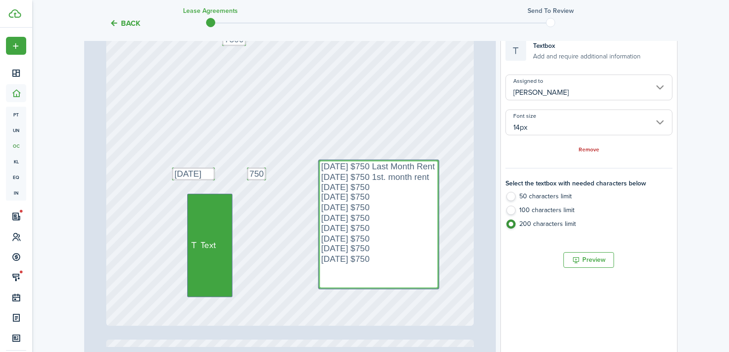
click at [319, 186] on textarea "[DATE] $750 Last Month Rent [DATE] $750 1st. month rent [DATE] $750 [DATE] $750…" at bounding box center [379, 224] width 120 height 128
click at [363, 258] on textarea "[DATE] $750 Last Month Rent [DATE] $750 1st. month rent [DATE] $750 [DATE] $750…" at bounding box center [379, 224] width 120 height 128
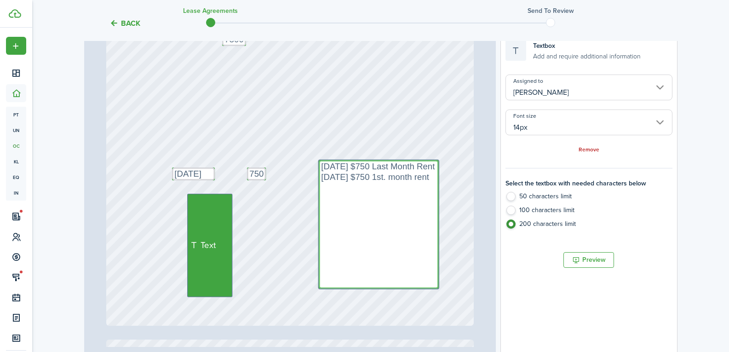
type textarea "[DATE] $750 Last Month Rent [DATE] $750 1st. month rent"
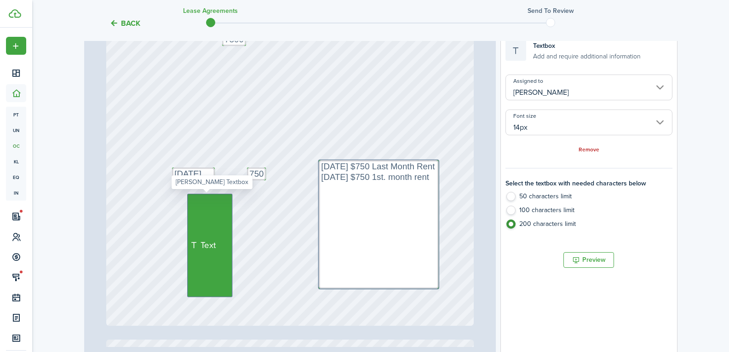
click at [217, 205] on div "Text" at bounding box center [209, 245] width 45 height 103
radio input "true"
click at [218, 204] on div "Text" at bounding box center [209, 245] width 45 height 103
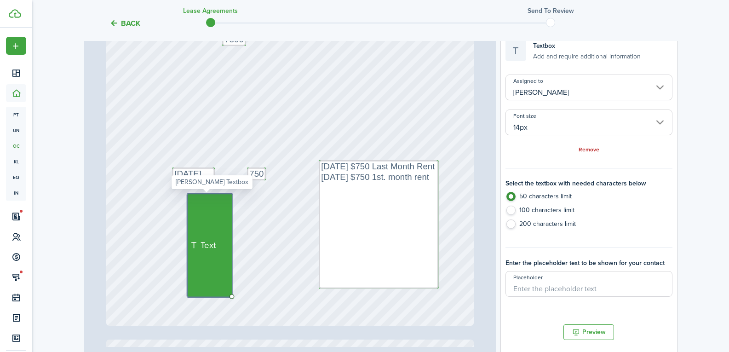
click at [204, 203] on div "Text" at bounding box center [209, 245] width 45 height 103
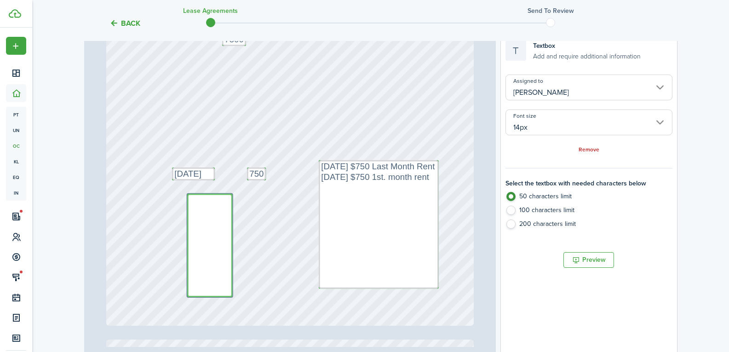
paste textarea "[DATE] $750 [DATE] $750 [DATE] $750 [DATE] $750"
type textarea "[DATE] $750 [DATE] $750 [DATE] $750 [DATE] $750"
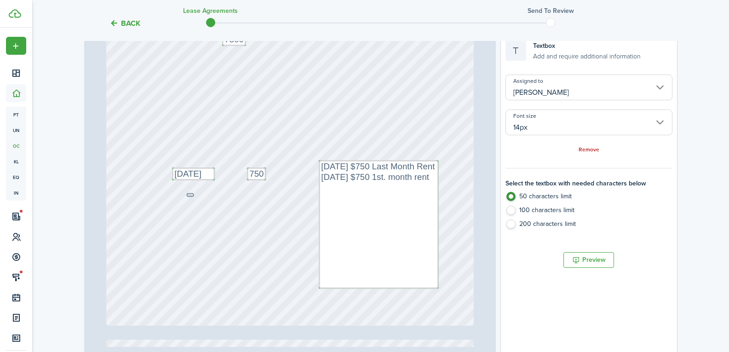
click at [516, 212] on label "100 characters limit" at bounding box center [588, 213] width 166 height 14
radio input "false"
radio input "true"
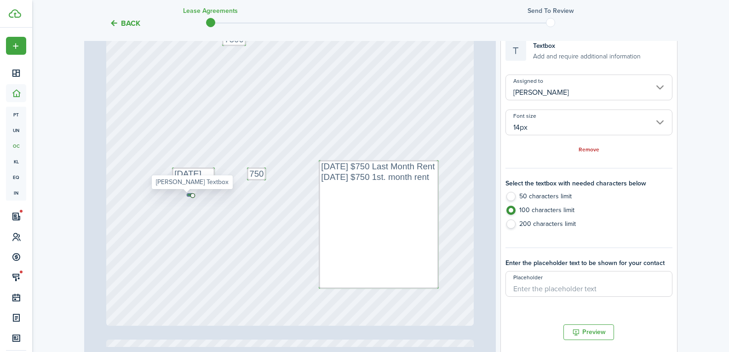
click at [189, 194] on icon at bounding box center [194, 194] width 11 height 9
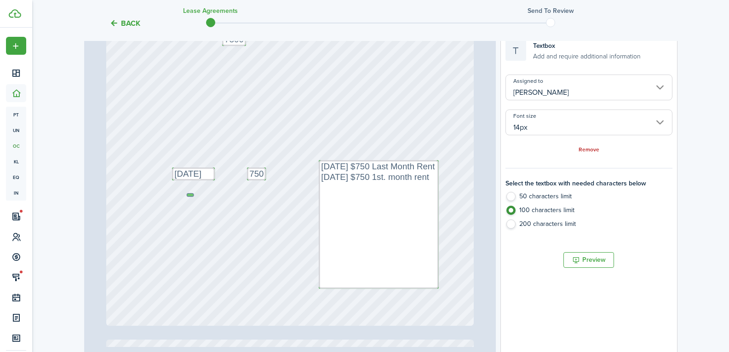
paste textarea "[DATE] $750 [DATE] $750 [DATE] $750 [DATE] $750 [DATE] $750 [DATE] $750 [DATE] …"
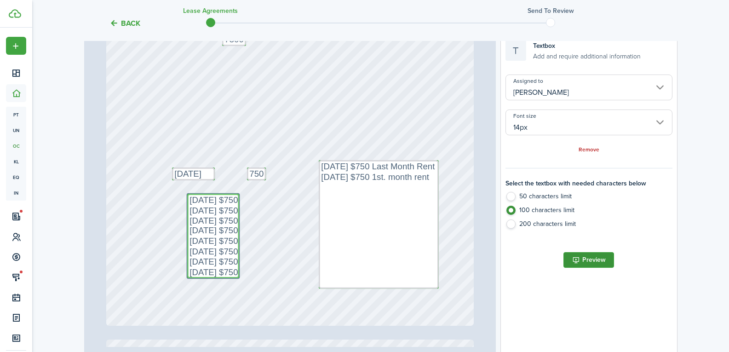
type textarea "[DATE] $750 [DATE] $750 [DATE] $750 [DATE] $750 [DATE] $750 [DATE] $750 [DATE] …"
click at [574, 260] on button "Preview" at bounding box center [588, 260] width 51 height 16
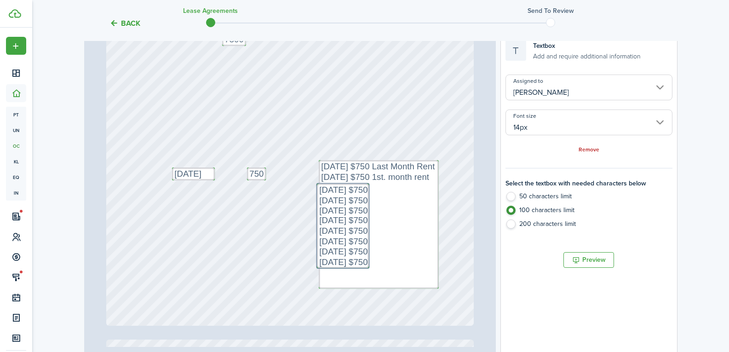
drag, startPoint x: 206, startPoint y: 211, endPoint x: 339, endPoint y: 200, distance: 133.3
click at [589, 263] on button "Preview" at bounding box center [588, 260] width 51 height 16
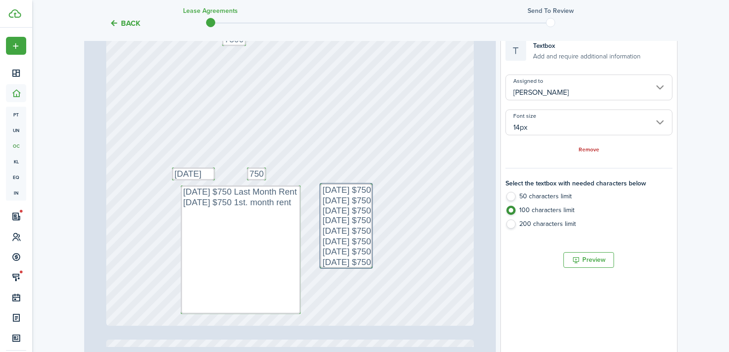
drag, startPoint x: 349, startPoint y: 167, endPoint x: 214, endPoint y: 193, distance: 137.1
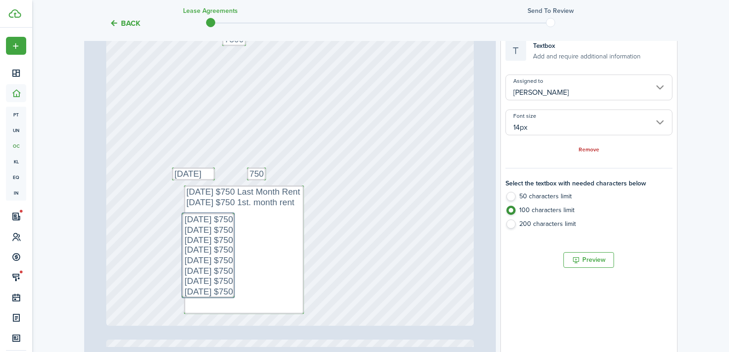
drag, startPoint x: 335, startPoint y: 196, endPoint x: 200, endPoint y: 226, distance: 137.9
click at [586, 260] on button "Preview" at bounding box center [588, 260] width 51 height 16
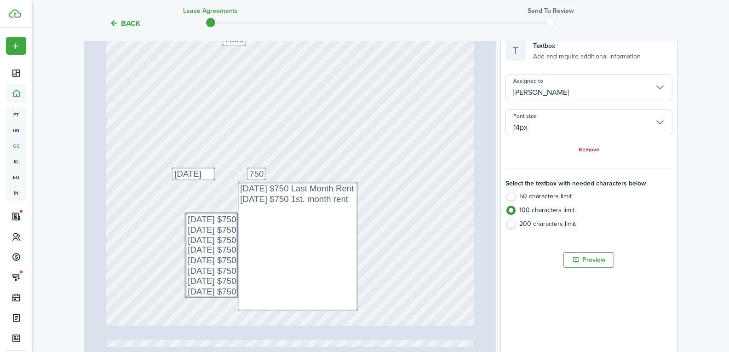
drag, startPoint x: 206, startPoint y: 240, endPoint x: 263, endPoint y: 236, distance: 57.1
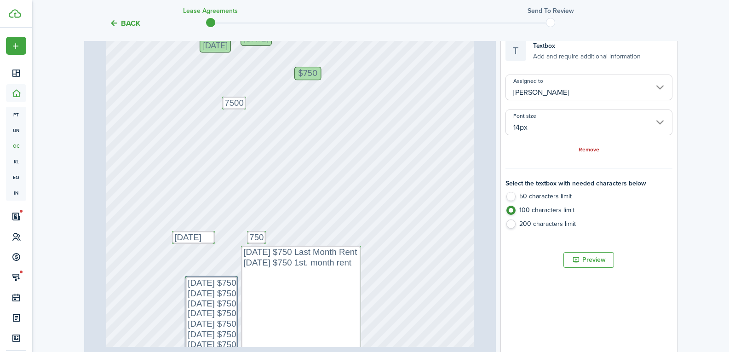
scroll to position [138, 0]
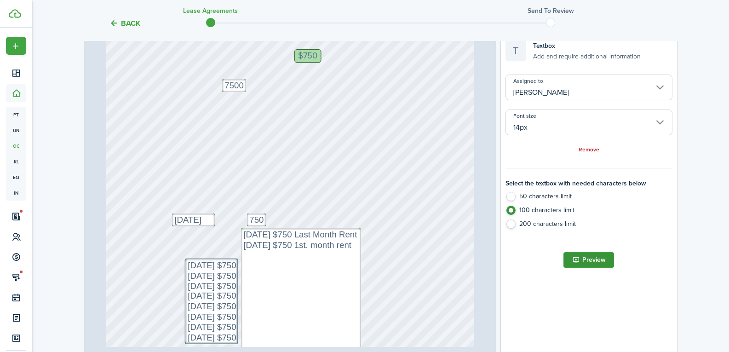
click at [585, 253] on button "Preview" at bounding box center [588, 260] width 51 height 16
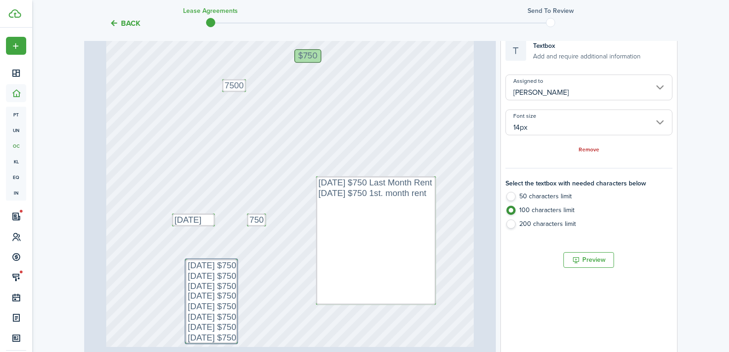
drag, startPoint x: 307, startPoint y: 263, endPoint x: 384, endPoint y: 211, distance: 93.2
click at [573, 260] on button "Preview" at bounding box center [588, 260] width 51 height 16
click at [210, 253] on div "Text 7500 [STREET_ADDRESS] Text [PERSON_NAME] $750 Text [DATE] Text 750 Text [D…" at bounding box center [289, 129] width 367 height 484
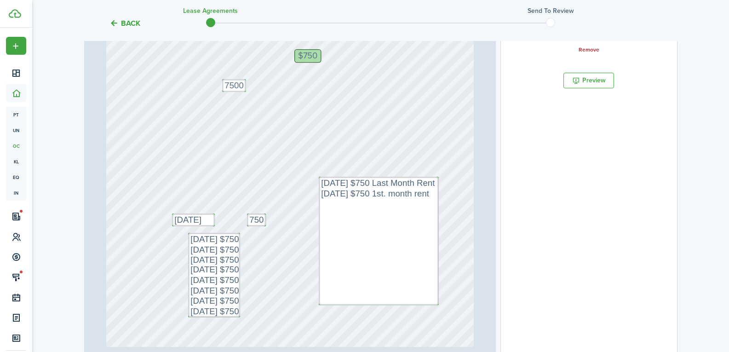
drag, startPoint x: 199, startPoint y: 272, endPoint x: 204, endPoint y: 246, distance: 26.7
click at [352, 213] on textarea "[DATE] $750 Last Month Rent [DATE] $750 1st. month rent" at bounding box center [379, 241] width 120 height 128
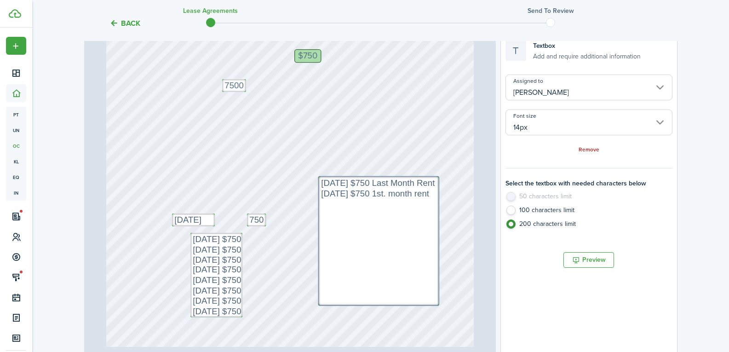
click at [441, 129] on div "Text 7500 [STREET_ADDRESS] Text [PERSON_NAME] $750 Text [DATE] Text 750 Text [D…" at bounding box center [289, 129] width 367 height 484
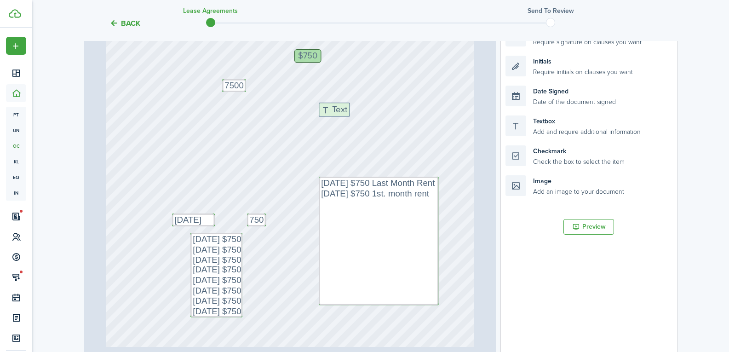
drag, startPoint x: 536, startPoint y: 126, endPoint x: 334, endPoint y: 113, distance: 202.3
click at [334, 113] on div "Page 1 of 11 50% 75% 100% 150% 200% Fit Text 7500 [STREET_ADDRESS] Text [PERSON…" at bounding box center [380, 180] width 593 height 382
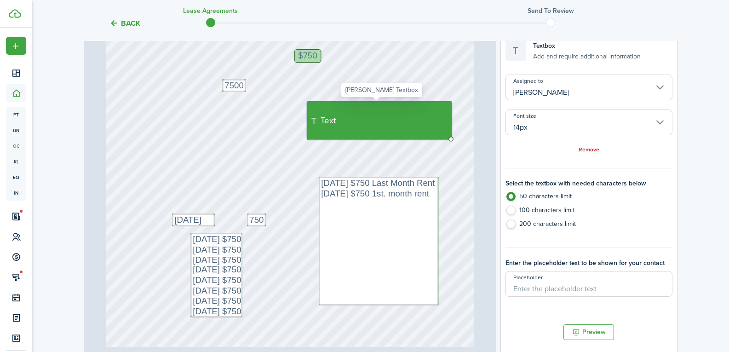
drag, startPoint x: 336, startPoint y: 114, endPoint x: 413, endPoint y: 129, distance: 79.0
click at [413, 129] on div "Text" at bounding box center [379, 121] width 144 height 38
click at [320, 185] on textarea "[DATE] $750 Last Month Rent [DATE] $750 1st. month rent" at bounding box center [379, 241] width 120 height 128
radio input "false"
radio input "true"
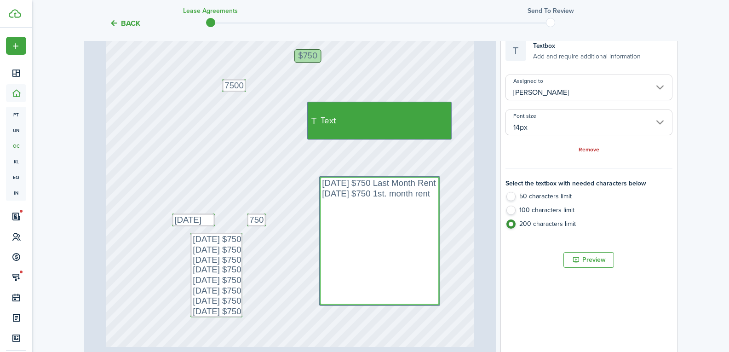
click at [320, 183] on textarea "[DATE] $750 Last Month Rent [DATE] $750 1st. month rent" at bounding box center [380, 241] width 120 height 128
click at [429, 195] on textarea "[DATE] $750 Last Month Rent [DATE] $750 1st. month rent" at bounding box center [380, 241] width 120 height 128
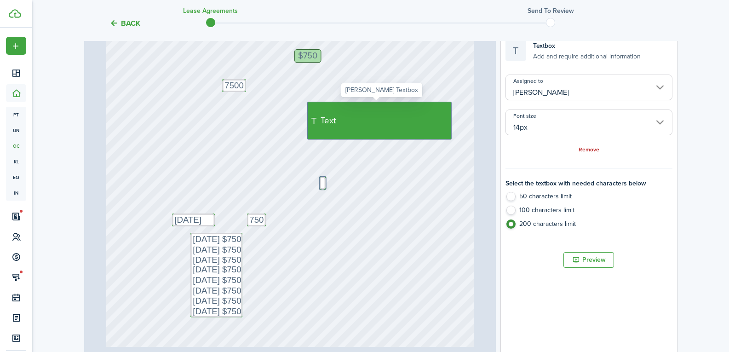
click at [362, 119] on div "Text" at bounding box center [379, 121] width 144 height 38
radio input "true"
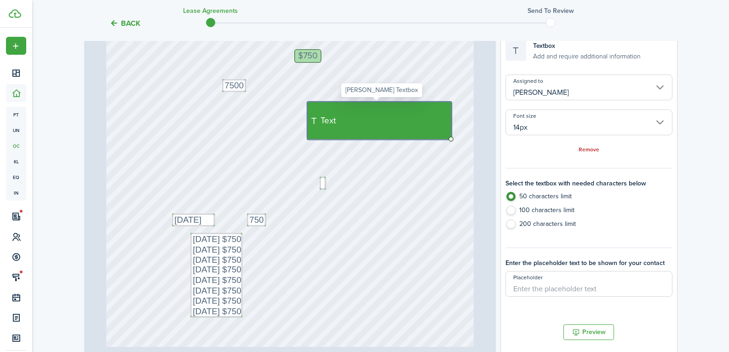
click at [362, 119] on div "Text" at bounding box center [379, 121] width 144 height 38
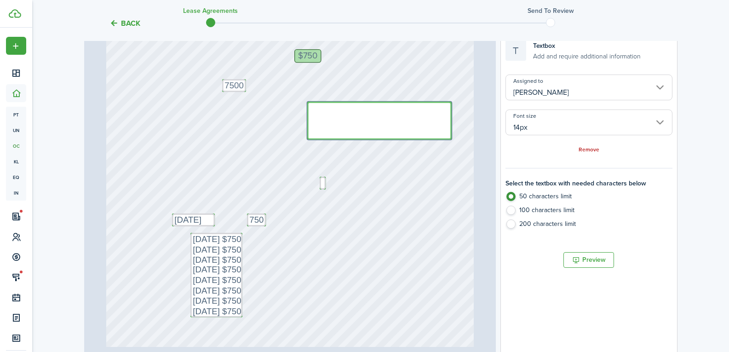
paste textarea "[DATE] $750 Last Month Rent [DATE] $750 1st. mon"
type textarea "[DATE] $750 Last Month Rent [DATE] $750 1st. mon"
click at [320, 179] on textarea at bounding box center [323, 183] width 6 height 13
radio input "false"
radio input "true"
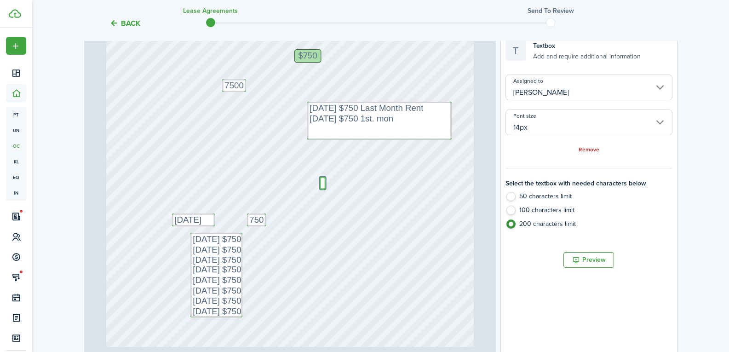
click at [320, 179] on textarea at bounding box center [323, 183] width 6 height 13
drag, startPoint x: 318, startPoint y: 181, endPoint x: 516, endPoint y: 182, distance: 198.2
click at [516, 182] on div "Page 1 of 11 50% 75% 100% 150% 200% Fit Text 7500 [STREET_ADDRESS] Text [PERSON…" at bounding box center [380, 180] width 593 height 382
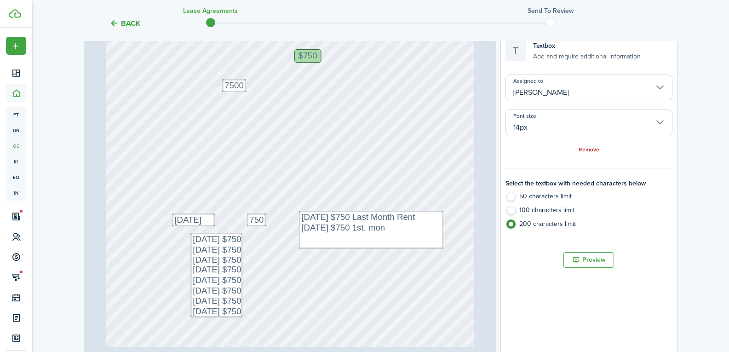
drag, startPoint x: 364, startPoint y: 106, endPoint x: 359, endPoint y: 215, distance: 109.1
click at [604, 264] on button "Preview" at bounding box center [588, 260] width 51 height 16
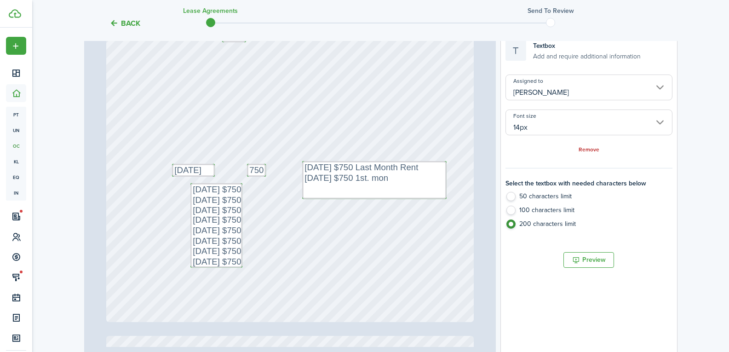
scroll to position [184, 0]
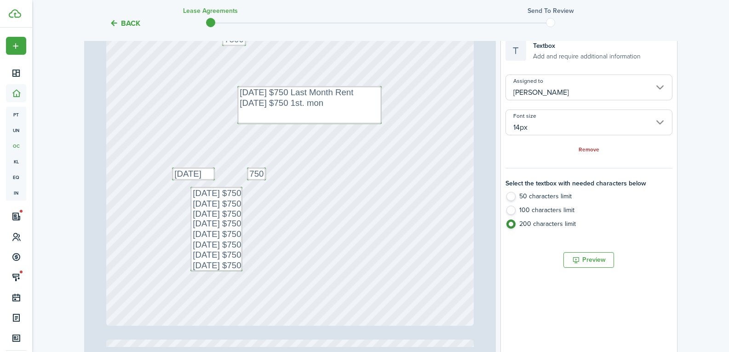
drag, startPoint x: 350, startPoint y: 171, endPoint x: 288, endPoint y: 92, distance: 100.2
click at [240, 91] on textarea "[DATE] $750 Last Month Rent [DATE] $750 1st. mon" at bounding box center [312, 105] width 144 height 38
radio input "true"
click at [458, 196] on div "Text 7500 [STREET_ADDRESS] Text [PERSON_NAME] $750 Text [DATE] Text 750 Text [D…" at bounding box center [289, 83] width 367 height 484
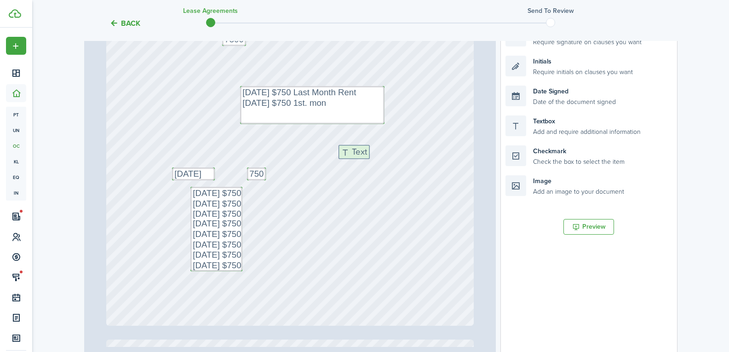
drag, startPoint x: 537, startPoint y: 124, endPoint x: 369, endPoint y: 152, distance: 170.6
click at [369, 152] on div "Page 1 of 11 50% 75% 100% 150% 200% Fit Text 7500 [STREET_ADDRESS] Text [PERSON…" at bounding box center [380, 180] width 593 height 382
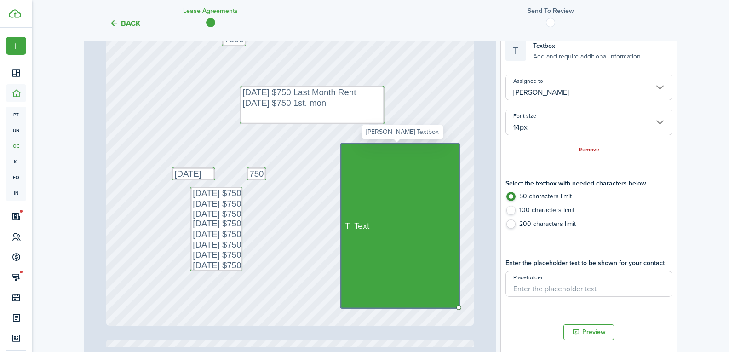
drag, startPoint x: 367, startPoint y: 155, endPoint x: 425, endPoint y: 265, distance: 124.0
click at [425, 265] on div "Text" at bounding box center [400, 225] width 119 height 164
click at [523, 221] on label "200 characters limit" at bounding box center [588, 226] width 166 height 14
radio input "false"
radio input "true"
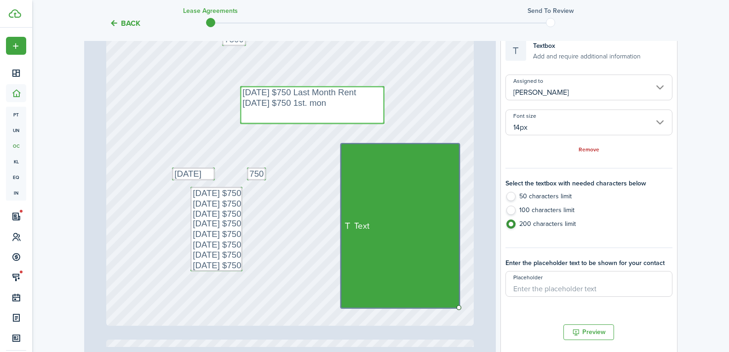
click at [240, 92] on textarea "[DATE] $750 Last Month Rent [DATE] $750 1st. mon" at bounding box center [312, 105] width 144 height 38
radio input "true"
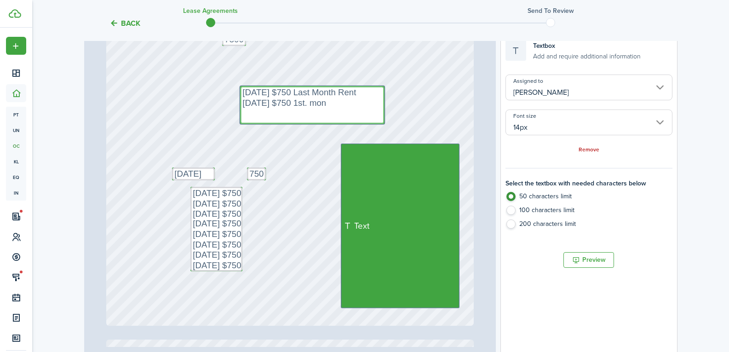
click at [334, 107] on textarea "[DATE] $750 Last Month Rent [DATE] $750 1st. mon" at bounding box center [312, 105] width 144 height 38
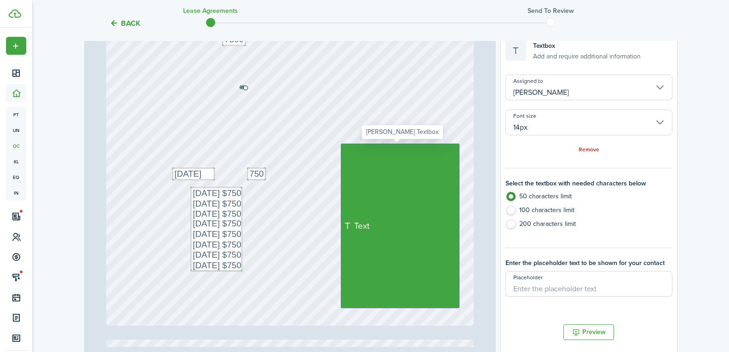
click at [360, 151] on div "Text" at bounding box center [400, 225] width 119 height 164
radio input "false"
radio input "true"
click at [360, 151] on div "Text" at bounding box center [400, 225] width 119 height 164
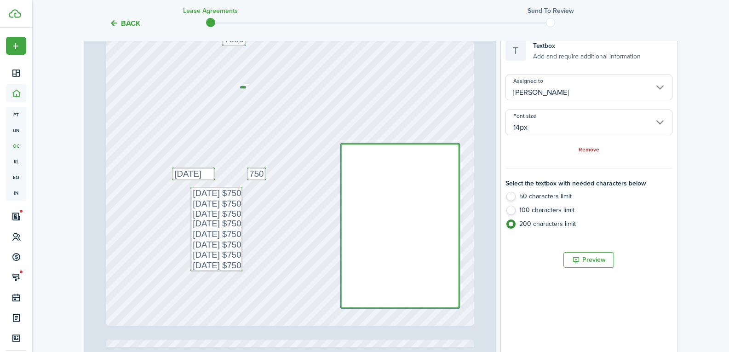
paste textarea "[DATE] $750 Last Month Rent [DATE] $750 1st. mon"
type textarea "[DATE] $750 Last Month Rent [DATE] $750 1st. mon"
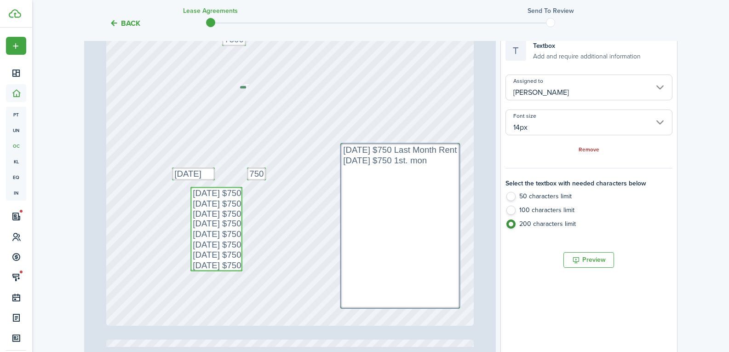
click at [205, 193] on textarea "[DATE] $750 [DATE] $750 [DATE] $750 [DATE] $750 [DATE] $750 [DATE] $750 [DATE] …" at bounding box center [216, 229] width 52 height 85
radio input "true"
click at [205, 193] on textarea "[DATE] $750 [DATE] $750 [DATE] $750 [DATE] $750 [DATE] $750 [DATE] $750 [DATE] …" at bounding box center [216, 229] width 52 height 85
click at [190, 193] on textarea "[DATE] $750 [DATE] $750 [DATE] $750 [DATE] $750 [DATE] $750 [DATE] $750 [DATE] …" at bounding box center [216, 229] width 52 height 85
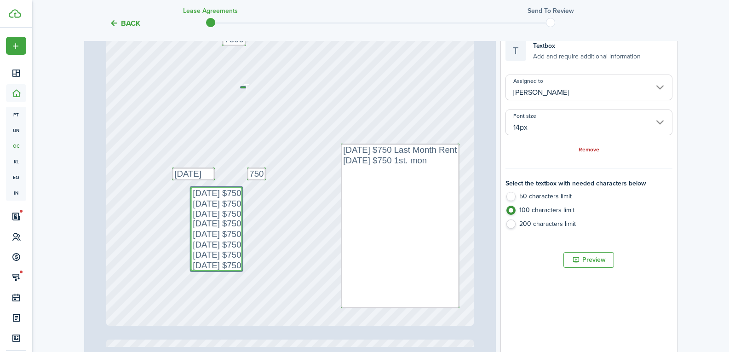
click at [233, 264] on textarea "[DATE] $750 [DATE] $750 [DATE] $750 [DATE] $750 [DATE] $750 [DATE] $750 [DATE] …" at bounding box center [216, 229] width 52 height 85
click at [190, 191] on textarea "[DATE] $750 [DATE] $750 [DATE] $750 [DATE] $750 [DATE] $750 [DATE] $750 [DATE] …" at bounding box center [216, 229] width 52 height 85
click at [232, 263] on textarea "[DATE] $750 [DATE] $750 [DATE] $750 [DATE] $750 [DATE] $750 [DATE] $750 [DATE] …" at bounding box center [216, 229] width 52 height 85
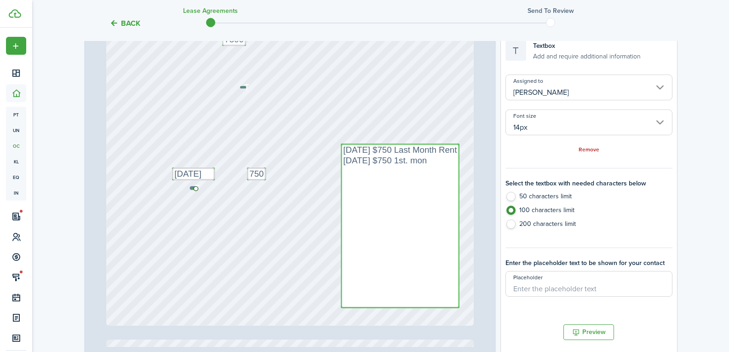
click at [366, 200] on textarea "[DATE] $750 Last Month Rent [DATE] $750 1st. mon" at bounding box center [400, 225] width 119 height 164
radio input "false"
radio input "true"
click at [366, 200] on textarea "[DATE] $750 Last Month Rent [DATE] $750 1st. mon" at bounding box center [400, 225] width 119 height 164
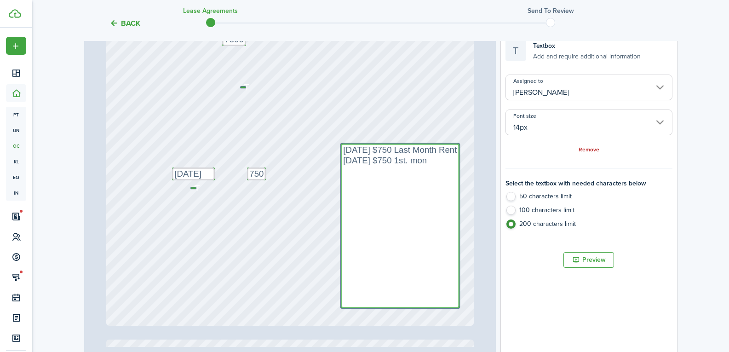
click at [348, 183] on textarea "[DATE] $750 Last Month Rent [DATE] $750 1st. mon" at bounding box center [400, 225] width 119 height 164
click at [351, 178] on textarea "[DATE] $750 Last Month Rent [DATE] $750 1st. mon" at bounding box center [400, 225] width 119 height 164
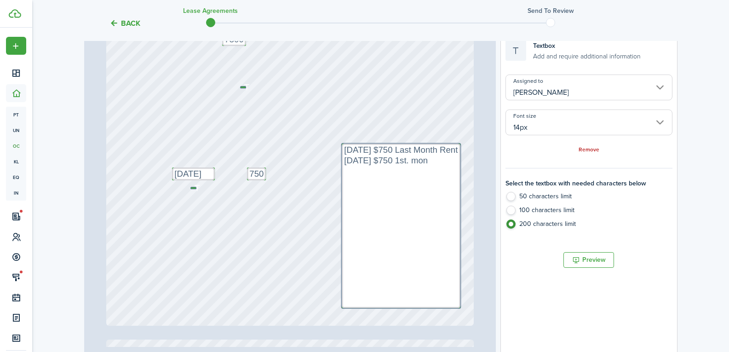
click at [531, 223] on label "200 characters limit" at bounding box center [588, 226] width 166 height 14
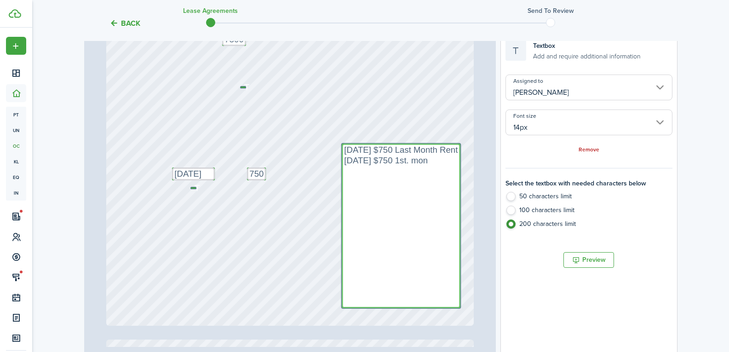
click at [430, 196] on textarea "[DATE] $750 Last Month Rent [DATE] $750 1st. mon" at bounding box center [401, 225] width 119 height 164
click at [430, 195] on textarea "[DATE] $750 Last Month Rent [DATE] $750 1st. mon" at bounding box center [401, 225] width 119 height 164
click at [433, 164] on textarea "[DATE] $750 Last Month Rent [DATE] $750 1st. mon" at bounding box center [401, 225] width 119 height 164
click at [432, 163] on textarea "[DATE] $750 Last Month Rent [DATE] $750 1st. mon" at bounding box center [401, 225] width 119 height 164
drag, startPoint x: 438, startPoint y: 157, endPoint x: 434, endPoint y: 173, distance: 16.7
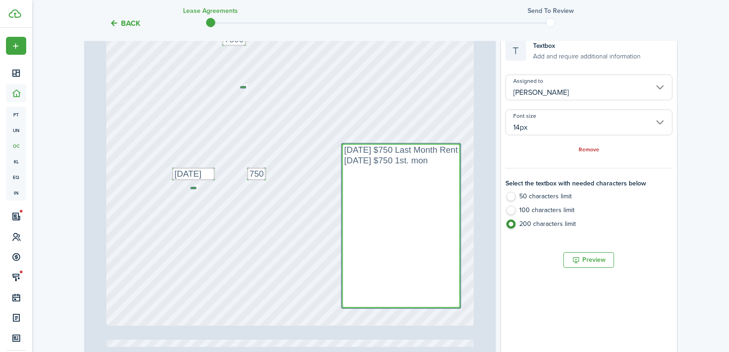
click at [439, 157] on textarea "[DATE] $750 Last Month Rent [DATE] $750 1st. mon" at bounding box center [401, 225] width 119 height 164
click at [423, 184] on textarea "[DATE] $750 Last Month Rent [DATE] $750 1st. mon" at bounding box center [401, 225] width 119 height 164
click at [405, 163] on textarea "[DATE] $750 Last Month Rent [DATE] $750 1st. mon" at bounding box center [401, 225] width 119 height 164
click at [430, 160] on textarea "[DATE] $750 Last Month Rent [DATE] $750 1st. mon" at bounding box center [402, 225] width 119 height 164
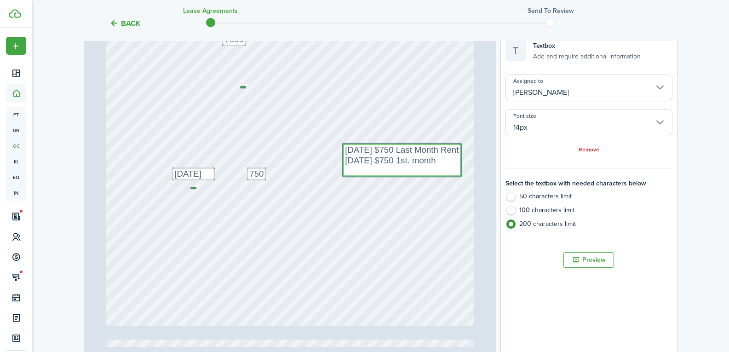
paste textarea "[DATE] $750 [DATE] $750 [DATE] $750 [DATE] $750 [DATE] $750 [DATE] $750 [DATE] …"
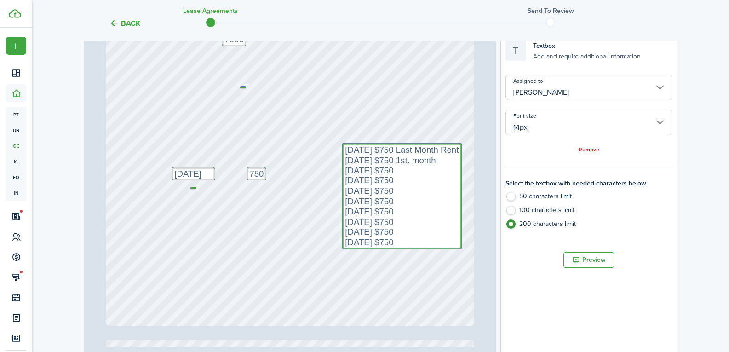
type textarea "[DATE] $750 Last Month Rent [DATE] $750 1st. month [DATE] $750 [DATE] $750 [DAT…"
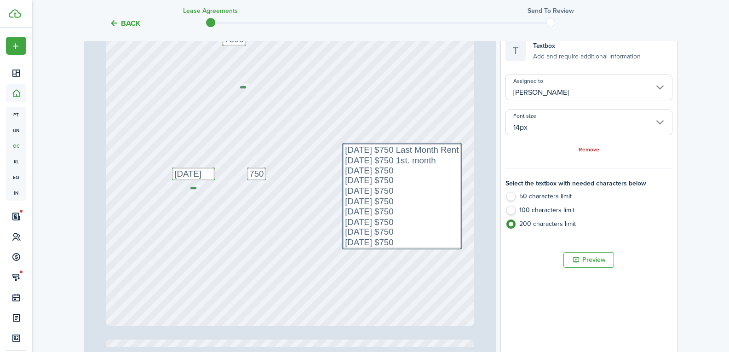
drag, startPoint x: 246, startPoint y: 122, endPoint x: 265, endPoint y: 109, distance: 23.1
click at [249, 122] on div "Text 7500 [STREET_ADDRESS] Text [PERSON_NAME] $750 Text [DATE] Text 750 Text [D…" at bounding box center [289, 83] width 367 height 484
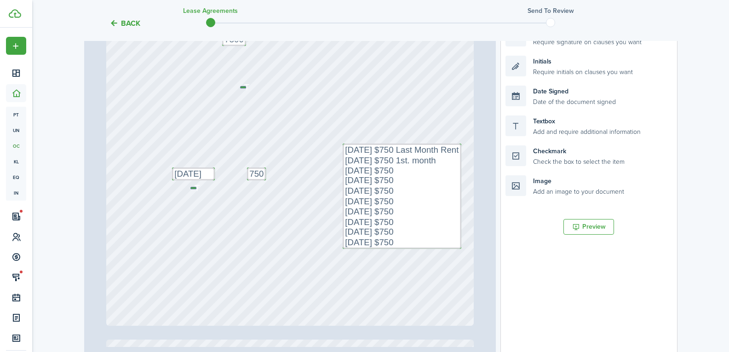
click at [289, 99] on div "Text 7500 [STREET_ADDRESS] Text [PERSON_NAME] $750 Text [DATE] Text 750 Text [D…" at bounding box center [289, 83] width 367 height 484
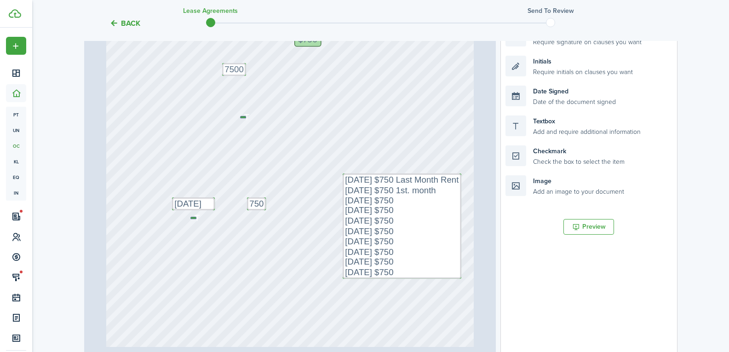
scroll to position [138, 0]
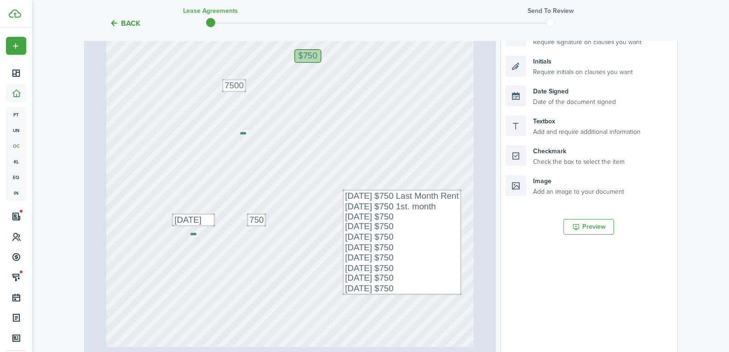
click at [235, 113] on div "Text 7500 [STREET_ADDRESS] Text [PERSON_NAME] $750 Text [DATE] Text 750 Text [D…" at bounding box center [289, 129] width 367 height 484
drag, startPoint x: 240, startPoint y: 133, endPoint x: 83, endPoint y: 131, distance: 156.8
drag, startPoint x: 192, startPoint y: 234, endPoint x: 103, endPoint y: 211, distance: 91.3
click at [97, 211] on div "Page 1 of 11 50% 75% 100% 150% 200% Fit Text 7500 [STREET_ADDRESS] Text [PERSON…" at bounding box center [290, 180] width 412 height 382
drag, startPoint x: 200, startPoint y: 235, endPoint x: 32, endPoint y: 191, distance: 173.1
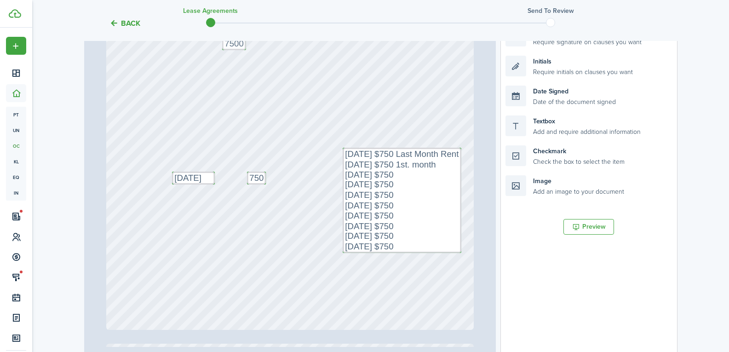
scroll to position [184, 0]
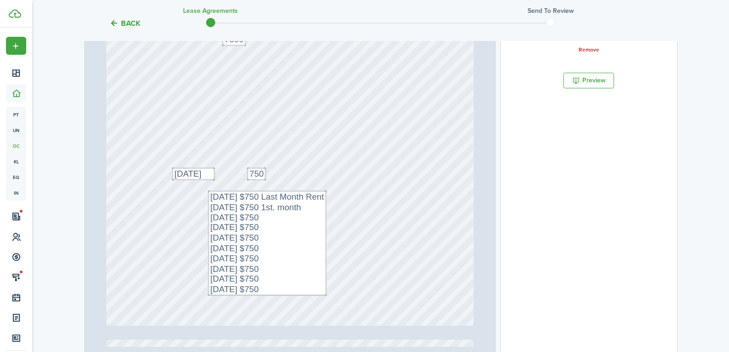
drag, startPoint x: 360, startPoint y: 184, endPoint x: 229, endPoint y: 231, distance: 139.6
click at [564, 74] on button "Preview" at bounding box center [588, 81] width 51 height 16
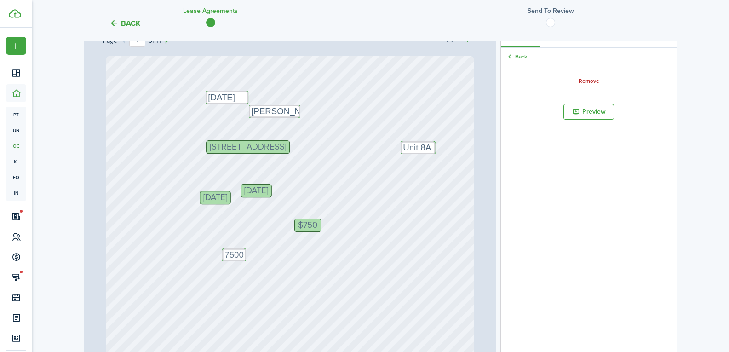
scroll to position [144, 0]
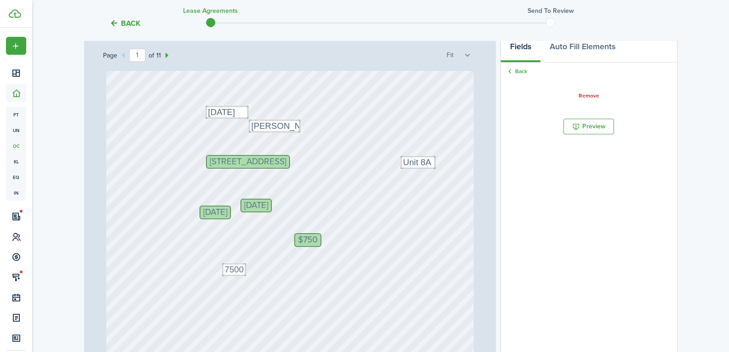
drag, startPoint x: 341, startPoint y: 92, endPoint x: 414, endPoint y: 274, distance: 195.2
click at [428, 305] on div "Text 7500 [STREET_ADDRESS] Text [PERSON_NAME] $750 Text [DATE] Text 750 Text [D…" at bounding box center [289, 313] width 367 height 484
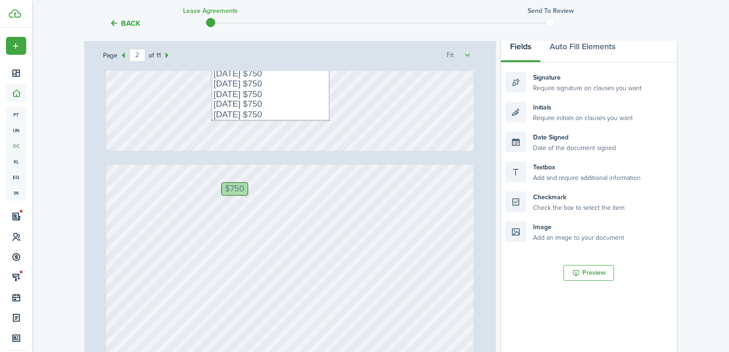
type input "1"
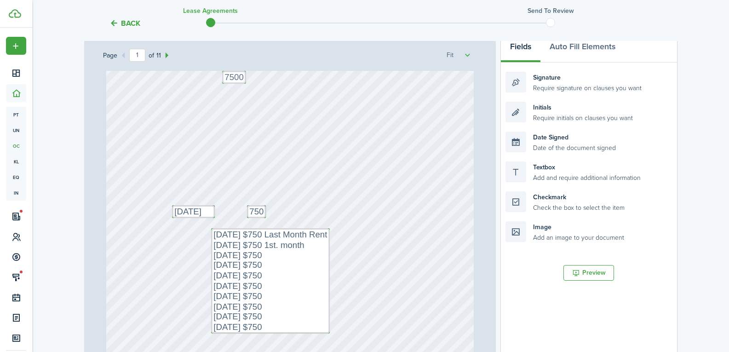
scroll to position [184, 0]
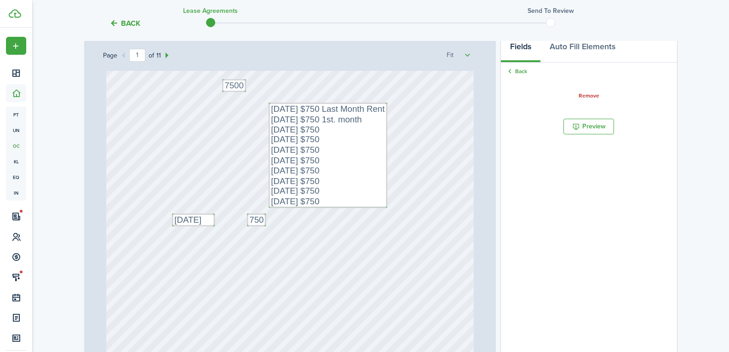
drag, startPoint x: 298, startPoint y: 264, endPoint x: 360, endPoint y: 130, distance: 147.3
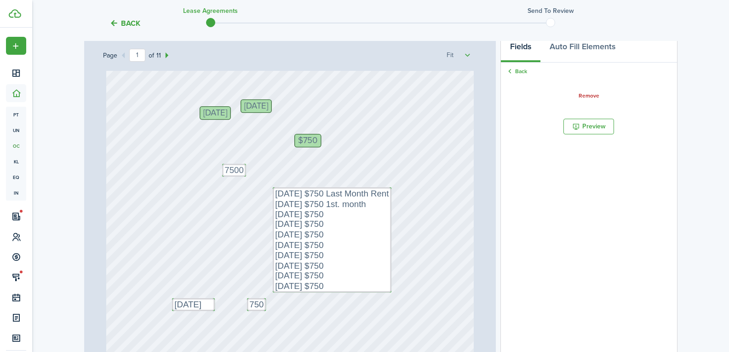
scroll to position [92, 0]
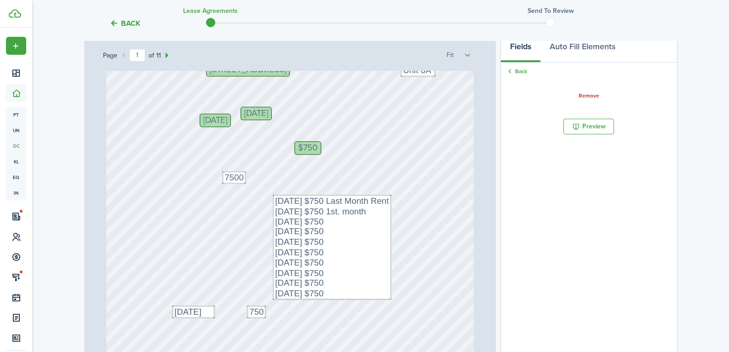
click at [417, 203] on div "Text 7500 [STREET_ADDRESS] Text [PERSON_NAME] $750 Text [DATE] Text 750 Text [D…" at bounding box center [289, 221] width 367 height 484
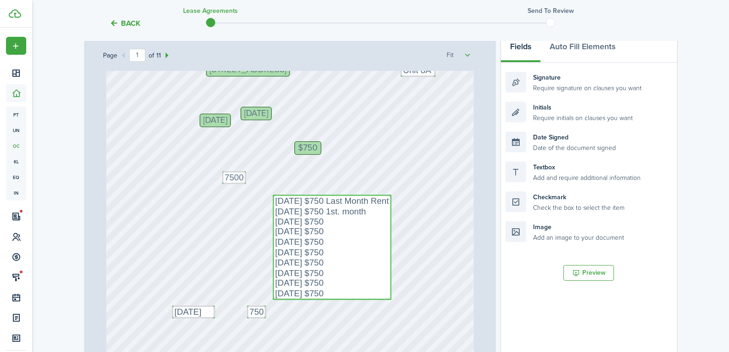
click at [360, 211] on textarea "[DATE] $750 Last Month Rent [DATE] $750 1st. month [DATE] $750 [DATE] $750 [DAT…" at bounding box center [332, 246] width 119 height 105
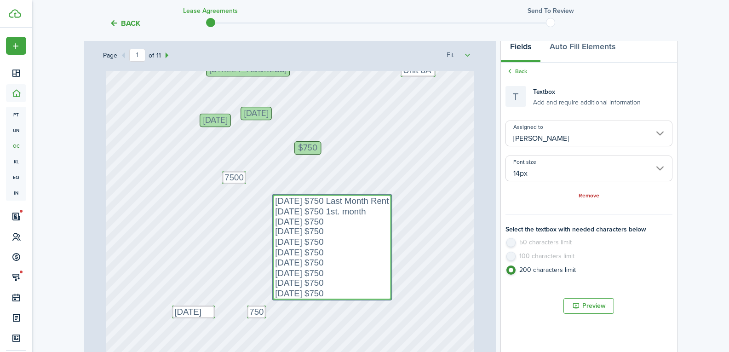
click at [365, 210] on textarea "[DATE] $750 Last Month Rent [DATE] $750 1st. month [DATE] $750 [DATE] $750 [DAT…" at bounding box center [332, 246] width 119 height 105
type textarea "[DATE] $750 Last Month Rent [DATE] $750 [DATE] $750 [DATE] $750 [DATE] $750 [DA…"
click at [368, 197] on textarea "[DATE] $750 Last Month Rent [DATE] $750 [DATE] $750 [DATE] $750 [DATE] $750 [DA…" at bounding box center [331, 246] width 119 height 105
click at [369, 197] on textarea "[DATE] $750 Last Month Rent [DATE] $750 [DATE] $750 [DATE] $750 [DATE] $750 [DA…" at bounding box center [331, 246] width 119 height 105
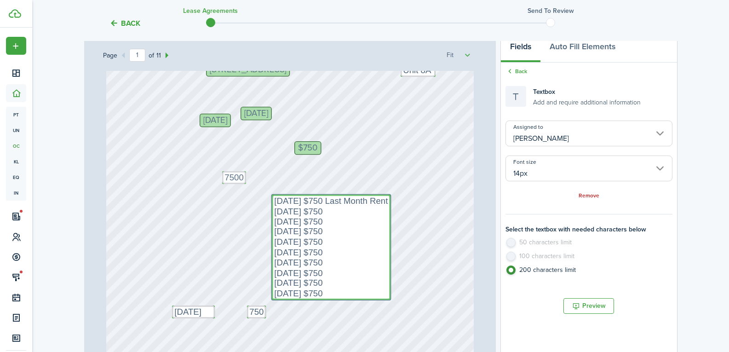
click at [369, 197] on textarea "[DATE] $750 Last Month Rent [DATE] $750 [DATE] $750 [DATE] $750 [DATE] $750 [DA…" at bounding box center [331, 246] width 119 height 105
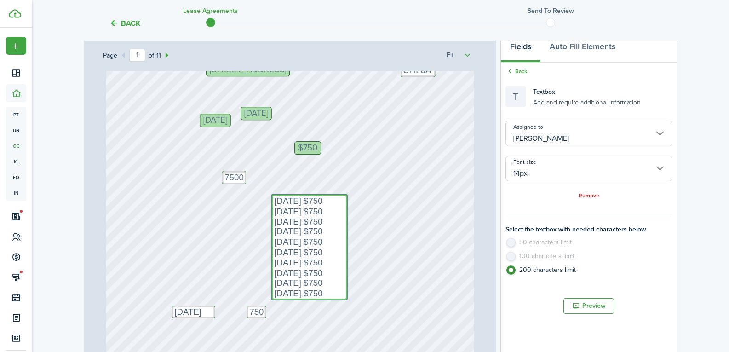
type textarea "[DATE] $750 [DATE] $750 [DATE] $750 [DATE] $750 [DATE] $750 [DATE] $750 [DATE] …"
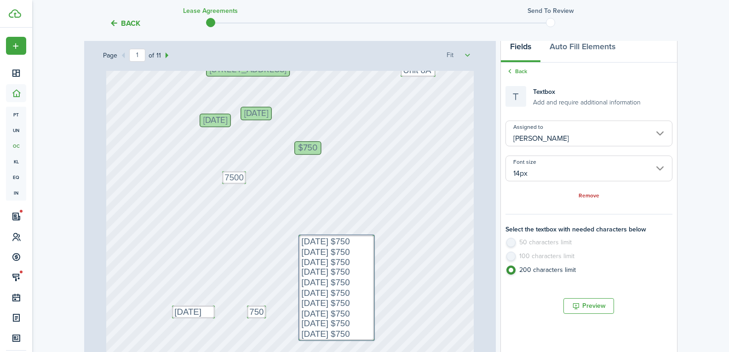
drag, startPoint x: 322, startPoint y: 226, endPoint x: 346, endPoint y: 248, distance: 32.8
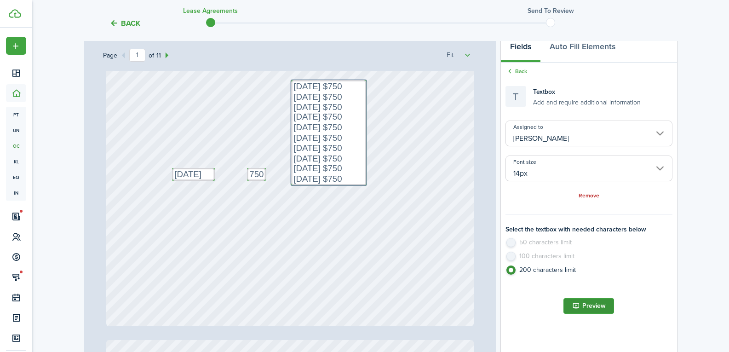
scroll to position [230, 0]
click at [595, 312] on button "Preview" at bounding box center [588, 306] width 51 height 16
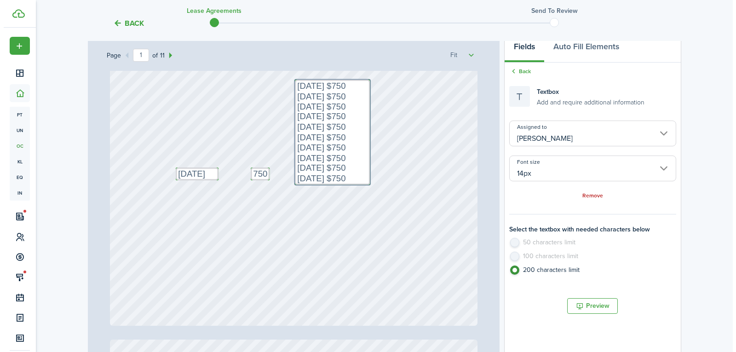
scroll to position [98, 0]
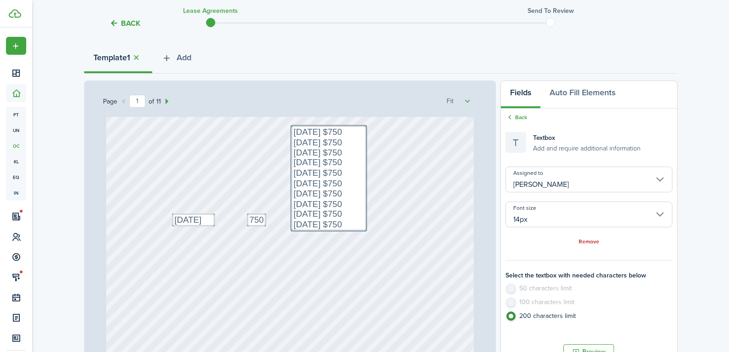
click at [99, 21] on tc-wizard-header "Back Lease Agreements Send to review" at bounding box center [380, 20] width 607 height 41
click at [131, 17] on tc-wizard-header "Back Lease Agreements Send to review" at bounding box center [380, 20] width 607 height 41
click at [127, 26] on button "Back" at bounding box center [124, 23] width 31 height 10
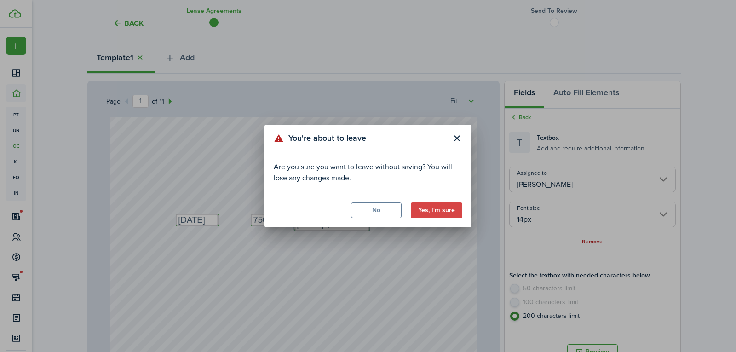
click at [432, 244] on div "You're about to leave Are you sure you want to leave without saving? You will l…" at bounding box center [368, 176] width 736 height 352
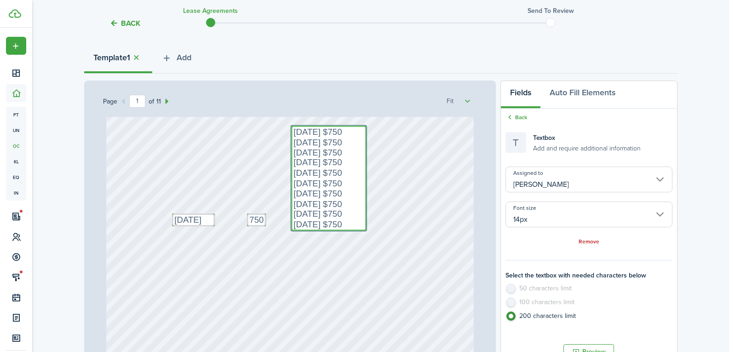
click at [291, 132] on textarea "[DATE] $750 [DATE] $750 [DATE] $750 [DATE] $750 [DATE] $750 [DATE] $750 [DATE] …" at bounding box center [328, 178] width 75 height 105
click at [334, 223] on textarea "[DATE] $750 [DATE] $750 [DATE] $750 [DATE] $750 [DATE] $750 [DATE] $750 [DATE] …" at bounding box center [328, 178] width 75 height 105
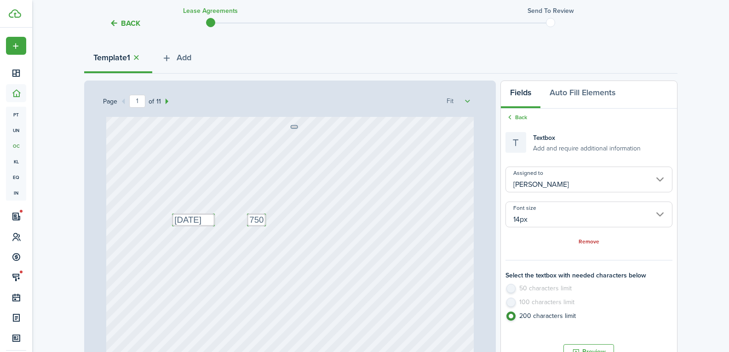
click at [122, 24] on button "Back" at bounding box center [124, 23] width 31 height 10
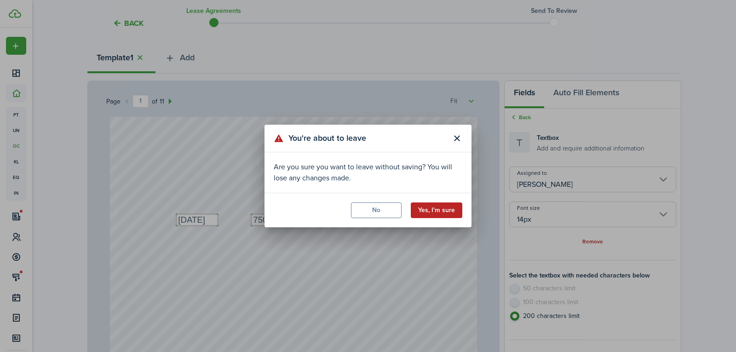
click at [423, 207] on button "Yes, I'm sure" at bounding box center [436, 210] width 51 height 16
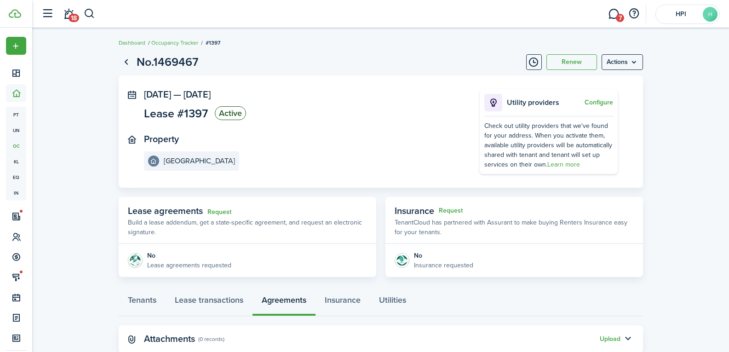
click at [221, 216] on div "Request" at bounding box center [219, 211] width 24 height 14
click at [222, 215] on link "Request" at bounding box center [219, 211] width 24 height 7
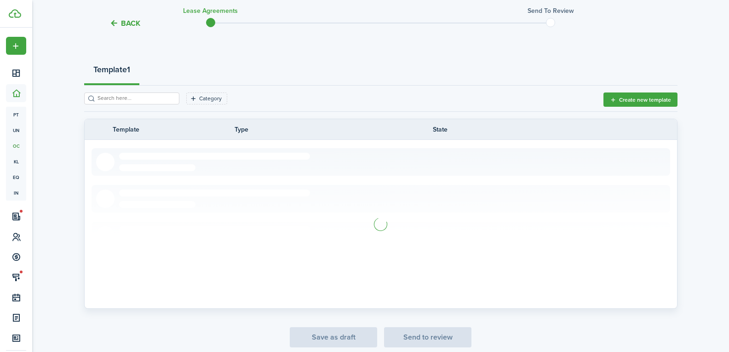
scroll to position [33, 0]
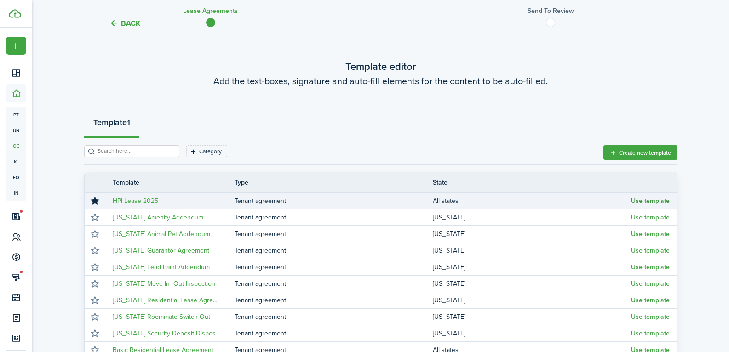
click at [650, 203] on button "Use template" at bounding box center [650, 200] width 39 height 7
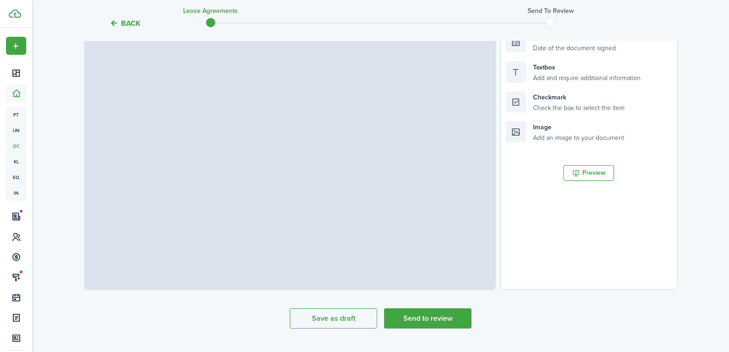
select select "fit"
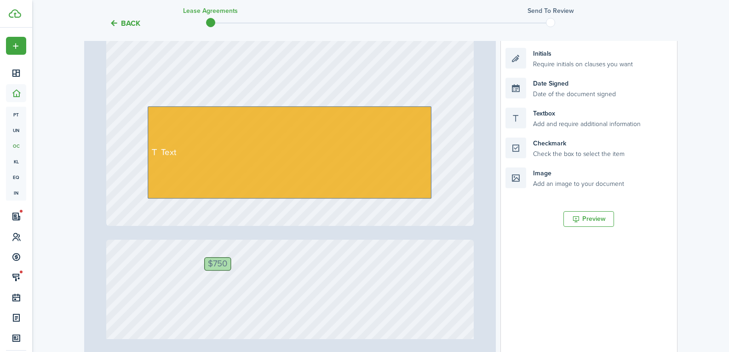
scroll to position [230, 0]
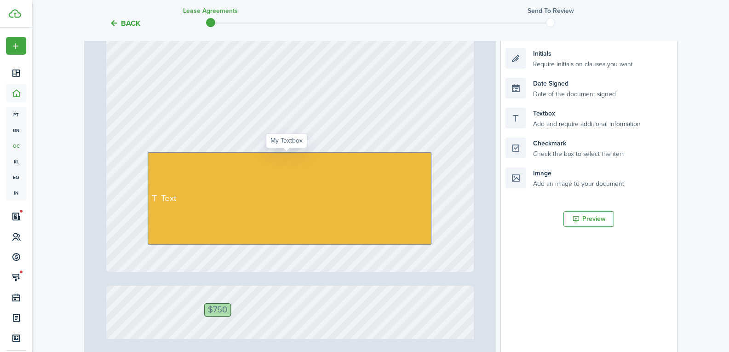
drag, startPoint x: 375, startPoint y: 187, endPoint x: 362, endPoint y: 188, distance: 13.4
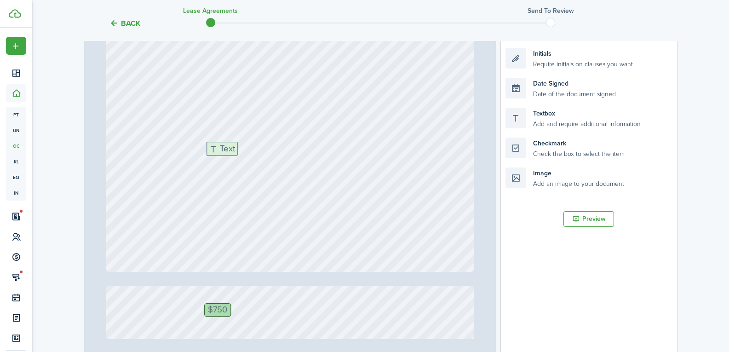
drag, startPoint x: 531, startPoint y: 116, endPoint x: 232, endPoint y: 150, distance: 300.8
click at [232, 150] on div "Page 1 of 11 50% 75% 100% 150% 200% Fit [DATE] $750 Date Signed [STREET_ADDRESS…" at bounding box center [380, 172] width 593 height 382
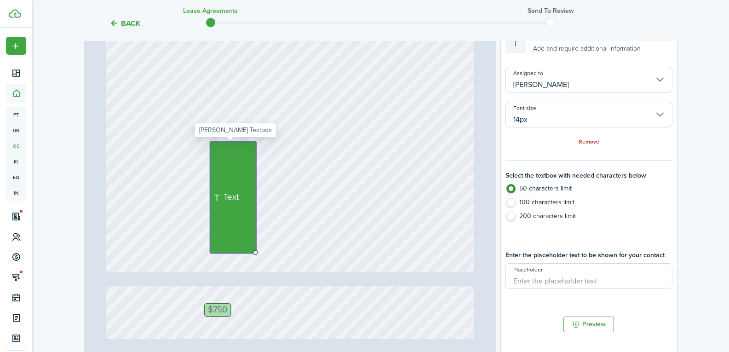
drag, startPoint x: 234, startPoint y: 154, endPoint x: 240, endPoint y: 219, distance: 65.5
click at [237, 226] on div "Text" at bounding box center [233, 197] width 46 height 111
drag, startPoint x: 526, startPoint y: 221, endPoint x: 507, endPoint y: 210, distance: 22.1
click at [526, 221] on label "200 characters limit" at bounding box center [588, 218] width 166 height 14
radio input "false"
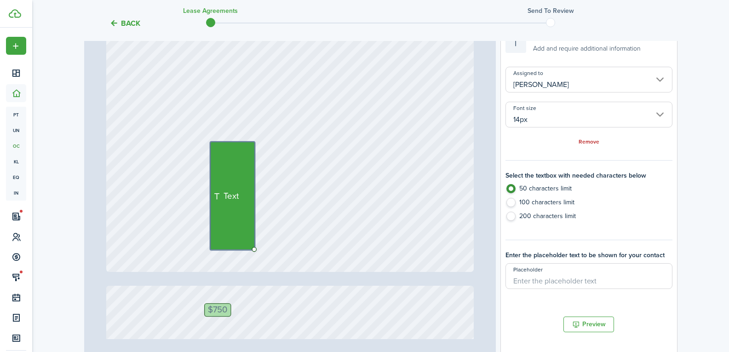
radio input "true"
click at [225, 160] on div "Text" at bounding box center [232, 196] width 45 height 109
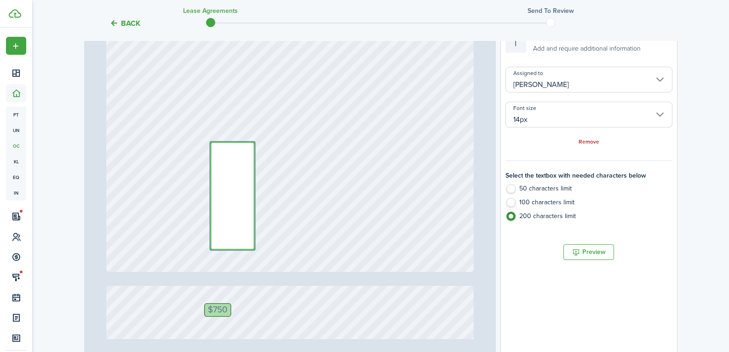
paste textarea "[DATE] $750 [DATE] $750 [DATE] $750 [DATE] $750 [DATE] $750 [DATE] $750 [DATE] …"
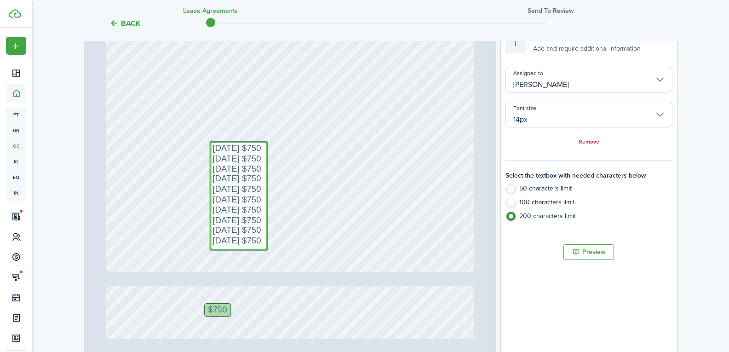
type textarea "[DATE] $750 [DATE] $750 [DATE] $750 [DATE] $750 [DATE] $750 [DATE] $750 [DATE] …"
click at [319, 145] on div "[DATE] $750 Date Signed [STREET_ADDRESS] Text Text [DATE] Text [DATE] $750 [DAT…" at bounding box center [289, 29] width 367 height 484
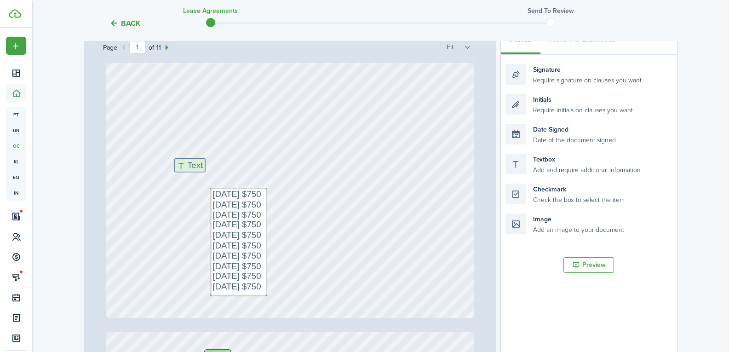
drag, startPoint x: 547, startPoint y: 158, endPoint x: 216, endPoint y: 162, distance: 330.6
click at [216, 162] on div "Page 1 of 11 50% 75% 100% 150% 200% Fit [DATE] $750 Date Signed [STREET_ADDRESS…" at bounding box center [380, 218] width 593 height 382
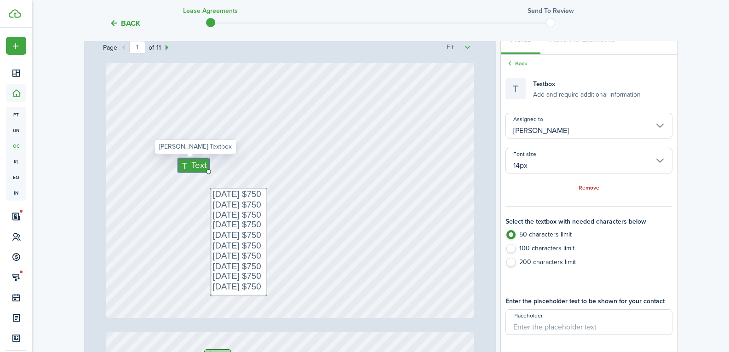
click at [194, 167] on span "Text" at bounding box center [198, 165] width 15 height 13
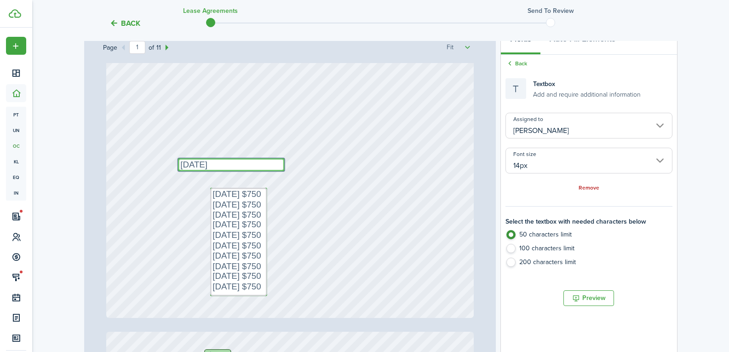
type textarea "[DATE]"
click at [137, 198] on div "[DATE] $750 Date Signed [STREET_ADDRESS] Text Text [DATE] Text [DATE] $750 [DAT…" at bounding box center [289, 75] width 367 height 484
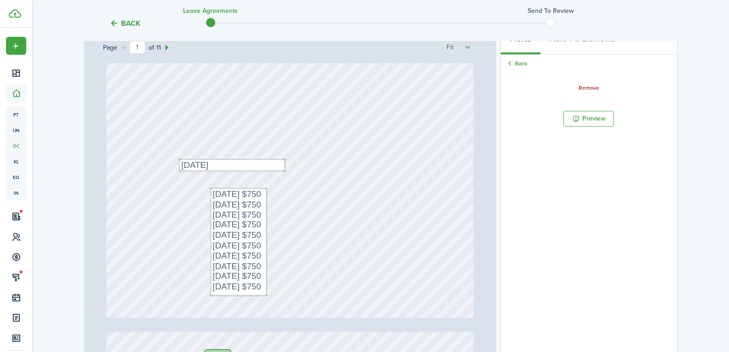
click at [282, 170] on div "[DATE] $750 Date Signed [STREET_ADDRESS] Text Text [DATE] Text [DATE] $750 [DAT…" at bounding box center [289, 75] width 367 height 484
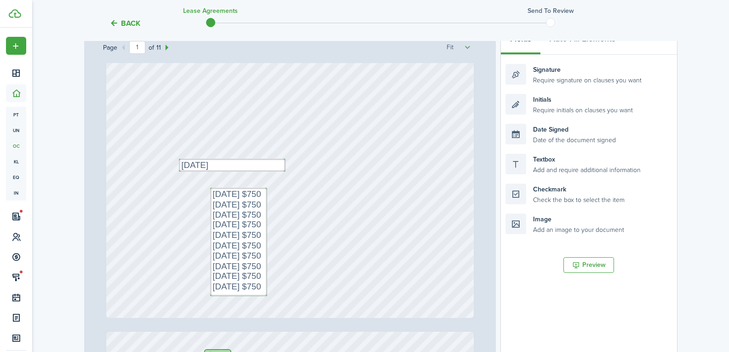
click at [272, 166] on div "[DATE] $750 Date Signed [STREET_ADDRESS] Text Text [DATE] Text [DATE] $750 [DAT…" at bounding box center [289, 75] width 367 height 484
drag, startPoint x: 528, startPoint y: 160, endPoint x: 260, endPoint y: 163, distance: 268.5
click at [260, 163] on div "Page 1 of 11 50% 75% 100% 150% 200% Fit [DATE] $750 Date Signed [STREET_ADDRESS…" at bounding box center [380, 218] width 593 height 382
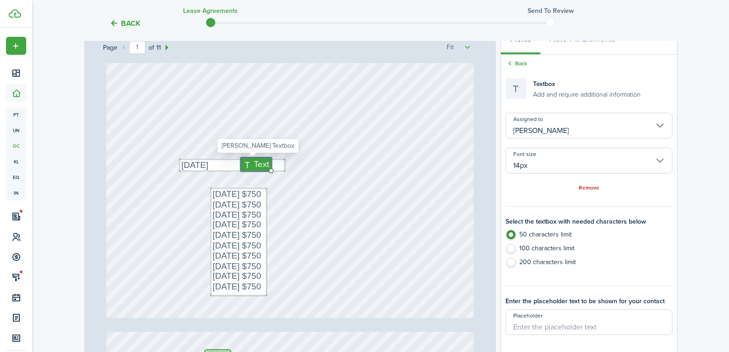
click at [254, 163] on span "Text" at bounding box center [261, 164] width 15 height 13
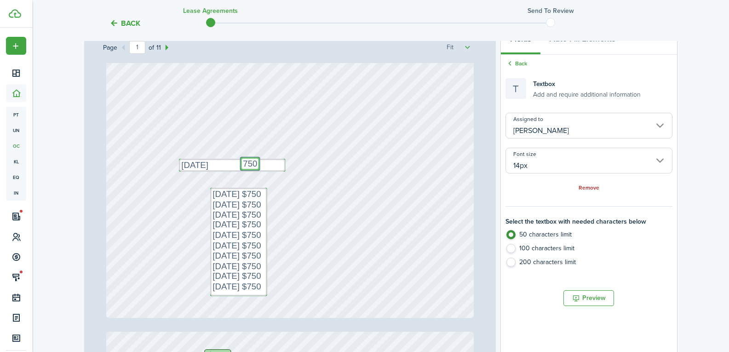
type textarea "750"
click at [290, 182] on div "[DATE] $750 Date Signed [STREET_ADDRESS] Text Text [DATE] Text [DATE] $750 [DAT…" at bounding box center [289, 75] width 367 height 484
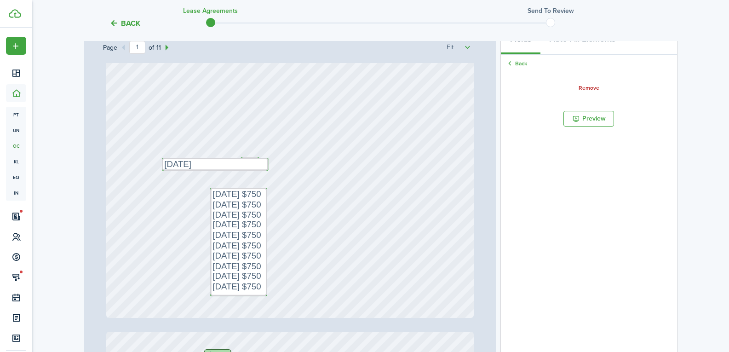
drag, startPoint x: 241, startPoint y: 165, endPoint x: 227, endPoint y: 164, distance: 14.3
click at [245, 165] on textarea "[DATE]" at bounding box center [218, 164] width 106 height 13
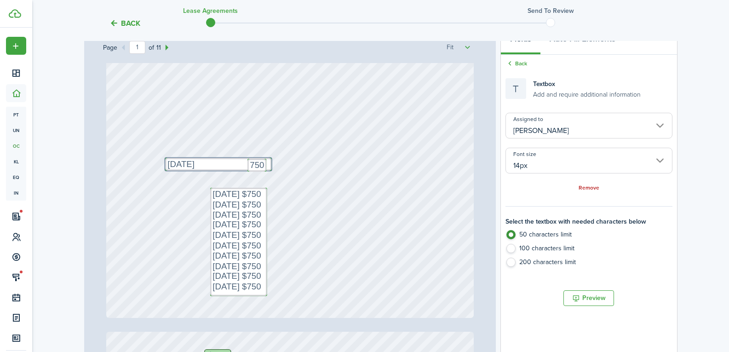
drag, startPoint x: 253, startPoint y: 168, endPoint x: 263, endPoint y: 170, distance: 10.7
drag, startPoint x: 191, startPoint y: 161, endPoint x: 202, endPoint y: 162, distance: 10.6
click at [600, 309] on document-aside-settings "Fields Auto Fill Elements Back Textbox Add and require additional information A…" at bounding box center [588, 218] width 177 height 382
click at [597, 303] on button "Preview" at bounding box center [588, 298] width 51 height 16
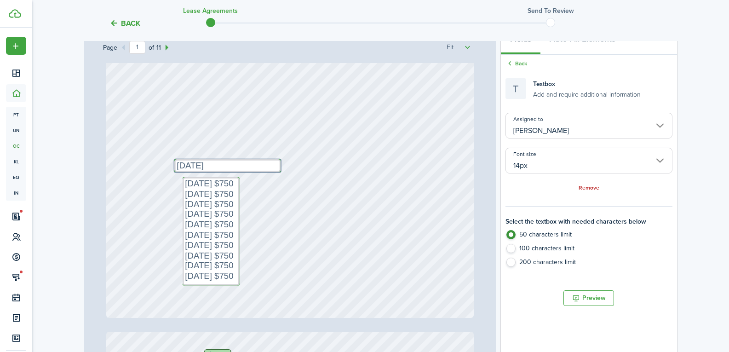
drag, startPoint x: 226, startPoint y: 214, endPoint x: 201, endPoint y: 204, distance: 26.6
click at [591, 291] on button "Preview" at bounding box center [588, 298] width 51 height 16
drag, startPoint x: 206, startPoint y: 163, endPoint x: 0, endPoint y: 163, distance: 205.5
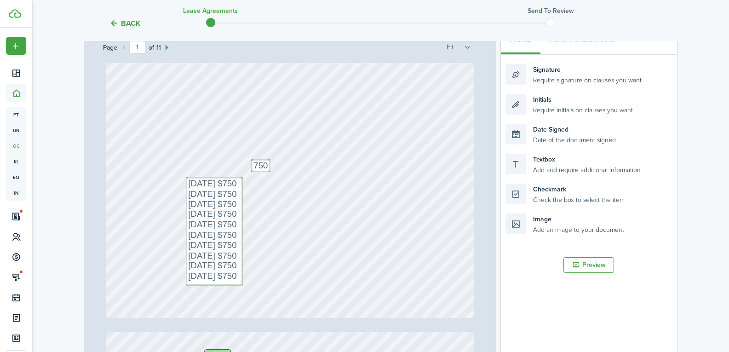
click at [401, 247] on div "[DATE] $750 Date Signed [STREET_ADDRESS] Text Text [DATE] Text 750 Text [DATE] …" at bounding box center [289, 75] width 367 height 484
drag, startPoint x: 536, startPoint y: 163, endPoint x: 203, endPoint y: 167, distance: 333.3
click at [203, 167] on div "Page 1 of 11 50% 75% 100% 150% 200% Fit [DATE] $750 Date Signed [STREET_ADDRESS…" at bounding box center [380, 218] width 593 height 382
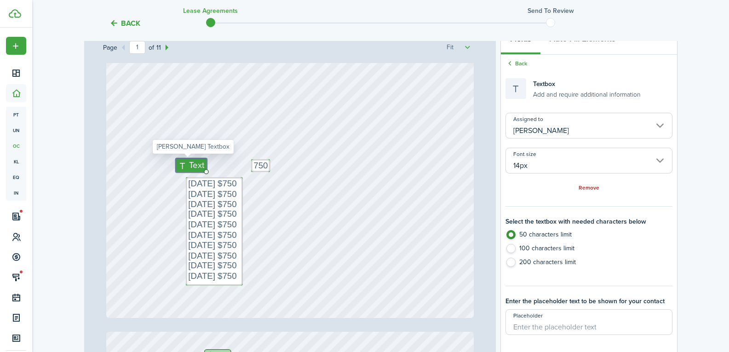
click at [194, 166] on span "Text" at bounding box center [196, 165] width 15 height 13
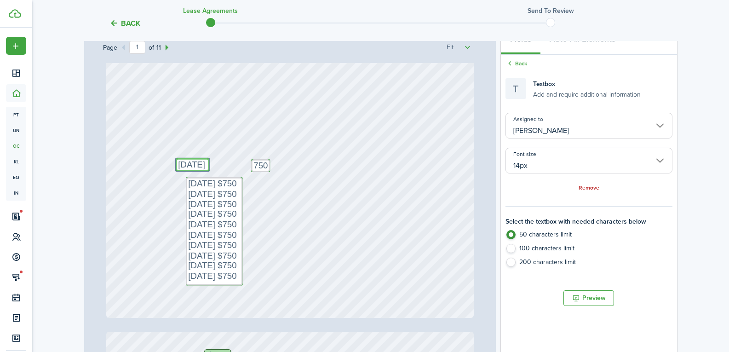
type textarea "[DATE]"
click at [166, 202] on div "[DATE] $750 Date Signed [STREET_ADDRESS] Text Text [DATE] Text 750 Text [DATE] …" at bounding box center [289, 75] width 367 height 484
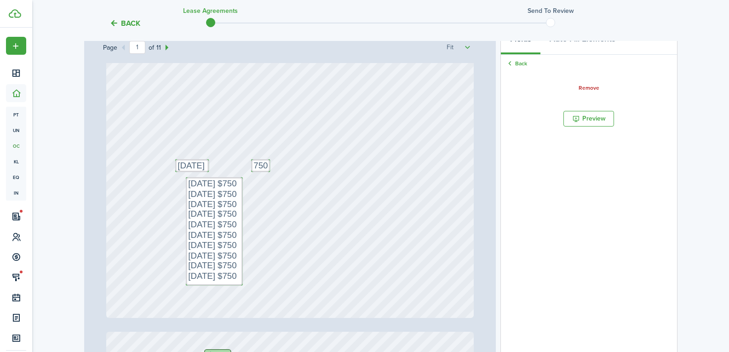
click at [579, 127] on document-aside-settings "Fields Auto Fill Elements Back Remove Signature Require signature on clauses yo…" at bounding box center [588, 218] width 177 height 382
click at [579, 126] on button "Preview" at bounding box center [588, 119] width 51 height 16
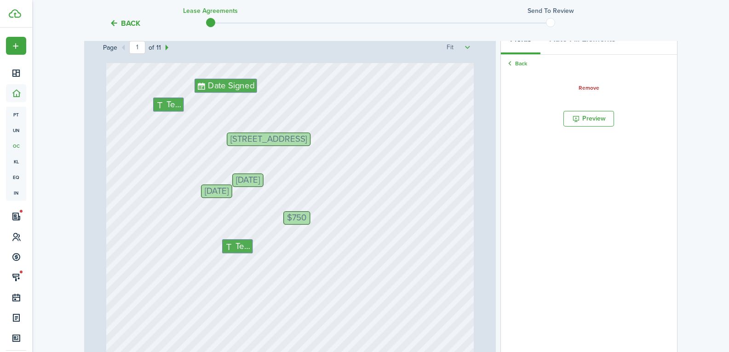
scroll to position [0, 0]
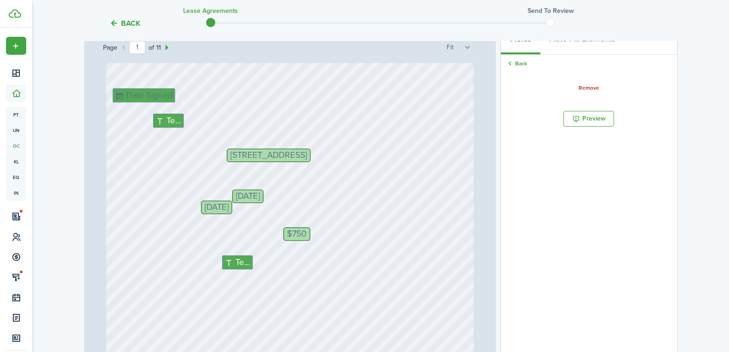
drag, startPoint x: 234, startPoint y: 96, endPoint x: 106, endPoint y: 89, distance: 128.4
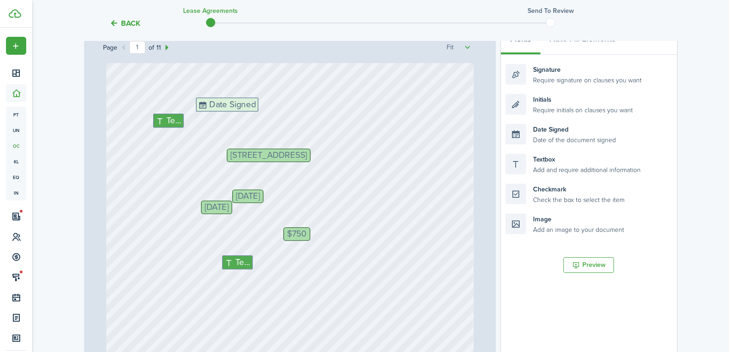
drag, startPoint x: 537, startPoint y: 130, endPoint x: 227, endPoint y: 104, distance: 310.5
click at [227, 104] on div "Page 1 of 11 50% 75% 100% 150% 200% Fit [DATE] $750 [STREET_ADDRESS] Text Text …" at bounding box center [380, 218] width 593 height 382
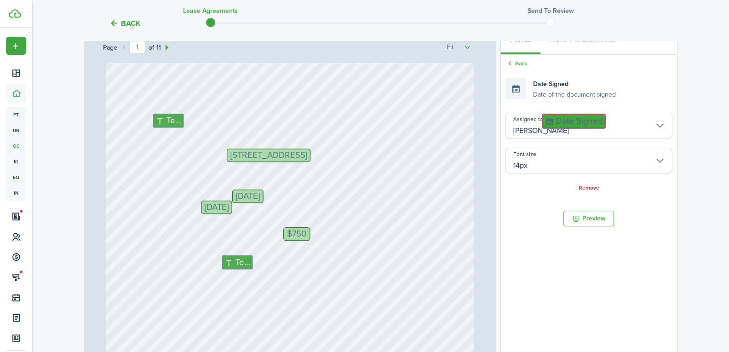
drag, startPoint x: 227, startPoint y: 104, endPoint x: 573, endPoint y: 120, distance: 346.6
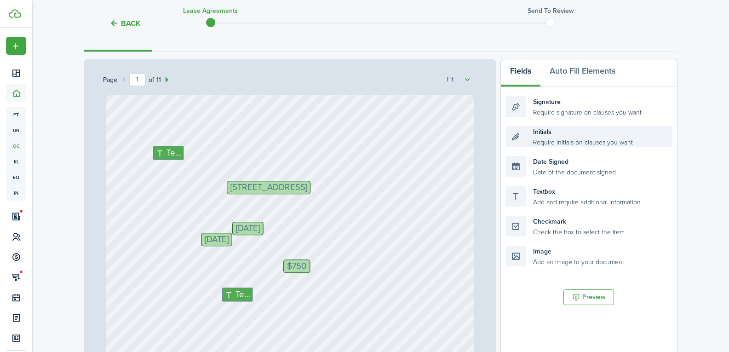
scroll to position [106, 0]
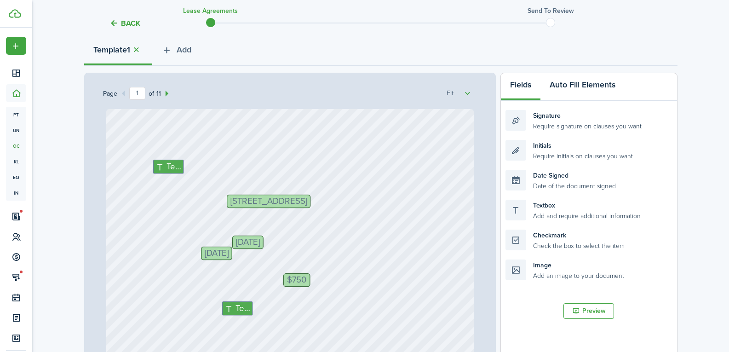
click at [580, 86] on button "Auto Fill Elements" at bounding box center [582, 87] width 84 height 28
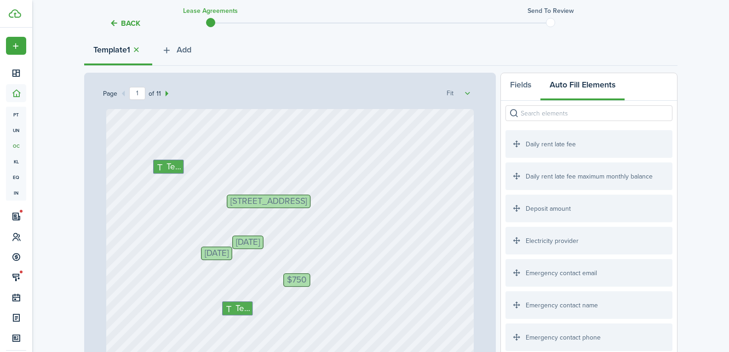
click at [539, 111] on input "search" at bounding box center [588, 113] width 166 height 16
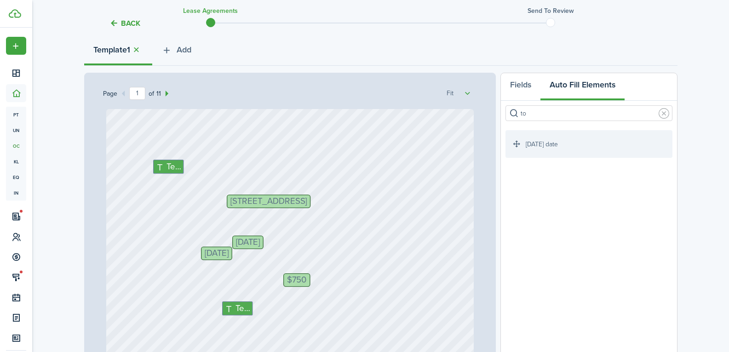
type input "to"
drag, startPoint x: 548, startPoint y: 147, endPoint x: 243, endPoint y: 161, distance: 305.1
click at [243, 161] on div "Page 1 of 11 50% 75% 100% 150% 200% Fit [DATE] $750 [STREET_ADDRESS] Text Text …" at bounding box center [380, 264] width 593 height 382
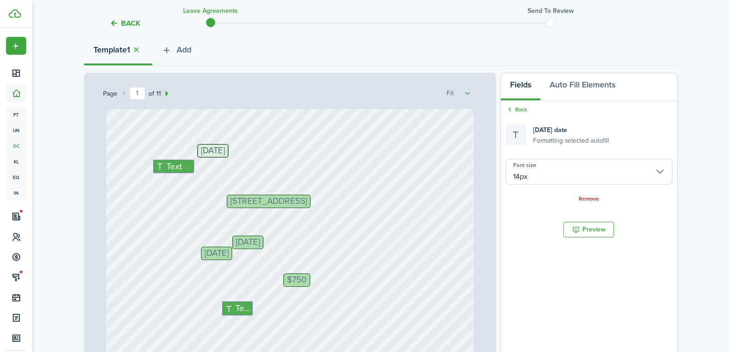
drag, startPoint x: 169, startPoint y: 168, endPoint x: 242, endPoint y: 158, distance: 73.3
click at [242, 158] on div "[DATE] $750 [STREET_ADDRESS] Text Text [DATE] Text 750 Text [DATE] $750 [DATE] …" at bounding box center [289, 351] width 367 height 484
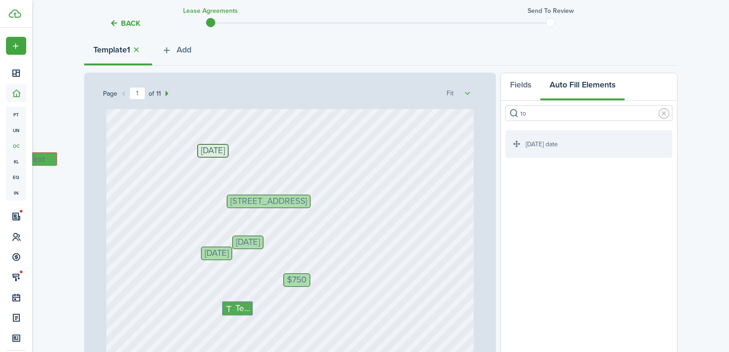
drag, startPoint x: 166, startPoint y: 165, endPoint x: 188, endPoint y: 161, distance: 21.8
click at [434, 153] on div "[DATE] $750 [STREET_ADDRESS] Text [DATE] Text 750 Text [DATE] $750 [DATE] $750 …" at bounding box center [289, 351] width 367 height 484
click at [484, 226] on div "Page 1 of 11 50% 75% 100% 150% 200% Fit [DATE] $750 [STREET_ADDRESS] Text [DATE…" at bounding box center [290, 264] width 412 height 382
click at [463, 231] on div "[DATE] $750 [STREET_ADDRESS] Text [DATE] Text 750 Text [DATE] $750 [DATE] $750 …" at bounding box center [289, 351] width 367 height 484
click at [434, 126] on div "[DATE] $750 [STREET_ADDRESS] Text [DATE] Text 750 Text [DATE] $750 [DATE] $750 …" at bounding box center [289, 351] width 367 height 484
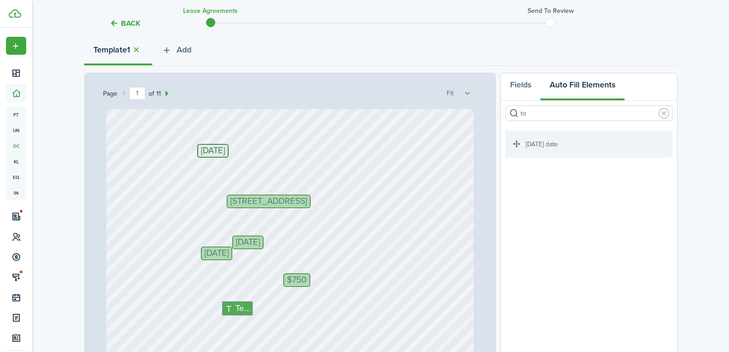
click at [435, 126] on div "[DATE] $750 [STREET_ADDRESS] Text [DATE] Text 750 Text [DATE] $750 [DATE] $750 …" at bounding box center [289, 351] width 367 height 484
click at [429, 164] on div "[DATE] $750 [STREET_ADDRESS] Text [DATE] Text 750 Text [DATE] $750 [DATE] $750 …" at bounding box center [289, 351] width 367 height 484
click at [438, 186] on div "[DATE] $750 [STREET_ADDRESS] Text [DATE] Text 750 Text [DATE] $750 [DATE] $750 …" at bounding box center [289, 351] width 367 height 484
click at [395, 242] on div "[DATE] $750 [STREET_ADDRESS] Text [DATE] Text 750 Text [DATE] $750 [DATE] $750 …" at bounding box center [289, 351] width 367 height 484
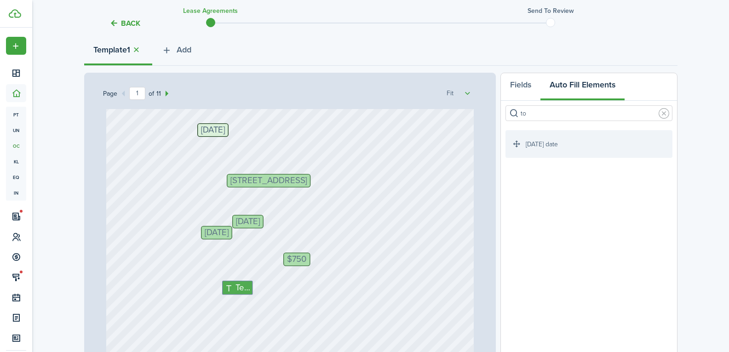
scroll to position [0, 0]
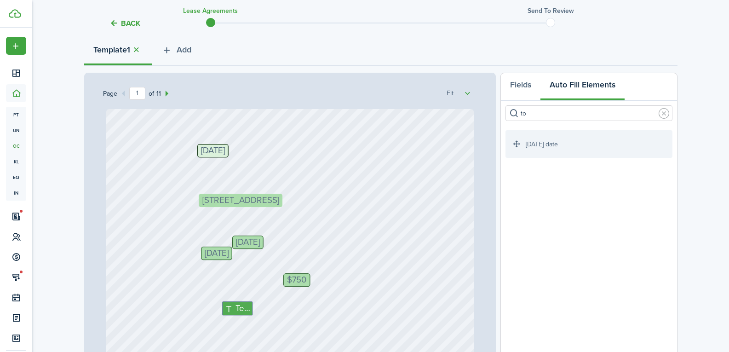
drag, startPoint x: 339, startPoint y: 199, endPoint x: 314, endPoint y: 199, distance: 24.8
click at [343, 242] on div "[DATE] $750 Text [DATE] Text 750 Text [DATE] $750 [DATE] $750 [DATE] $750 [DATE…" at bounding box center [289, 351] width 367 height 484
drag, startPoint x: 262, startPoint y: 245, endPoint x: 269, endPoint y: 246, distance: 7.0
drag, startPoint x: 300, startPoint y: 280, endPoint x: 311, endPoint y: 280, distance: 10.6
click at [240, 307] on span "Text" at bounding box center [242, 308] width 15 height 13
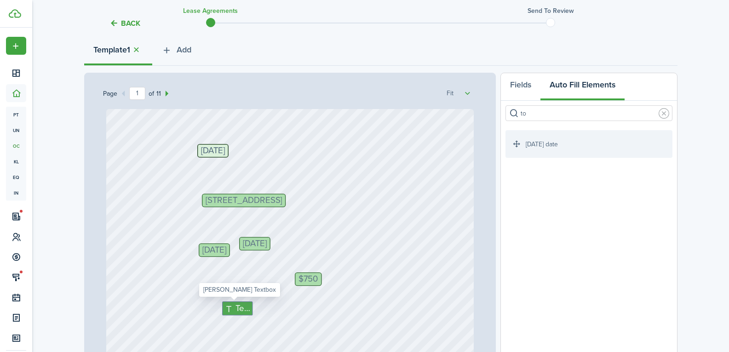
click at [240, 306] on span "Text" at bounding box center [242, 308] width 15 height 13
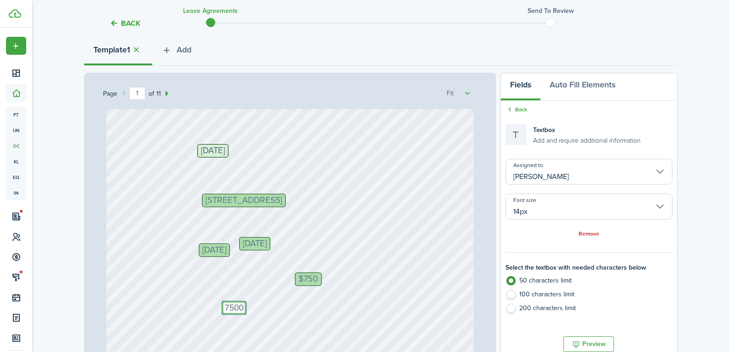
type textarea "7500"
click at [306, 297] on div "Text 7500 Text 750 Text [DATE] $750 [DATE] $750 [DATE] $750 [DATE] $750 [DATE] …" at bounding box center [289, 351] width 367 height 484
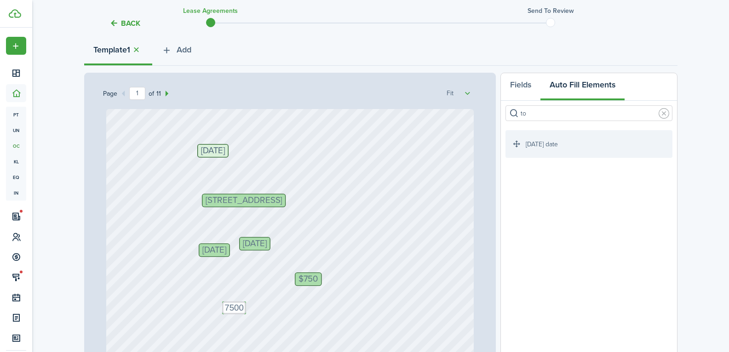
click at [422, 234] on div "Text 7500 Text 750 Text [DATE] $750 [DATE] $750 [DATE] $750 [DATE] $750 [DATE] …" at bounding box center [289, 351] width 367 height 484
click at [444, 171] on div "Text 7500 Text 750 Text [DATE] $750 [DATE] $750 [DATE] $750 [DATE] $750 [DATE] …" at bounding box center [289, 351] width 367 height 484
click at [441, 217] on div "Text 7500 Text 750 Text [DATE] $750 [DATE] $750 [DATE] $750 [DATE] $750 [DATE] …" at bounding box center [289, 351] width 367 height 484
click at [379, 293] on div "Text 7500 Text 750 Text [DATE] $750 [DATE] $750 [DATE] $750 [DATE] $750 [DATE] …" at bounding box center [289, 351] width 367 height 484
click at [235, 307] on textarea "7500" at bounding box center [234, 307] width 24 height 13
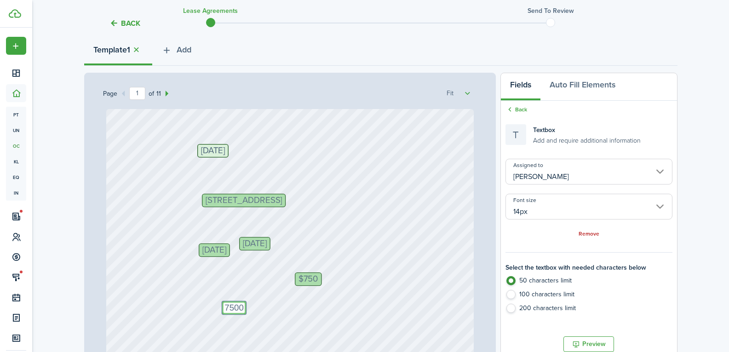
click at [510, 174] on input "[PERSON_NAME]" at bounding box center [588, 172] width 166 height 26
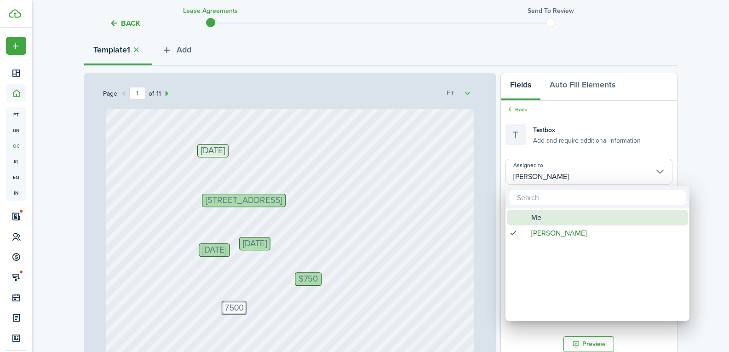
click at [528, 221] on div "Me" at bounding box center [601, 218] width 163 height 16
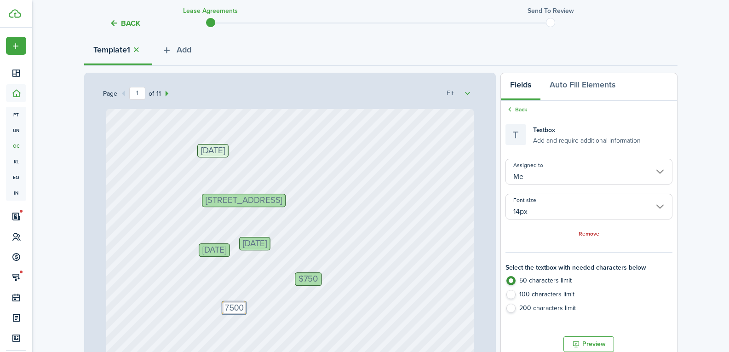
click at [529, 178] on input "Me" at bounding box center [588, 172] width 166 height 26
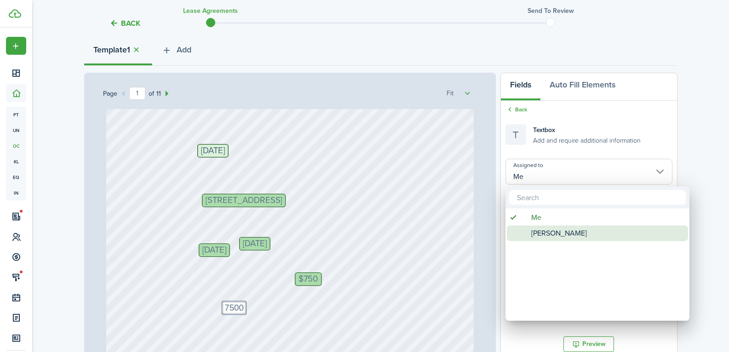
click at [542, 234] on span "[PERSON_NAME]" at bounding box center [559, 233] width 56 height 16
type input "[PERSON_NAME]"
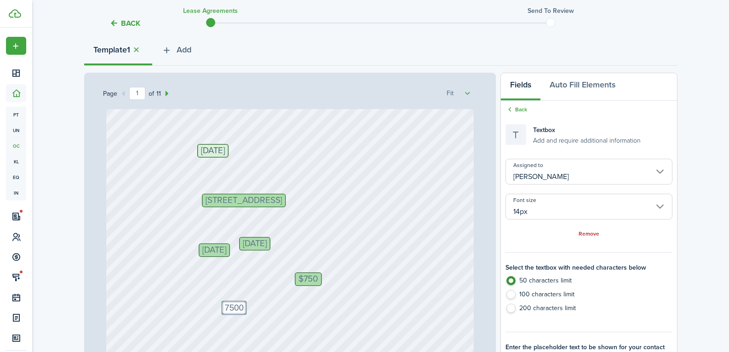
click at [395, 202] on div "Text 7500 Text 750 Text [DATE] $750 [DATE] $750 [DATE] $750 [DATE] $750 [DATE] …" at bounding box center [289, 351] width 367 height 484
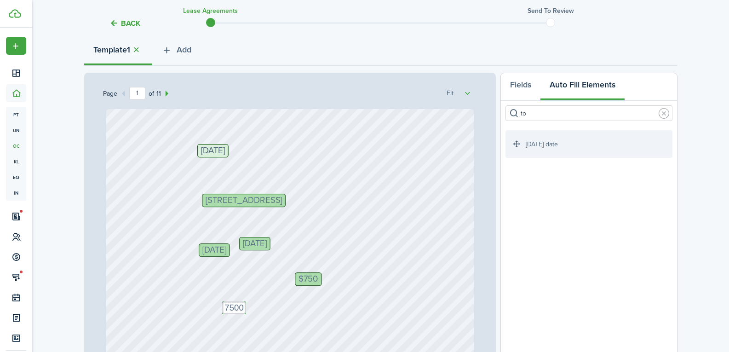
click at [435, 143] on div "Text 7500 Text 750 Text [DATE] $750 [DATE] $750 [DATE] $750 [DATE] $750 [DATE] …" at bounding box center [289, 351] width 367 height 484
click at [532, 87] on button "Fields" at bounding box center [521, 87] width 40 height 28
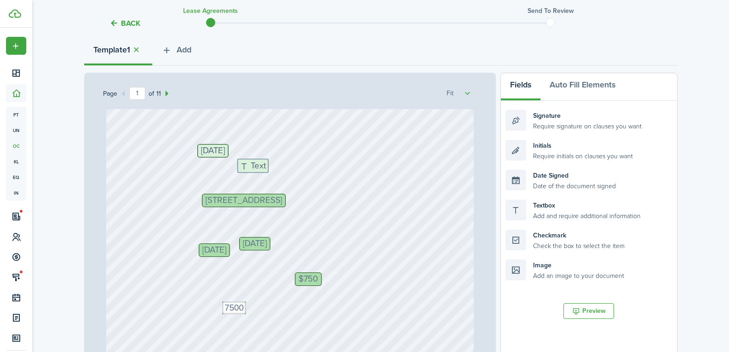
drag, startPoint x: 542, startPoint y: 209, endPoint x: 273, endPoint y: 168, distance: 271.6
click at [273, 168] on div "Page 1 of 11 50% 75% 100% 150% 200% Fit Text 7500 Text 750 Text [DATE] $750 [DA…" at bounding box center [380, 264] width 593 height 382
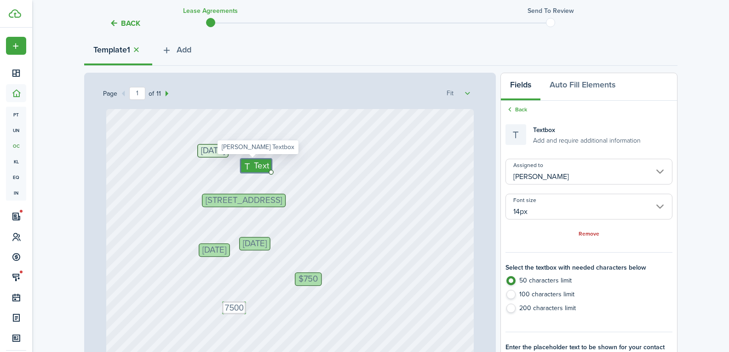
click at [257, 165] on span "Text" at bounding box center [261, 165] width 15 height 13
type textarea "[PERSON_NAME]"
click at [394, 159] on div "Text 7500 Text 750 Text [DATE] $750 [DATE] $750 [DATE] $750 [DATE] $750 [DATE] …" at bounding box center [289, 351] width 367 height 484
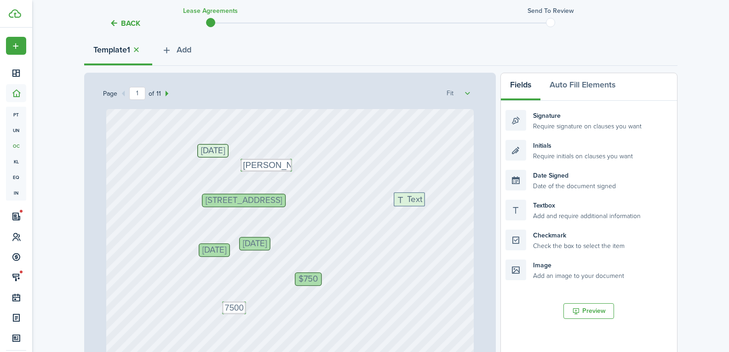
drag, startPoint x: 543, startPoint y: 208, endPoint x: 432, endPoint y: 201, distance: 110.6
click at [432, 201] on div "Page 1 of 11 50% 75% 100% 150% 200% Fit Text 7500 Text 750 Text [DATE] $750 [DA…" at bounding box center [380, 264] width 593 height 382
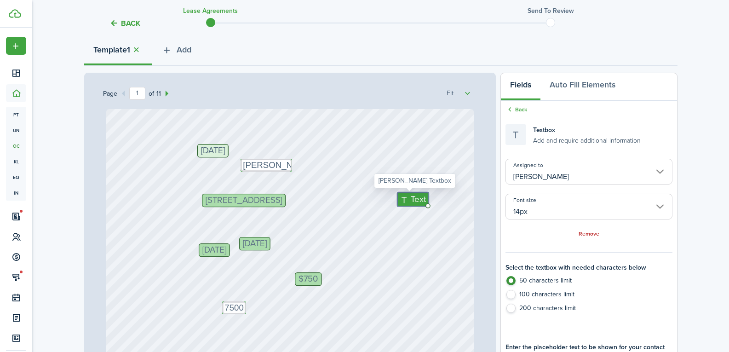
click at [412, 199] on span "Text" at bounding box center [418, 199] width 15 height 13
type textarea "8A"
drag, startPoint x: 434, startPoint y: 280, endPoint x: 424, endPoint y: 278, distance: 10.3
click at [433, 280] on div "Text 7500 Text 750 Text [DATE] $750 [DATE] $750 [DATE] $750 [DATE] $750 [DATE] …" at bounding box center [289, 351] width 367 height 484
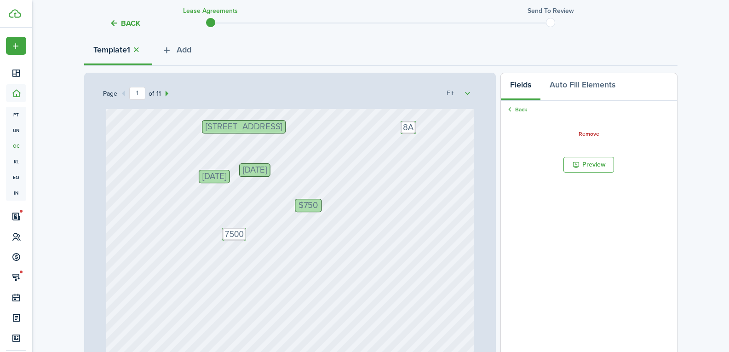
scroll to position [92, 0]
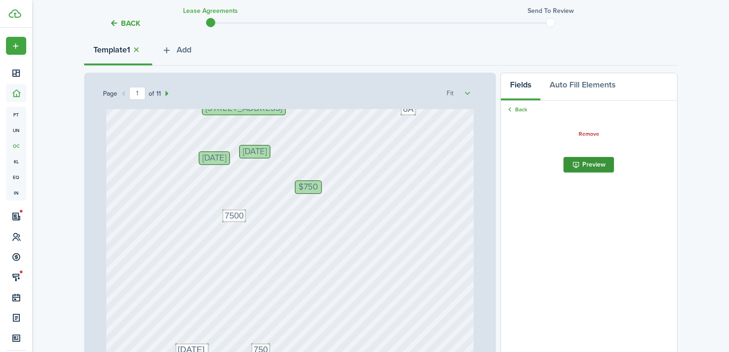
click at [597, 168] on button "Preview" at bounding box center [588, 165] width 51 height 16
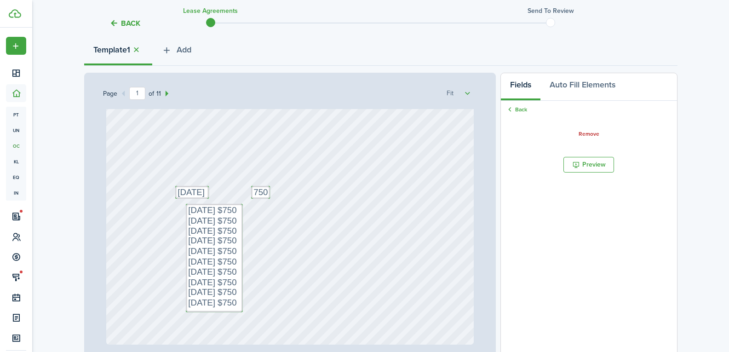
scroll to position [322, 0]
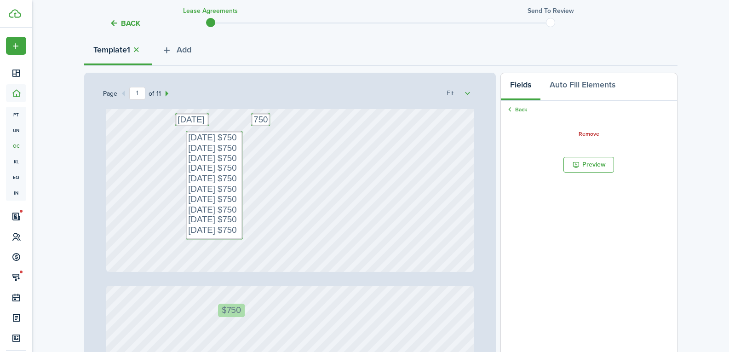
drag, startPoint x: 214, startPoint y: 313, endPoint x: 231, endPoint y: 313, distance: 17.0
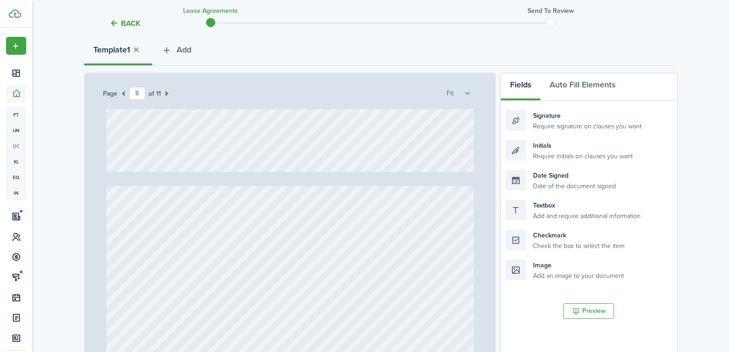
type input "9"
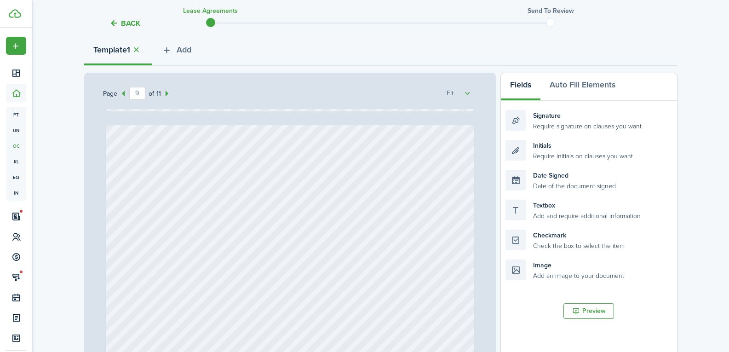
scroll to position [4046, 0]
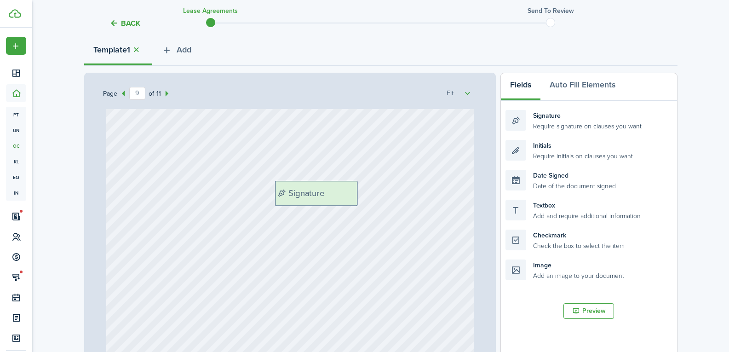
drag, startPoint x: 555, startPoint y: 119, endPoint x: 325, endPoint y: 190, distance: 241.0
click at [325, 190] on div "Page 9 of 11 50% 75% 100% 150% 200% Fit Text 7500 Text 750 Text [DATE] $750 [DA…" at bounding box center [380, 264] width 593 height 382
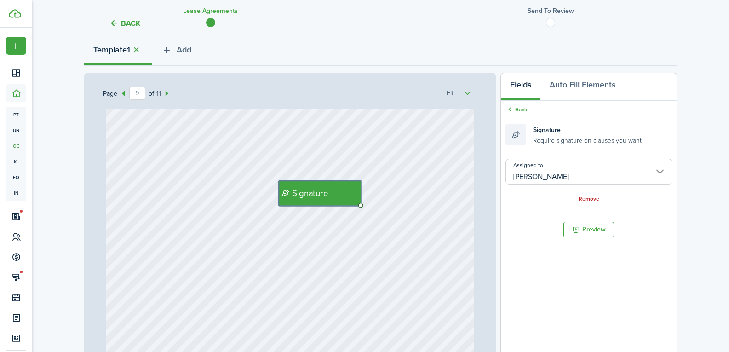
click at [400, 167] on div "Signature" at bounding box center [289, 290] width 367 height 484
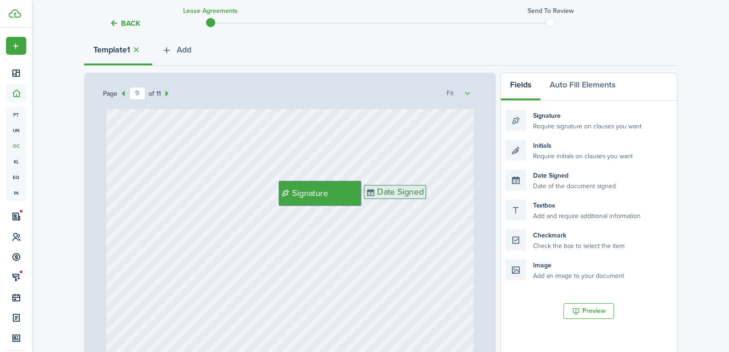
drag, startPoint x: 547, startPoint y: 174, endPoint x: 405, endPoint y: 190, distance: 143.0
click at [405, 190] on div "Page 9 of 11 50% 75% 100% 150% 200% Fit Text 7500 Text 750 Text [DATE] $750 [DA…" at bounding box center [380, 264] width 593 height 382
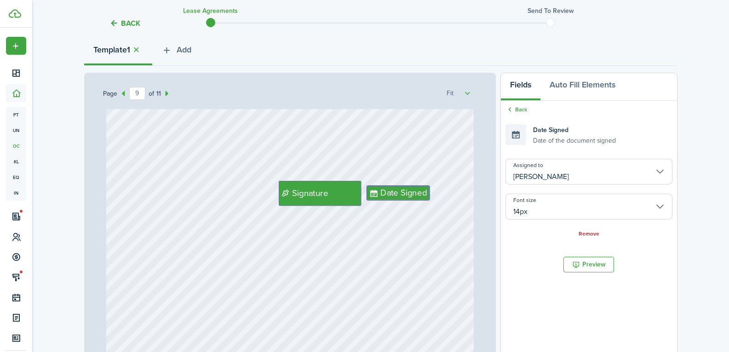
click at [440, 223] on div "Signature Date Signed" at bounding box center [289, 290] width 367 height 484
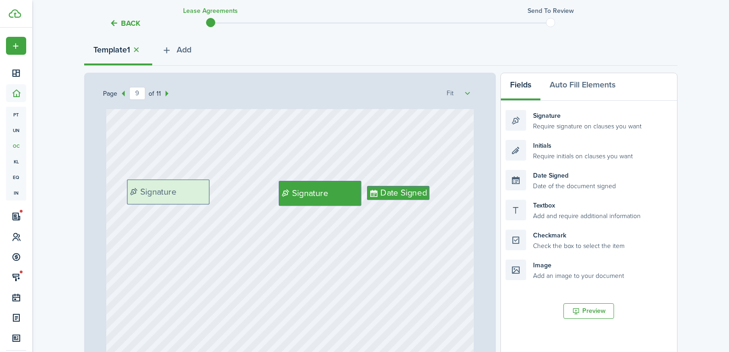
drag, startPoint x: 553, startPoint y: 111, endPoint x: 175, endPoint y: 180, distance: 384.2
click at [175, 180] on div "Page 9 of 11 50% 75% 100% 150% 200% Fit Text 7500 Text 750 Text [DATE] $750 [DA…" at bounding box center [380, 264] width 593 height 382
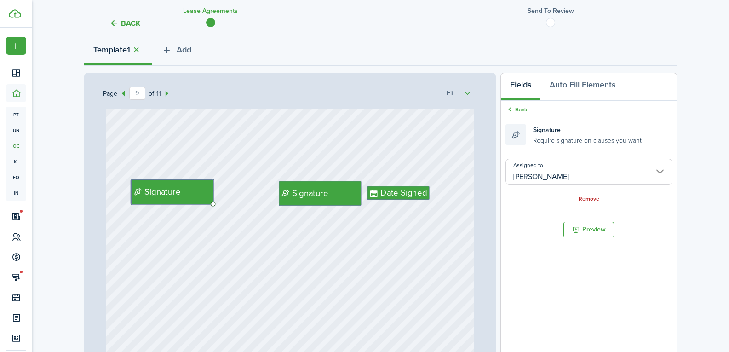
click at [542, 167] on input "[PERSON_NAME]" at bounding box center [588, 172] width 166 height 26
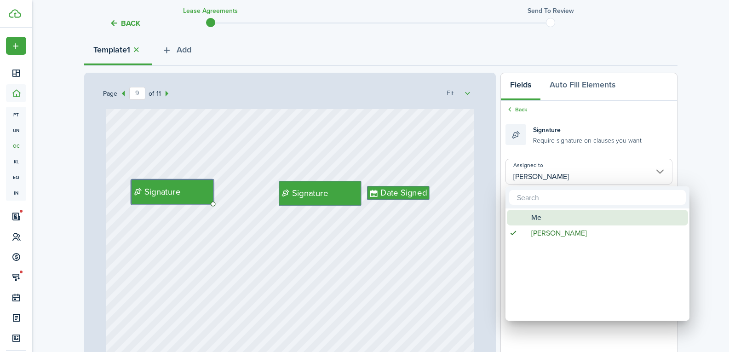
click at [546, 218] on div "Me" at bounding box center [601, 218] width 163 height 16
type input "Me"
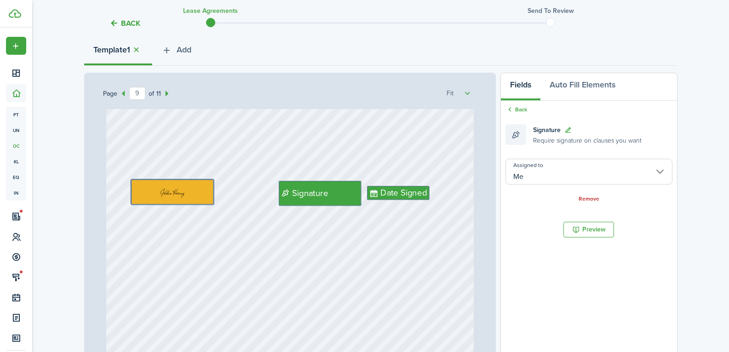
click at [359, 260] on div "Signature Date Signed" at bounding box center [289, 290] width 367 height 484
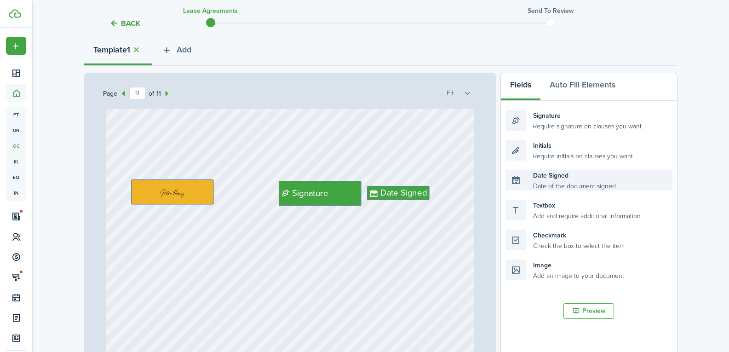
drag, startPoint x: 548, startPoint y: 174, endPoint x: 423, endPoint y: 183, distance: 124.9
click at [202, 215] on div "Page 9 of 11 50% 75% 100% 150% 200% Fit Text 7500 Text 750 Text [DATE] $750 [DA…" at bounding box center [380, 264] width 593 height 382
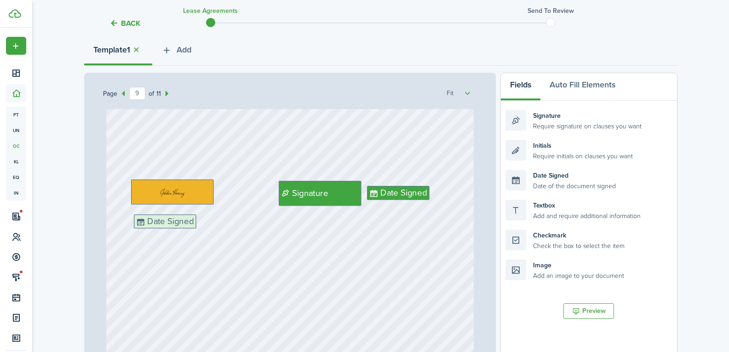
drag, startPoint x: 545, startPoint y: 177, endPoint x: 176, endPoint y: 220, distance: 371.8
click at [176, 220] on div "Page 9 of 11 50% 75% 100% 150% 200% Fit Text 7500 Text 750 Text [DATE] $750 [DA…" at bounding box center [380, 264] width 593 height 382
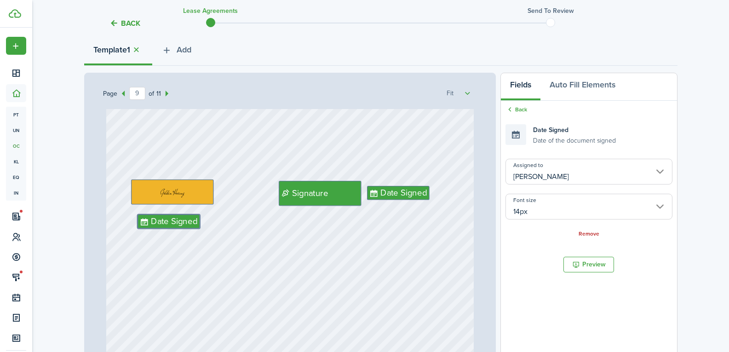
click at [545, 167] on input "[PERSON_NAME]" at bounding box center [588, 172] width 166 height 26
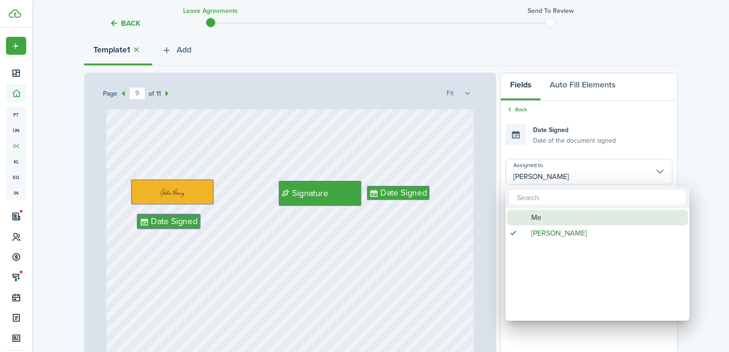
click at [539, 207] on div at bounding box center [597, 197] width 184 height 22
click at [540, 218] on span "Me" at bounding box center [536, 218] width 10 height 16
type input "Me"
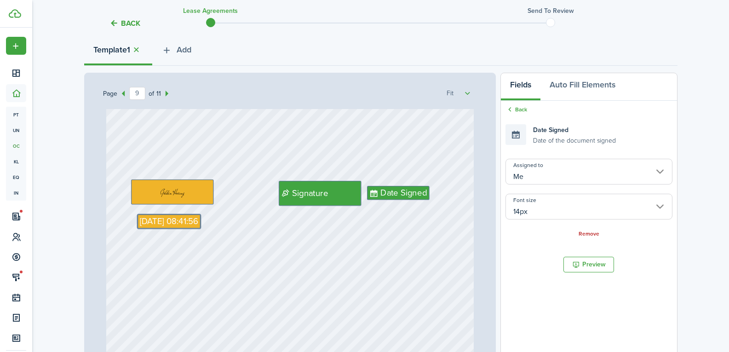
click at [299, 269] on div "Signature Date Signed [DATE] 08:41:56" at bounding box center [289, 290] width 367 height 484
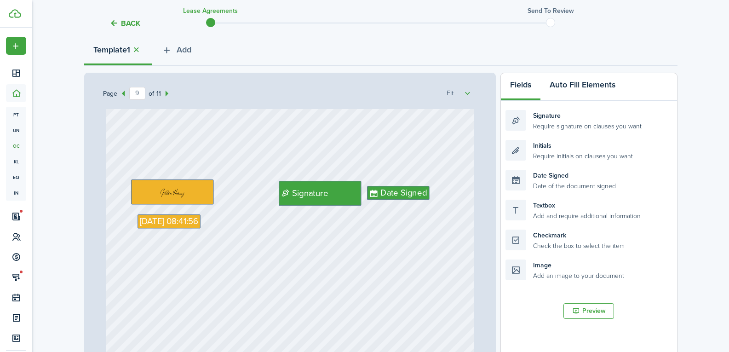
click at [577, 81] on button "Auto Fill Elements" at bounding box center [582, 87] width 84 height 28
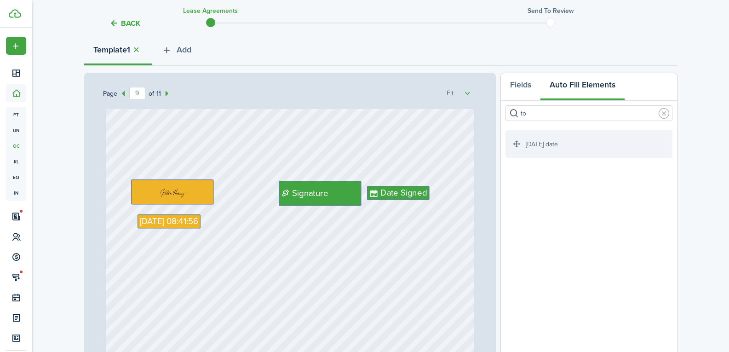
drag, startPoint x: 567, startPoint y: 106, endPoint x: 467, endPoint y: 115, distance: 100.2
click at [467, 115] on div "Page 9 of 11 50% 75% 100% 150% 200% Fit Text 7500 Text 750 Text [DATE] $750 [DA…" at bounding box center [380, 264] width 593 height 382
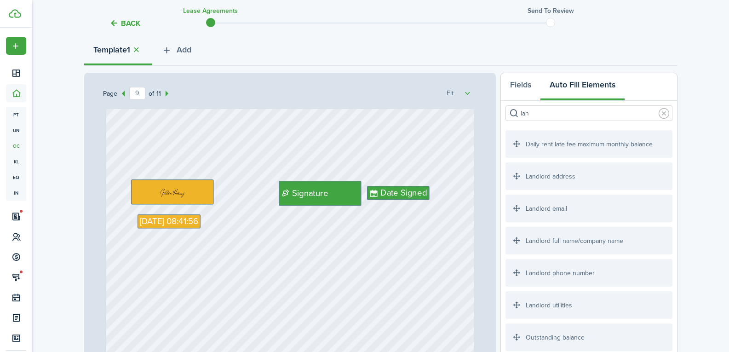
type input "lan"
drag, startPoint x: 554, startPoint y: 242, endPoint x: 177, endPoint y: 206, distance: 378.7
click at [177, 206] on div "Page 9 of 11 50% 75% 100% 150% 200% Fit Text 7500 Text 750 Text [DATE] $750 [DA…" at bounding box center [380, 264] width 593 height 382
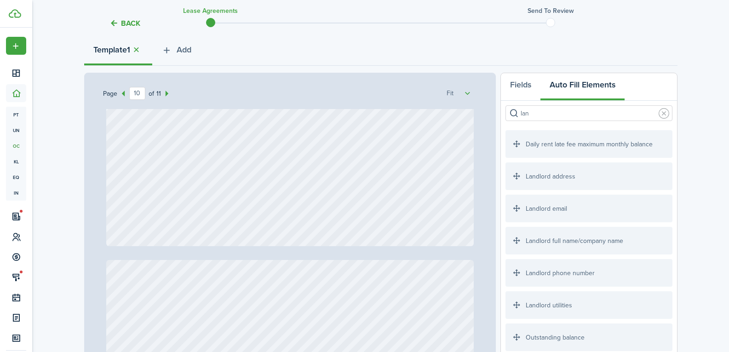
type input "11"
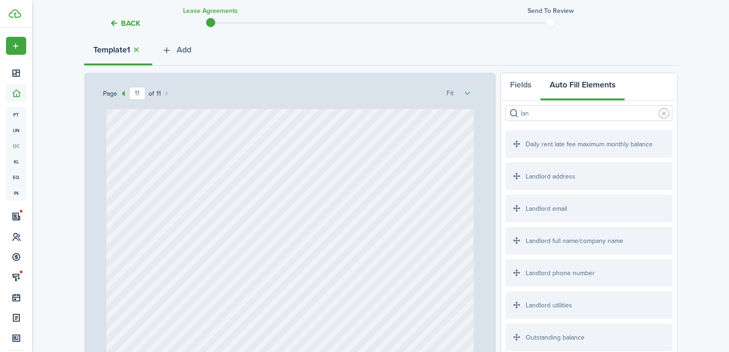
scroll to position [5100, 0]
drag, startPoint x: 529, startPoint y: 242, endPoint x: 321, endPoint y: 173, distance: 219.1
click at [321, 173] on div "Page 11 of 11 50% 75% 100% 150% 200% Fit Text 7500 Text 750 Text [DATE] $750 [D…" at bounding box center [380, 264] width 593 height 382
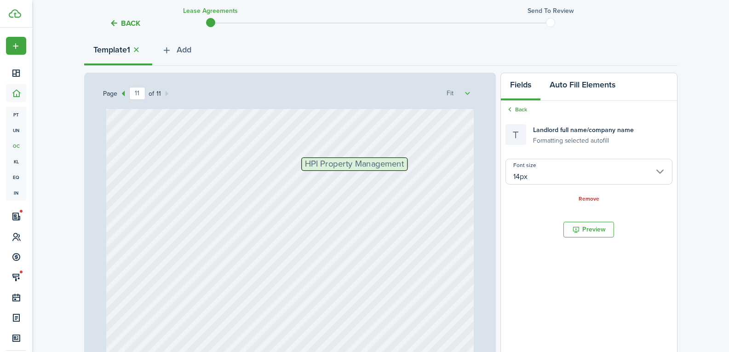
click at [578, 90] on button "Auto Fill Elements" at bounding box center [582, 87] width 84 height 28
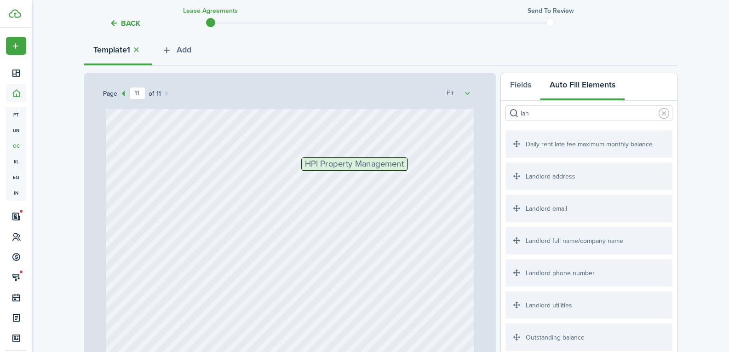
drag, startPoint x: 549, startPoint y: 118, endPoint x: 450, endPoint y: 124, distance: 100.0
click at [450, 124] on div "Page 11 of 11 50% 75% 100% 150% 200% Fit Text 7500 Text 750 Text [DATE] $750 [D…" at bounding box center [380, 264] width 593 height 382
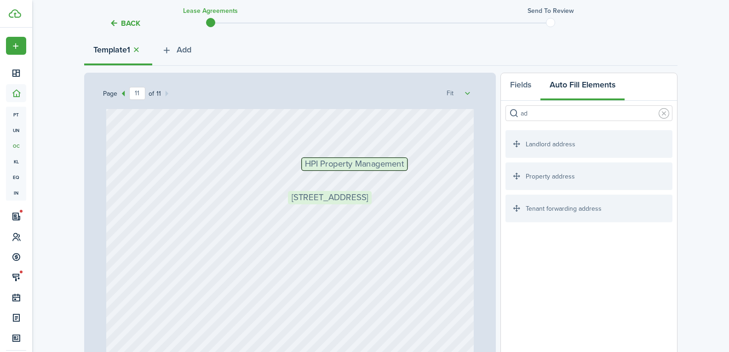
drag, startPoint x: 548, startPoint y: 181, endPoint x: 331, endPoint y: 209, distance: 219.3
click at [331, 209] on div "Page 11 of 11 50% 75% 100% 150% 200% Fit Text 7500 Text 750 Text [DATE] $750 [D…" at bounding box center [380, 264] width 593 height 382
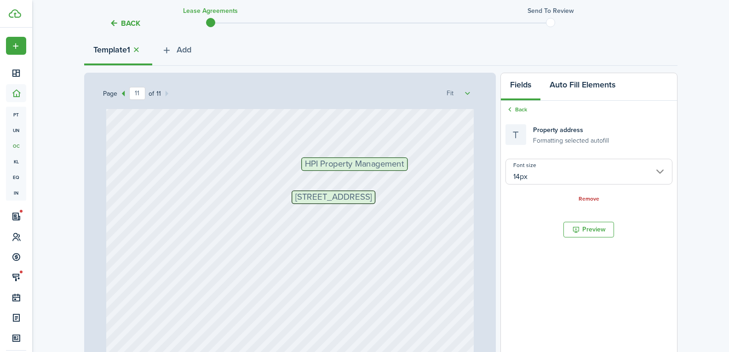
click at [565, 86] on button "Auto Fill Elements" at bounding box center [582, 87] width 84 height 28
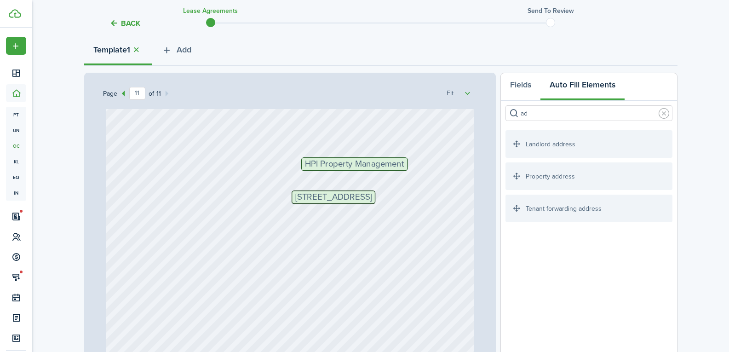
drag, startPoint x: 545, startPoint y: 104, endPoint x: 495, endPoint y: 116, distance: 52.1
click at [495, 116] on div "Page 11 of 11 50% 75% 100% 150% 200% Fit Text 7500 Text 750 Text [DATE] $750 [D…" at bounding box center [380, 264] width 593 height 382
drag, startPoint x: 555, startPoint y: 114, endPoint x: 496, endPoint y: 114, distance: 59.8
click at [496, 114] on div "Page 11 of 11 50% 75% 100% 150% 200% Fit Text 7500 Text 750 Text [DATE] $750 [D…" at bounding box center [380, 264] width 593 height 382
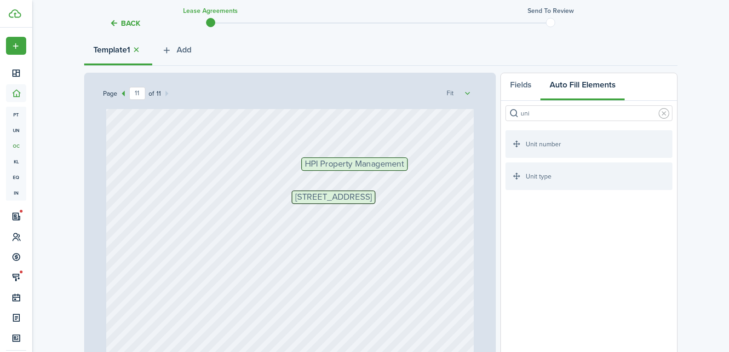
type input "uni"
drag, startPoint x: 544, startPoint y: 140, endPoint x: 379, endPoint y: 216, distance: 181.2
click at [379, 216] on div "Page 11 of 11 50% 75% 100% 150% 200% Fit Text 7500 Text 750 Text [DATE] $750 [D…" at bounding box center [380, 264] width 593 height 382
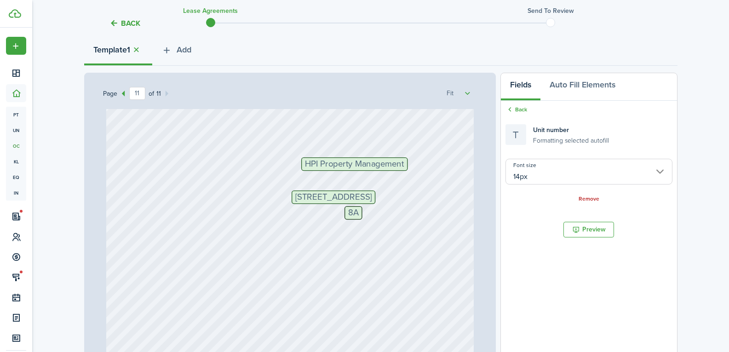
click at [392, 225] on div "HPI Property Management [STREET_ADDRESS]" at bounding box center [289, 232] width 367 height 484
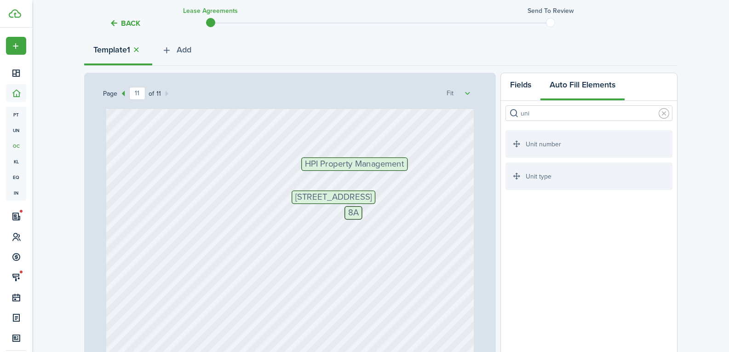
click at [520, 81] on button "Fields" at bounding box center [521, 87] width 40 height 28
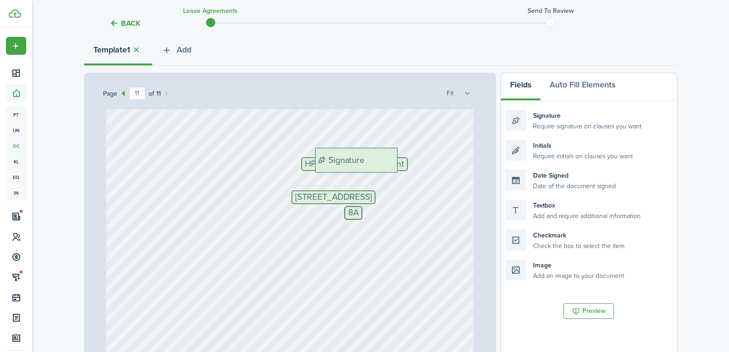
drag, startPoint x: 549, startPoint y: 119, endPoint x: 363, endPoint y: 154, distance: 190.0
click at [363, 154] on div "Page 11 of 11 50% 75% 100% 150% 200% Fit Text 7500 Text 750 Text [DATE] $750 [D…" at bounding box center [380, 264] width 593 height 382
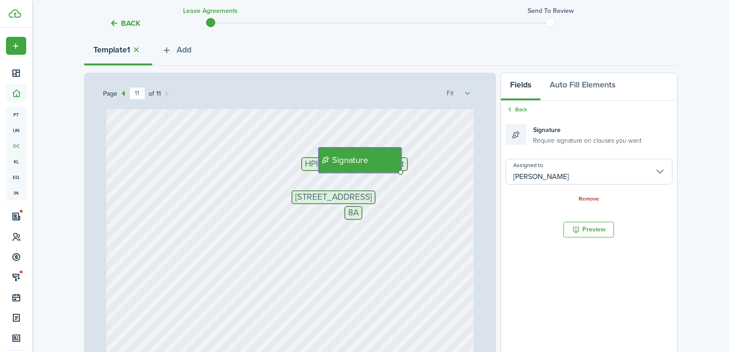
click at [518, 159] on input "[PERSON_NAME]" at bounding box center [588, 172] width 166 height 26
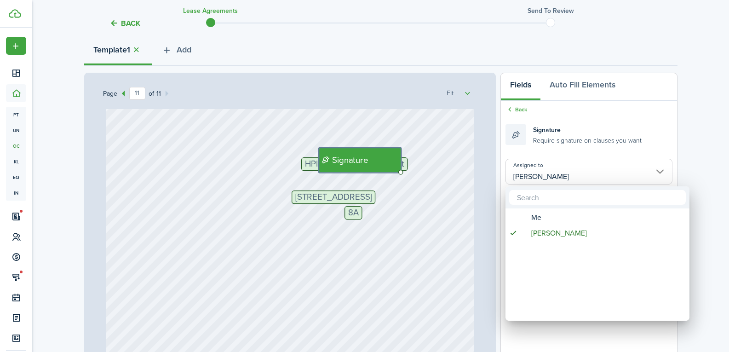
click at [528, 167] on div at bounding box center [364, 175] width 876 height 499
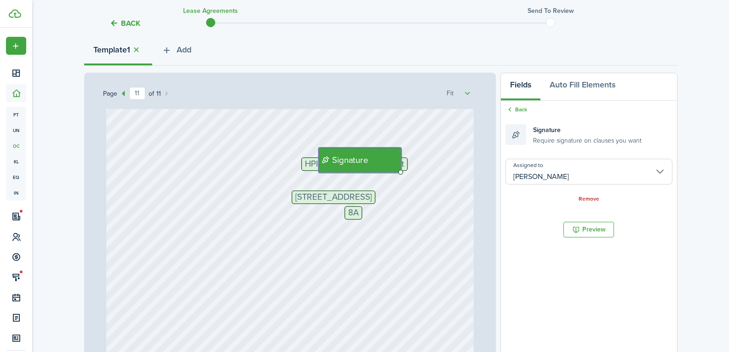
click at [528, 167] on input "[PERSON_NAME]" at bounding box center [588, 172] width 166 height 26
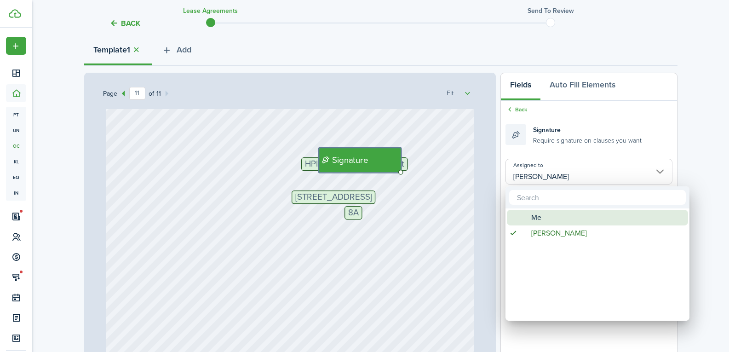
click at [538, 218] on span "Me" at bounding box center [536, 218] width 10 height 16
type input "Me"
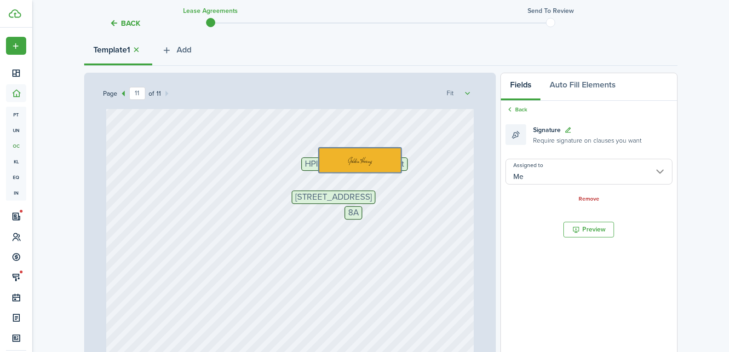
click at [434, 228] on div "HPI Property Management [STREET_ADDRESS]" at bounding box center [289, 232] width 367 height 484
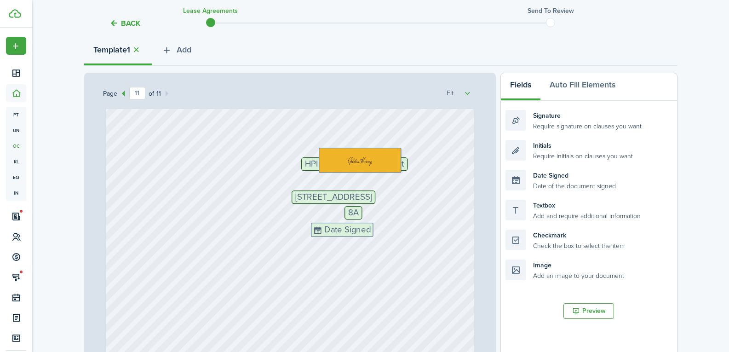
drag, startPoint x: 546, startPoint y: 180, endPoint x: 351, endPoint y: 233, distance: 201.5
click at [351, 233] on div "Page 11 of 11 50% 75% 100% 150% 200% Fit Text 7500 Text 750 Text [DATE] $750 [D…" at bounding box center [380, 264] width 593 height 382
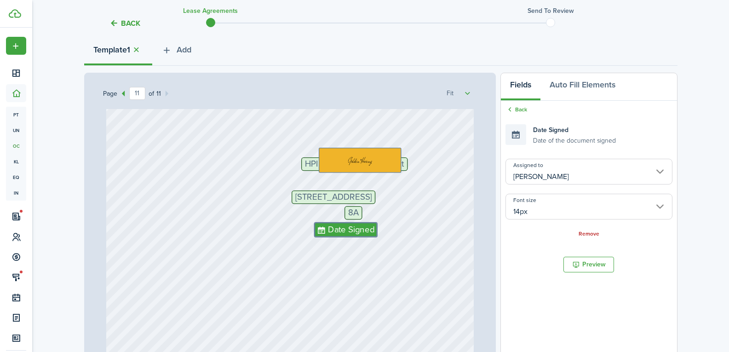
click at [538, 171] on input "[PERSON_NAME]" at bounding box center [588, 172] width 166 height 26
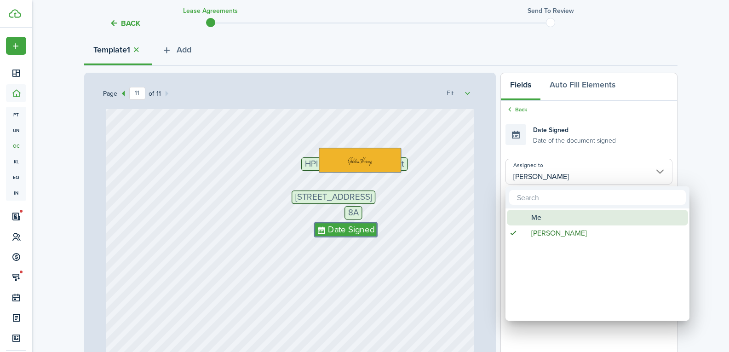
click at [561, 218] on div "Me" at bounding box center [601, 218] width 163 height 16
type input "Me"
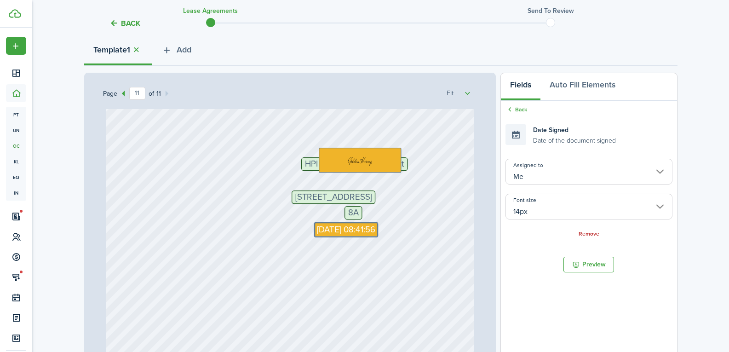
click at [443, 246] on div "HPI Property Management [STREET_ADDRESS] [DATE] 08:41:56" at bounding box center [289, 232] width 367 height 484
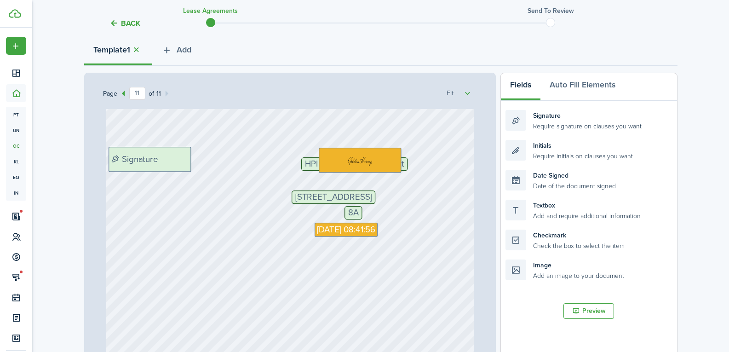
drag, startPoint x: 550, startPoint y: 120, endPoint x: 154, endPoint y: 156, distance: 397.5
click at [154, 156] on div "Page 11 of 11 50% 75% 100% 150% 200% Fit Text 7500 Text 750 Text [DATE] $750 [D…" at bounding box center [380, 264] width 593 height 382
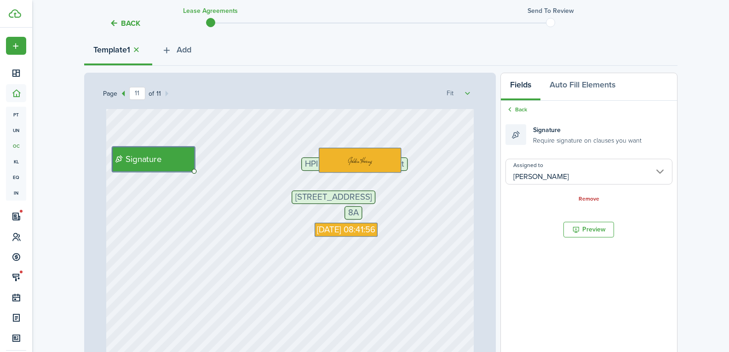
click at [440, 157] on div "HPI Property Management [STREET_ADDRESS] [DATE] 08:41:56 Signature" at bounding box center [289, 232] width 367 height 484
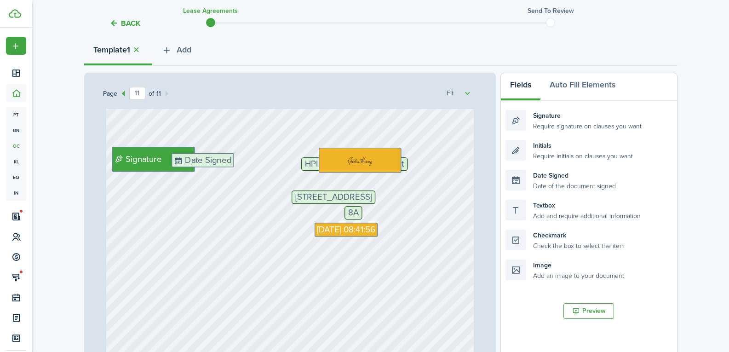
drag, startPoint x: 533, startPoint y: 180, endPoint x: 200, endPoint y: 163, distance: 333.3
click at [200, 163] on div "Page 11 of 11 50% 75% 100% 150% 200% Fit Text 7500 Text 750 Text [DATE] $750 [D…" at bounding box center [380, 264] width 593 height 382
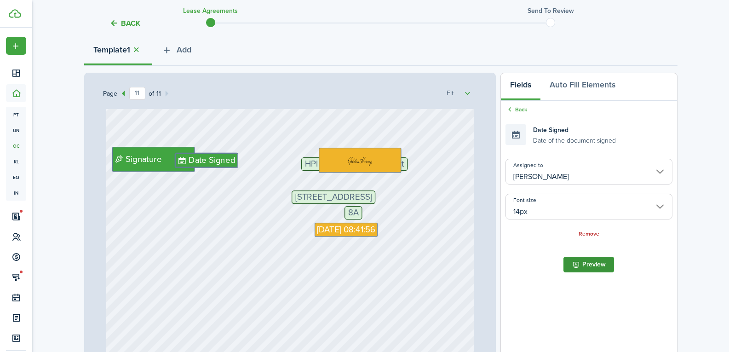
click at [591, 268] on button "Preview" at bounding box center [588, 265] width 51 height 16
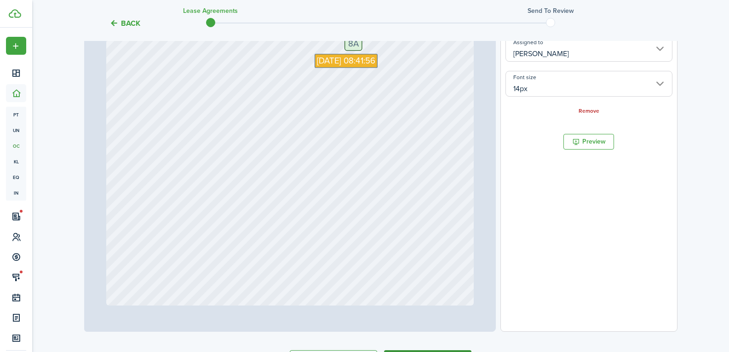
scroll to position [291, 0]
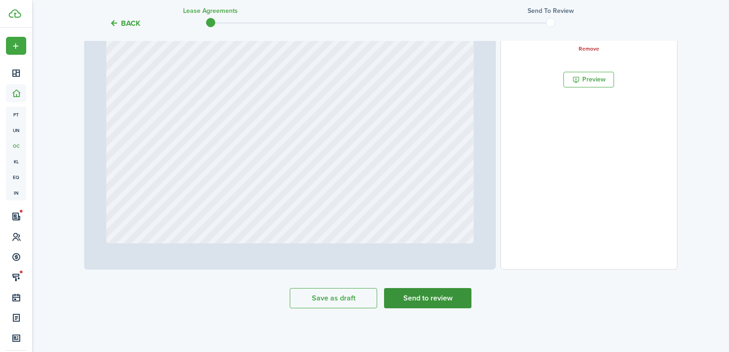
click at [437, 295] on button "Send to review" at bounding box center [427, 298] width 87 height 20
